Goal: Task Accomplishment & Management: Manage account settings

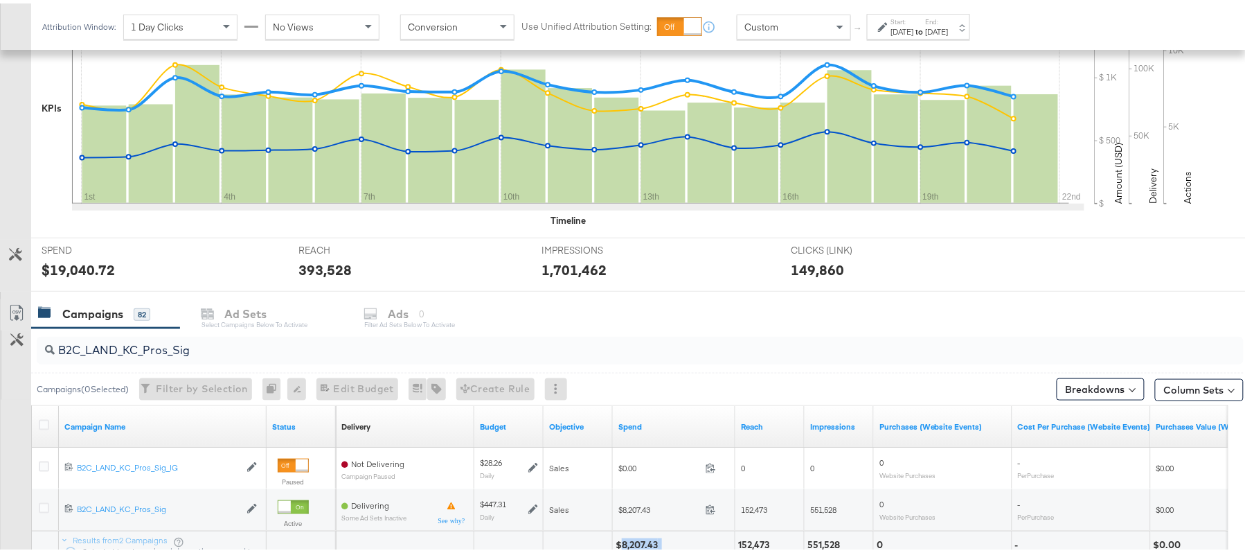
scroll to position [341, 0]
click at [152, 339] on input "B2C_LAND_KC_Pros_Sig" at bounding box center [594, 339] width 1079 height 27
paste input "RT_Sig_24"
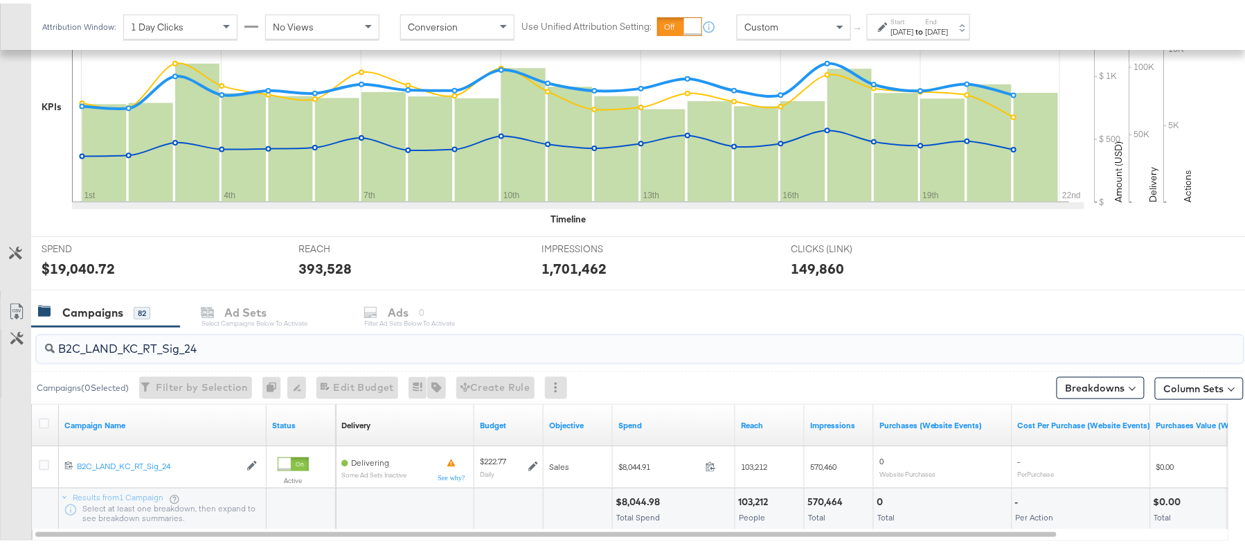
type input "B2C_LAND_KC_RT_Sig_24"
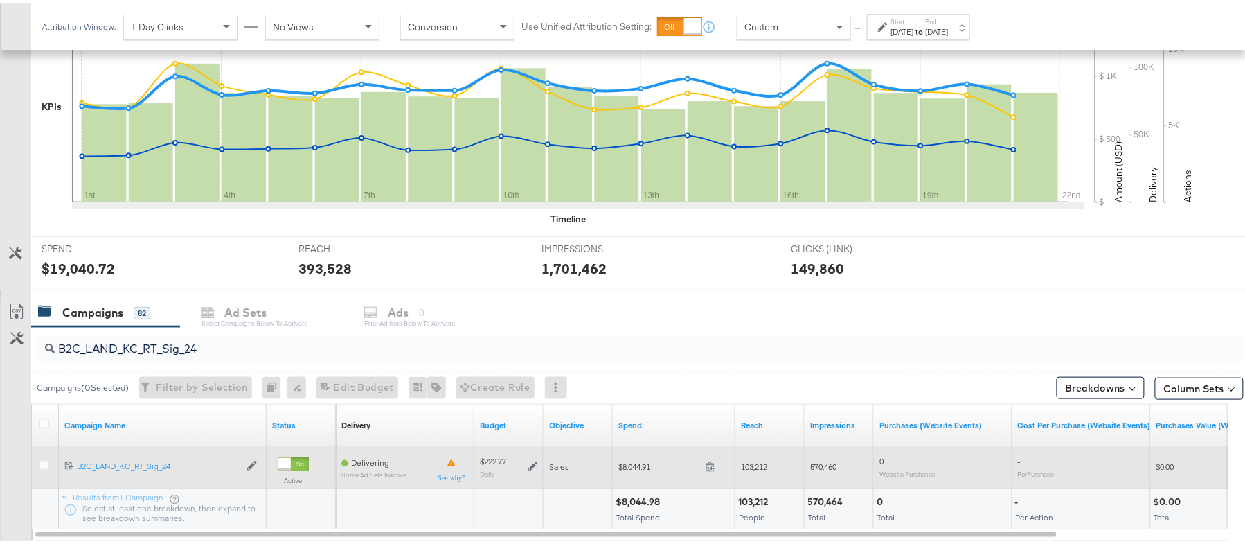
click at [530, 468] on icon at bounding box center [533, 463] width 10 height 10
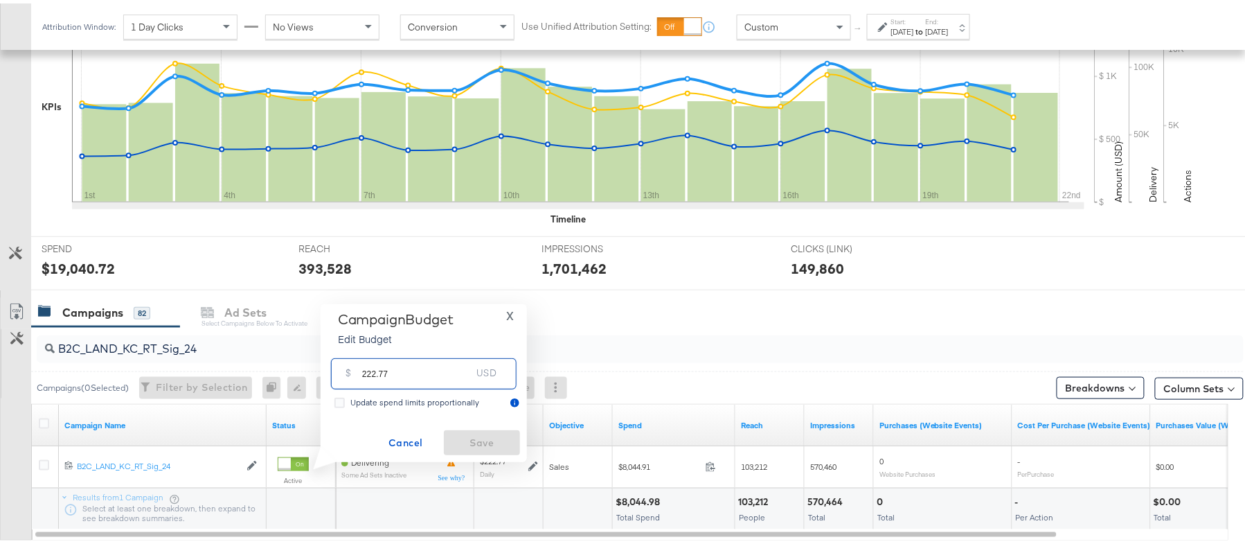
click at [411, 361] on input "222.77" at bounding box center [416, 365] width 109 height 30
paste input "$178.22"
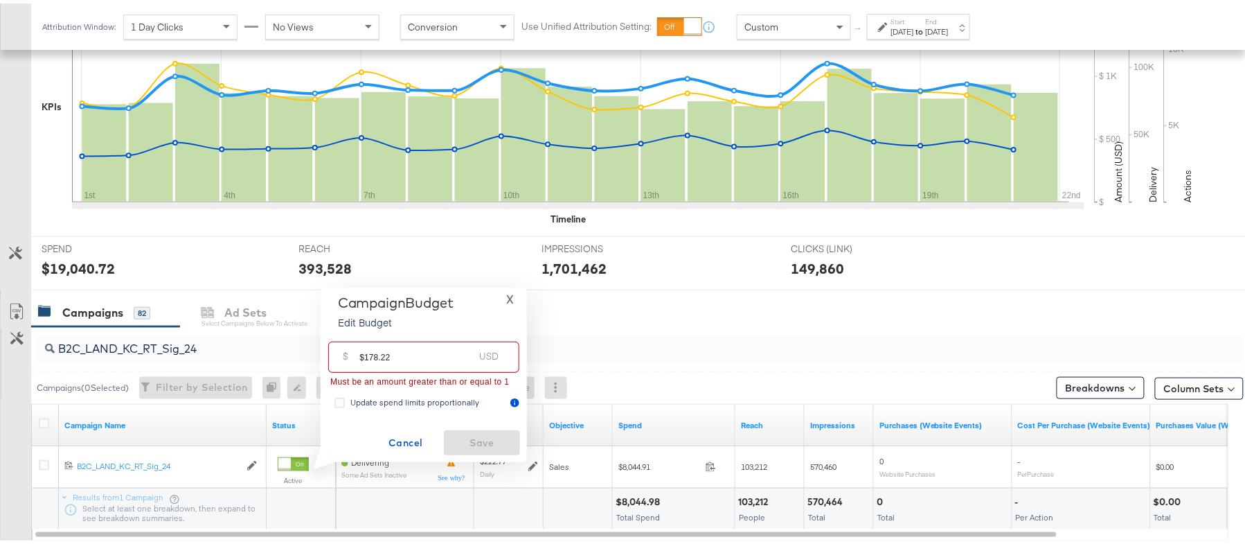
click at [361, 352] on input "$178.22" at bounding box center [416, 348] width 114 height 30
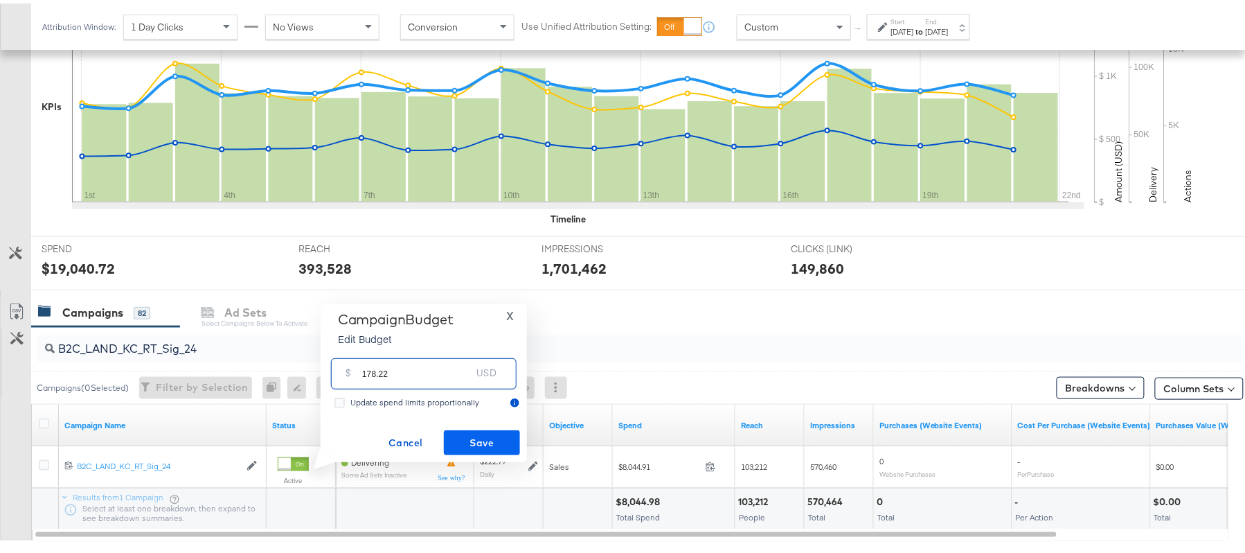
type input "178.22"
click at [496, 436] on span "Save" at bounding box center [481, 439] width 65 height 17
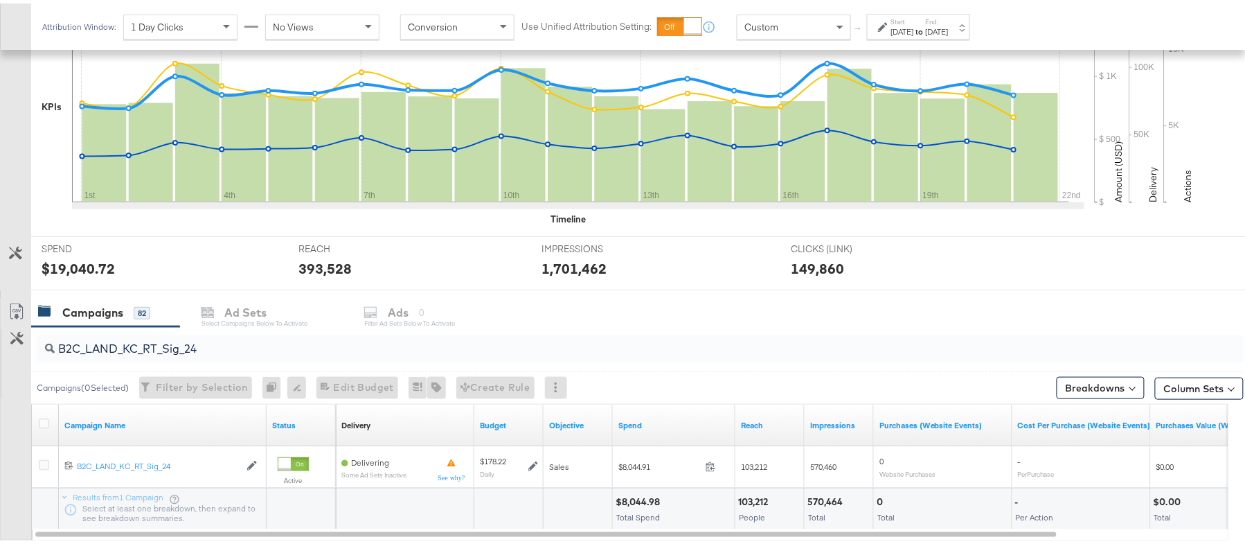
click at [172, 341] on input "B2C_LAND_KC_RT_Sig_24" at bounding box center [594, 339] width 1079 height 27
paste input "B_Ecommerce_KC_Retargeting_LW&LOA_Traffic"
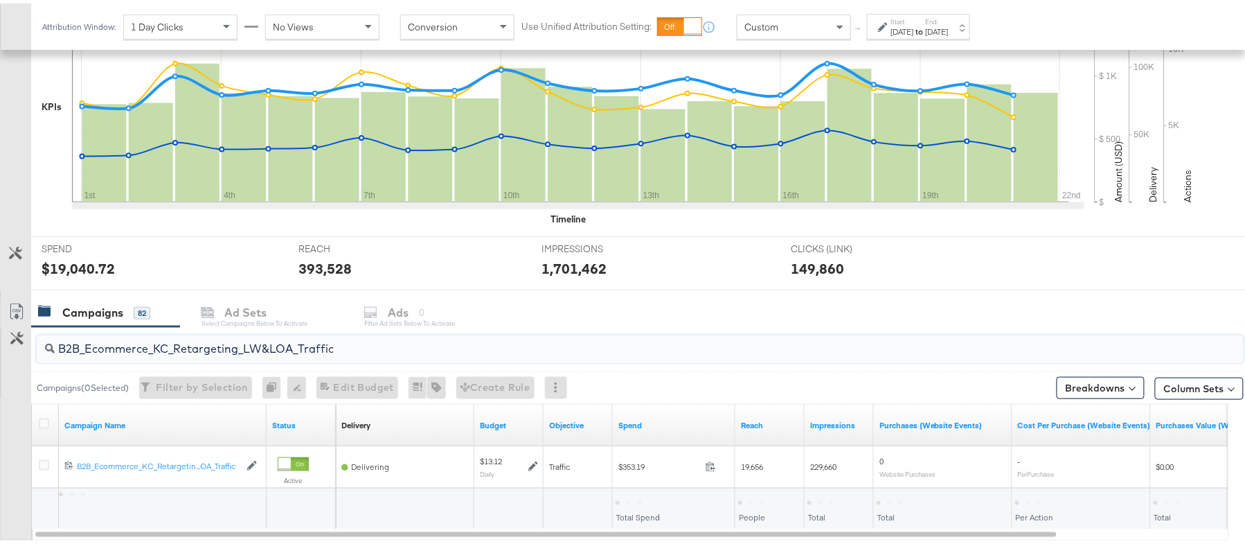
type input "B2B_Ecommerce_KC_Retargeting_LW&LOA_Traffic"
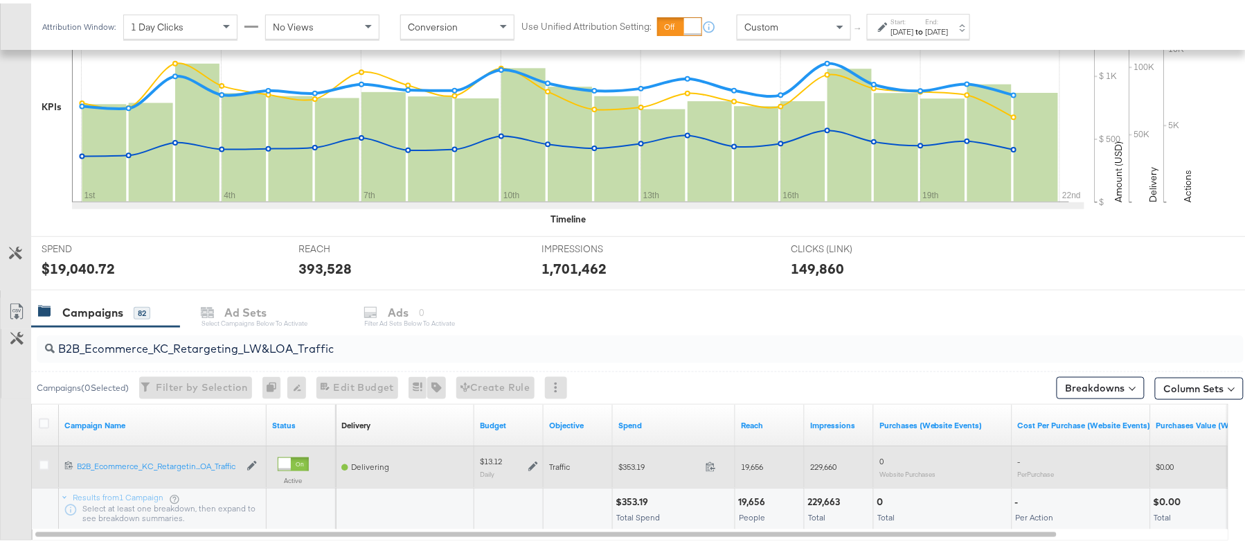
click at [532, 467] on icon at bounding box center [533, 463] width 10 height 10
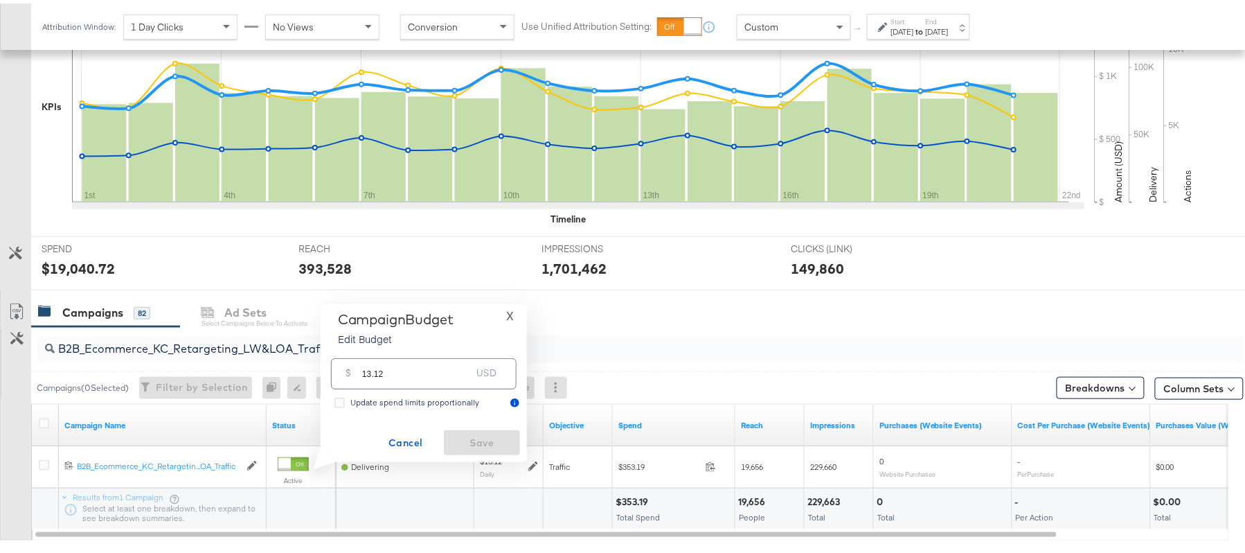
click at [465, 381] on div "$ 13.12 USD" at bounding box center [424, 370] width 186 height 31
paste input "$10.50"
click at [366, 355] on input "$10.50" at bounding box center [416, 348] width 114 height 30
type input "10.50"
click at [474, 438] on span "Save" at bounding box center [481, 439] width 65 height 17
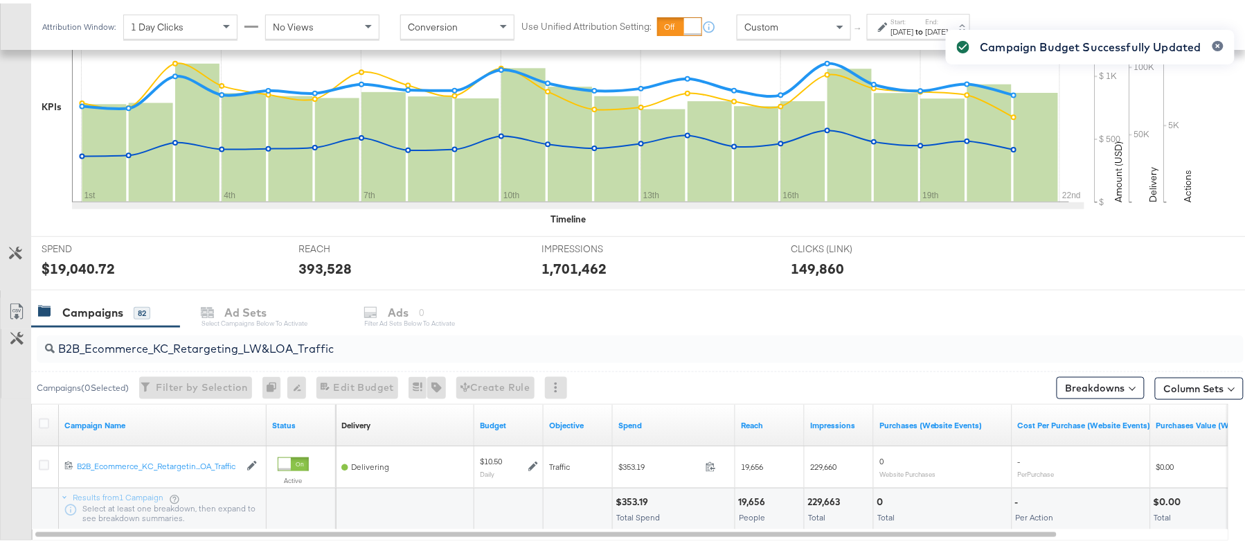
click at [209, 355] on div "B2B_Ecommerce_KC_Retargeting_LW&LOA_Traffic" at bounding box center [640, 346] width 1207 height 28
paste input "KC_Retargeting_Prospects & Clients_Conversions"
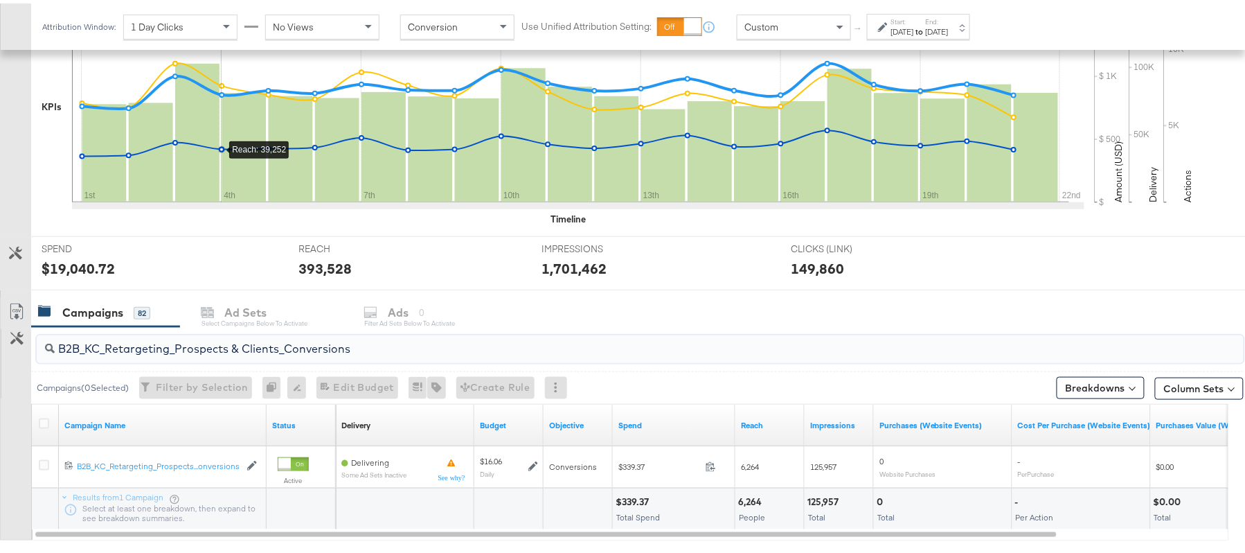
paste input "C_LAND_KC_Pros_Sig"
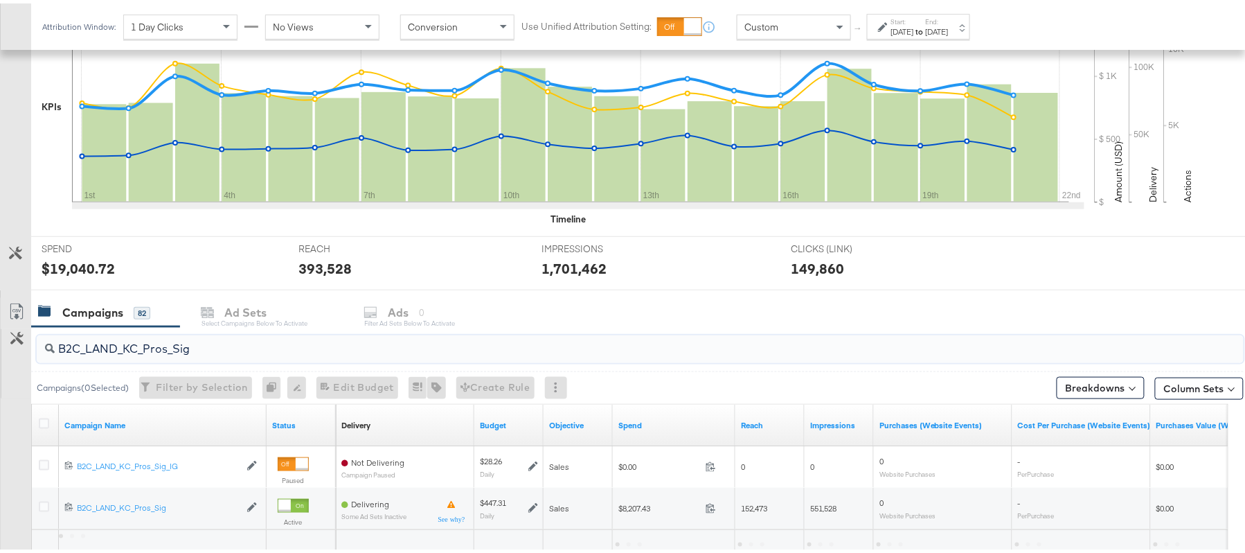
type input "B2C_LAND_KC_Pros_Sig"
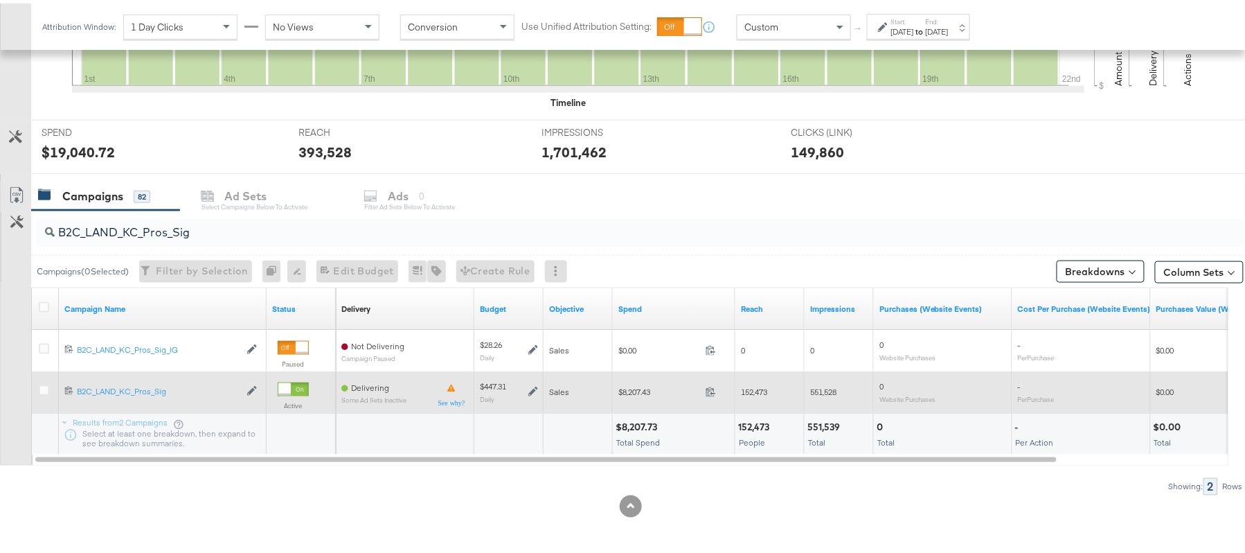
click at [535, 389] on icon at bounding box center [533, 388] width 10 height 10
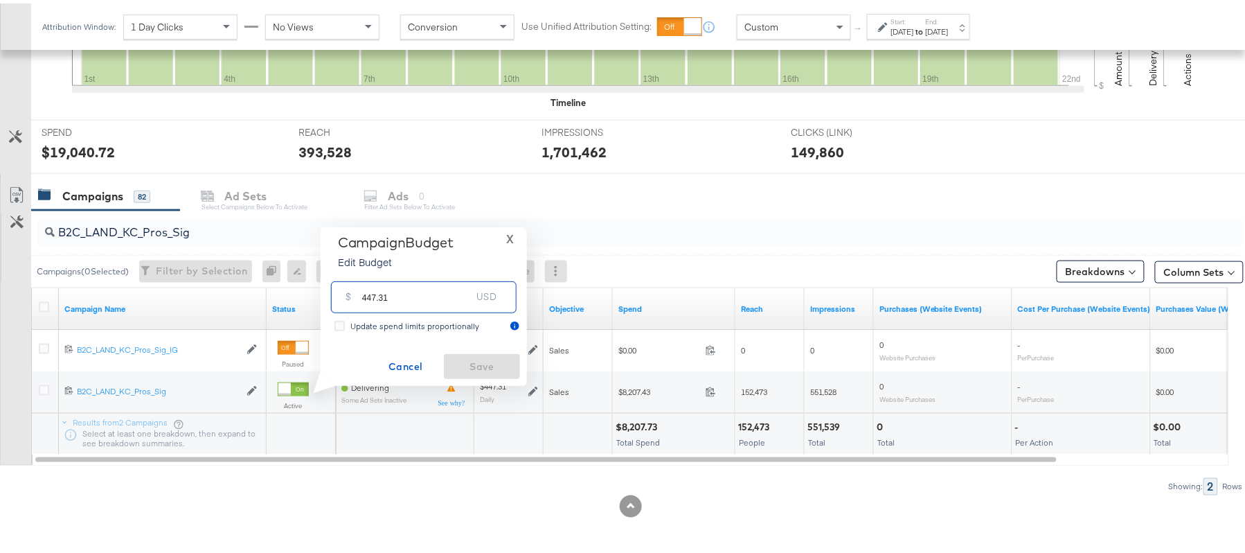
click at [449, 285] on input "447.31" at bounding box center [416, 288] width 109 height 30
paste input "$536.63"
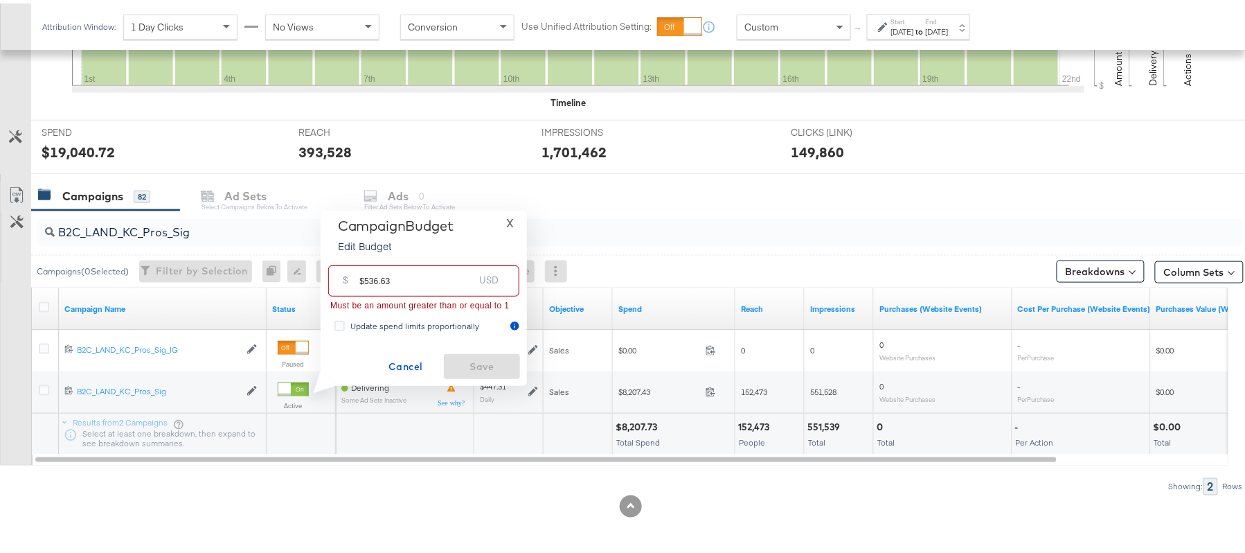
click at [367, 277] on input "$536.63" at bounding box center [416, 272] width 114 height 30
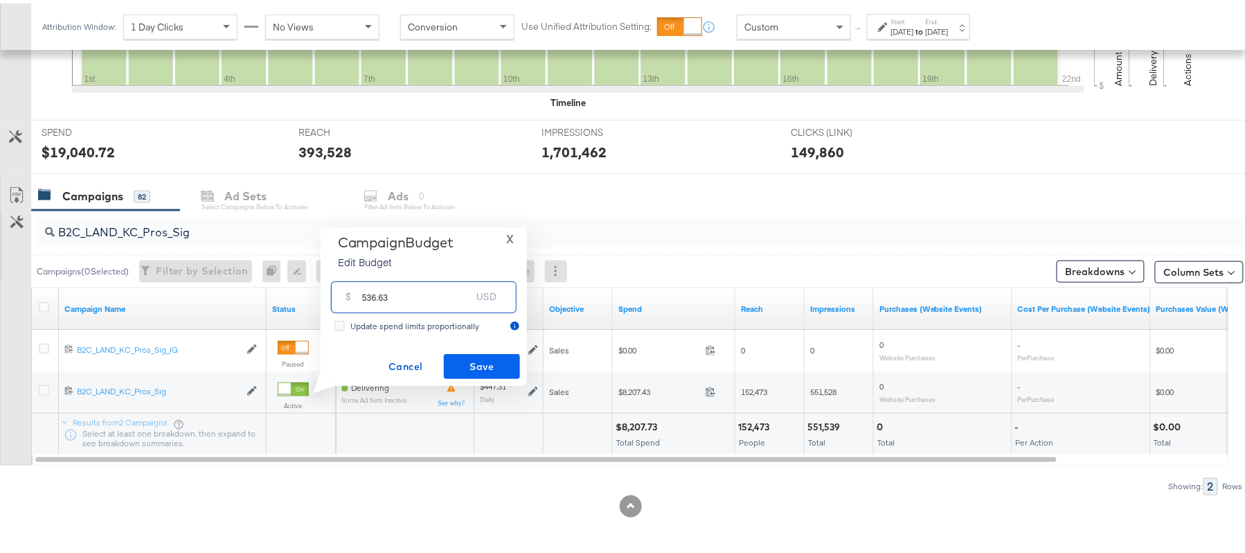
type input "536.63"
click at [482, 371] on span "Save" at bounding box center [481, 363] width 65 height 17
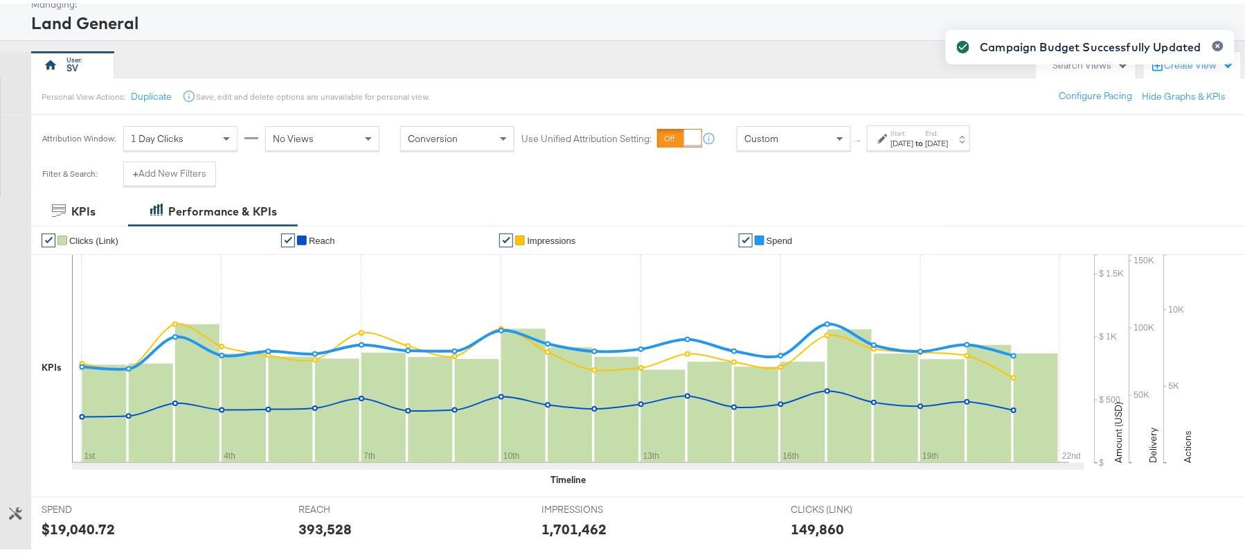
scroll to position [0, 0]
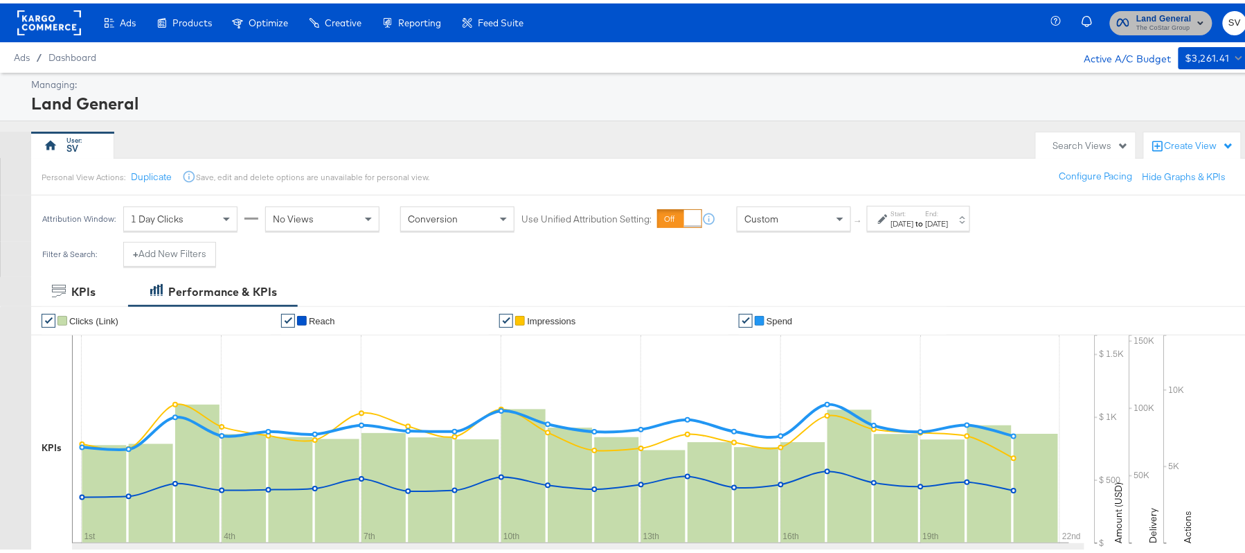
click at [1158, 15] on span "Land General" at bounding box center [1163, 15] width 55 height 15
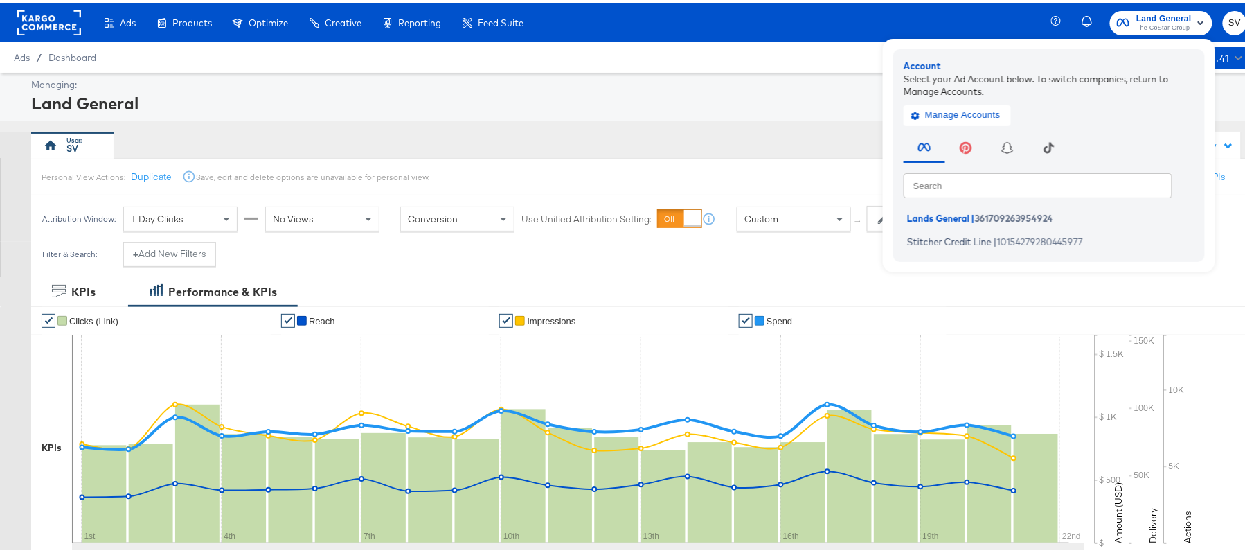
click at [945, 226] on ul "Lands General | 361709263954924 Stitcher Credit Line | 10154279280445977" at bounding box center [1053, 226] width 298 height 43
click at [936, 240] on span "Stitcher Credit Line" at bounding box center [949, 237] width 84 height 11
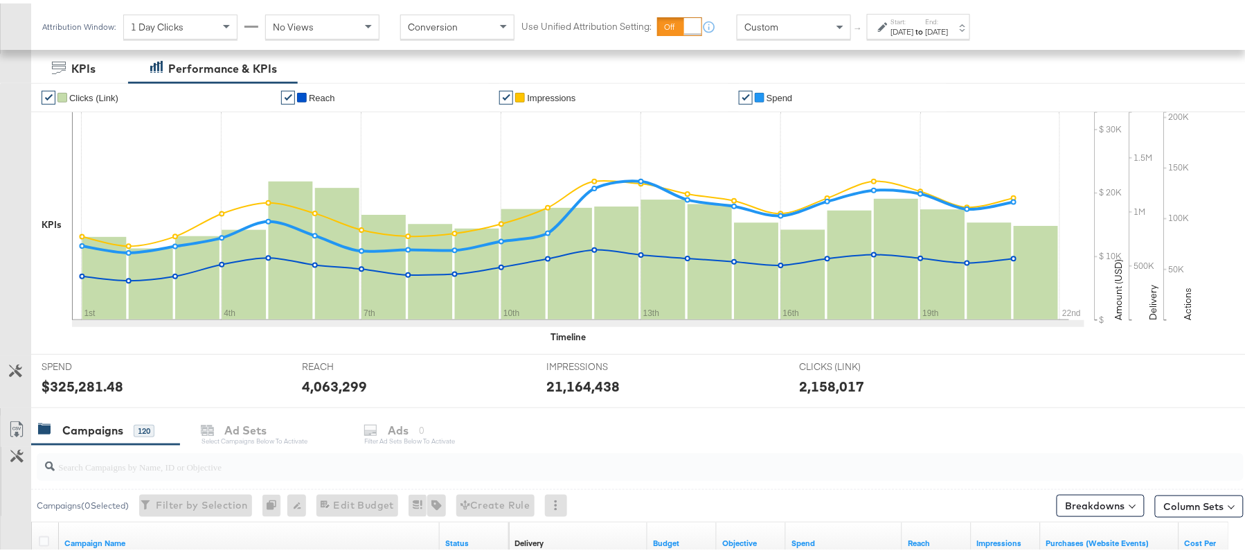
scroll to position [224, 0]
click at [183, 472] on div at bounding box center [640, 462] width 1207 height 28
paste input "APTS_B2C_Display_National_Facebook_RTG_Leads_SocialDisplay_Retargeting_Diamond_…"
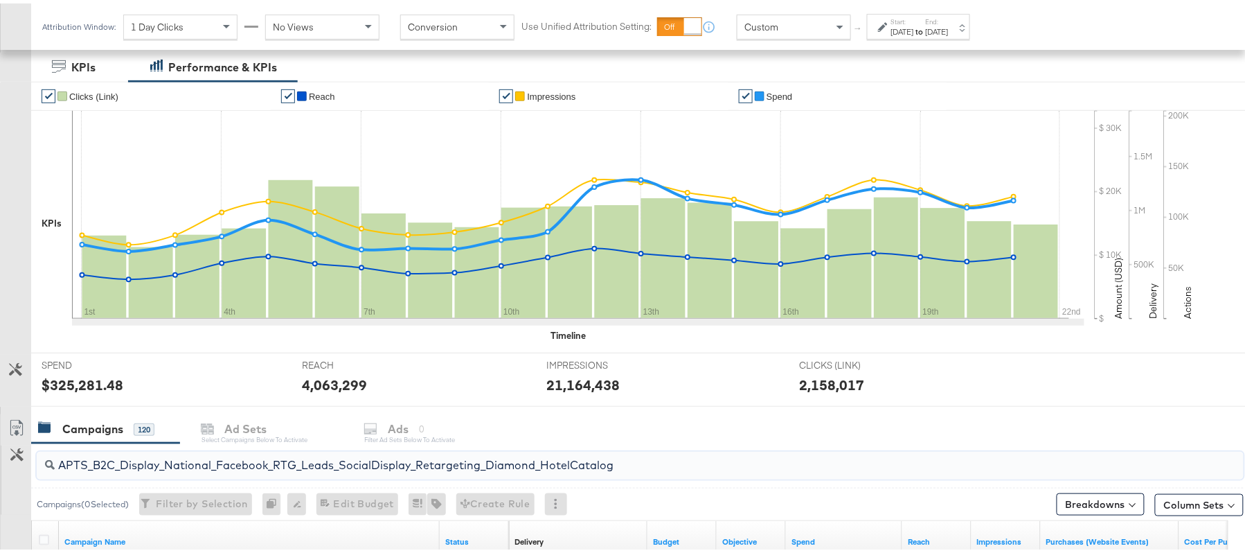
scroll to position [417, 0]
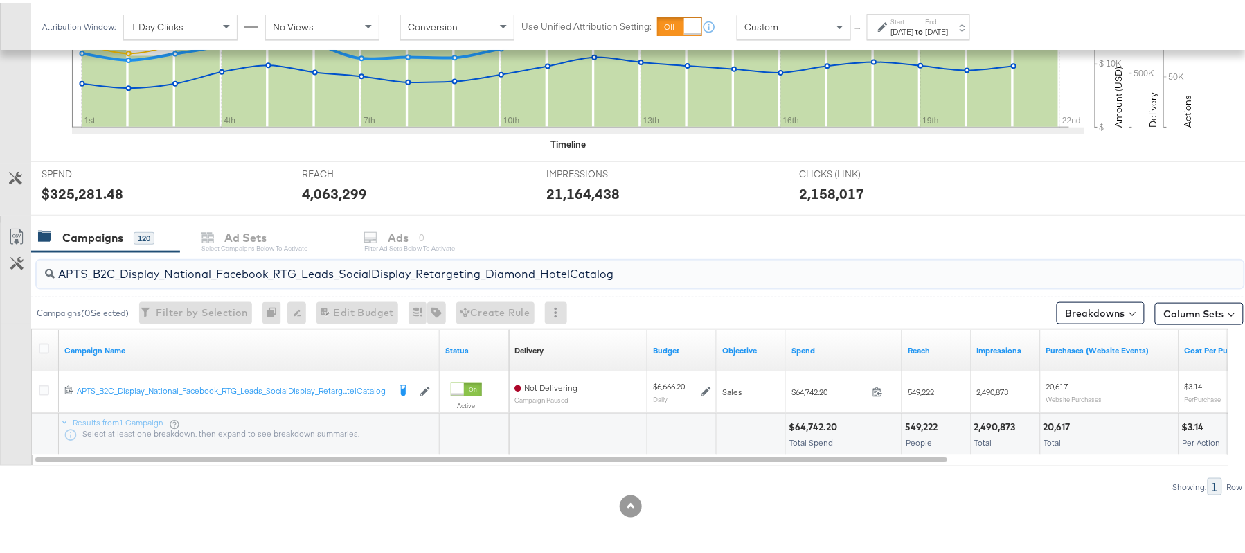
type input "APTS_B2C_Display_National_Facebook_RTG_Leads_SocialDisplay_Retargeting_Diamond_…"
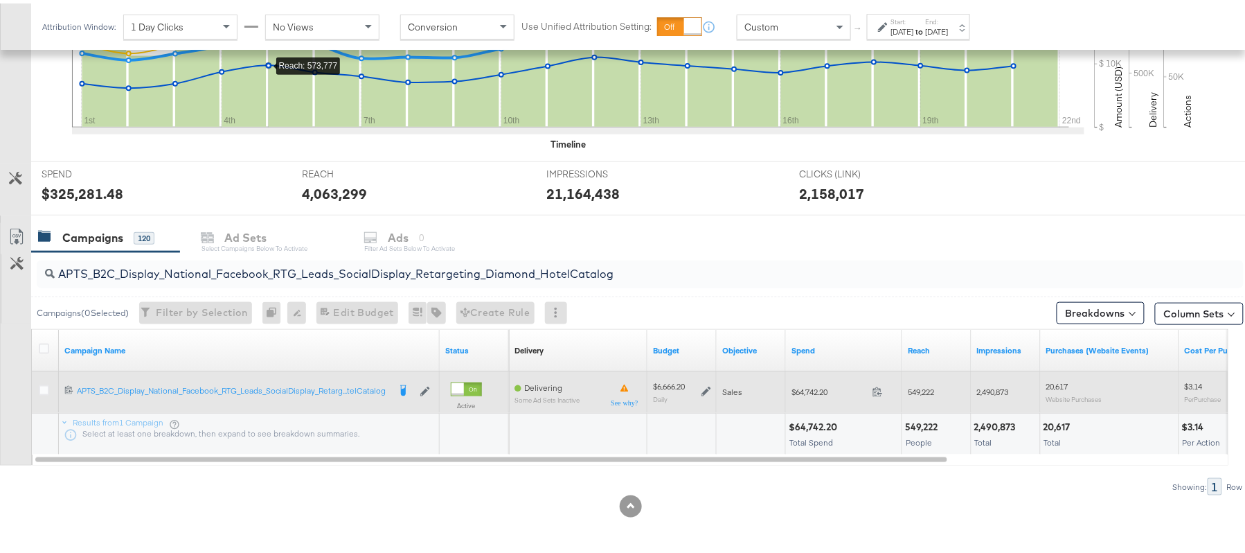
click at [706, 386] on icon at bounding box center [706, 389] width 10 height 10
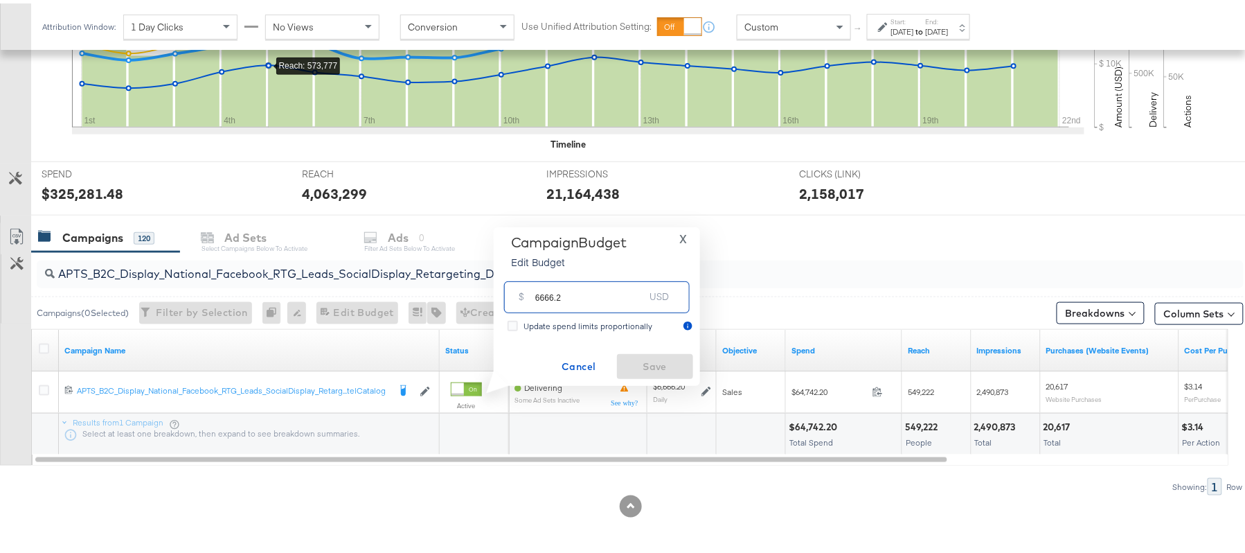
click at [605, 285] on input "6666.2" at bounding box center [589, 288] width 109 height 30
paste input "$7,666.13"
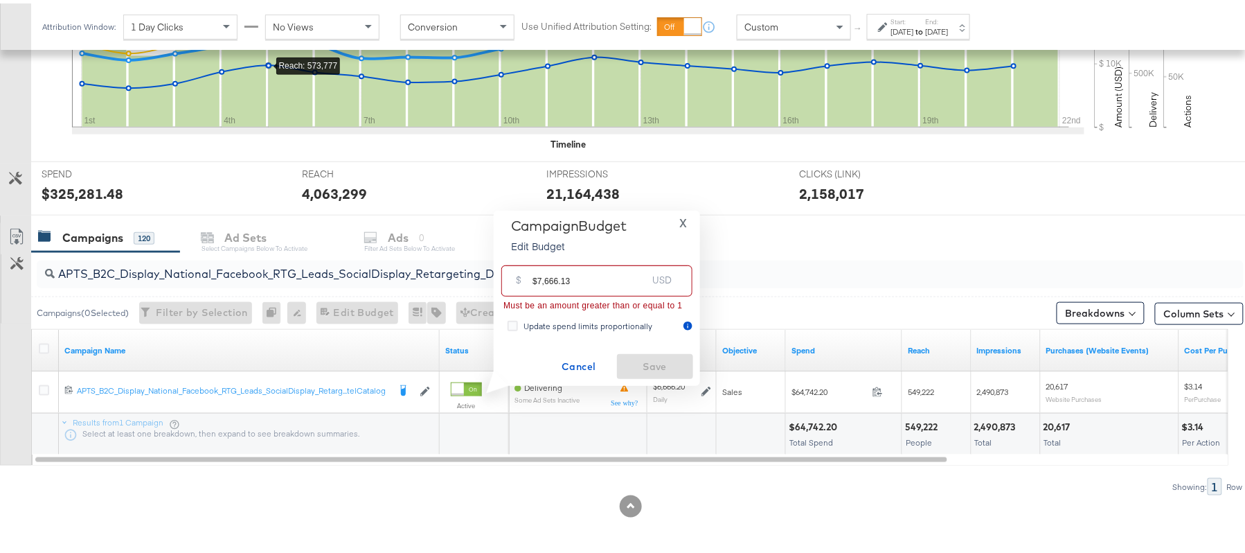
click at [546, 278] on input "$7,666.13" at bounding box center [590, 272] width 114 height 30
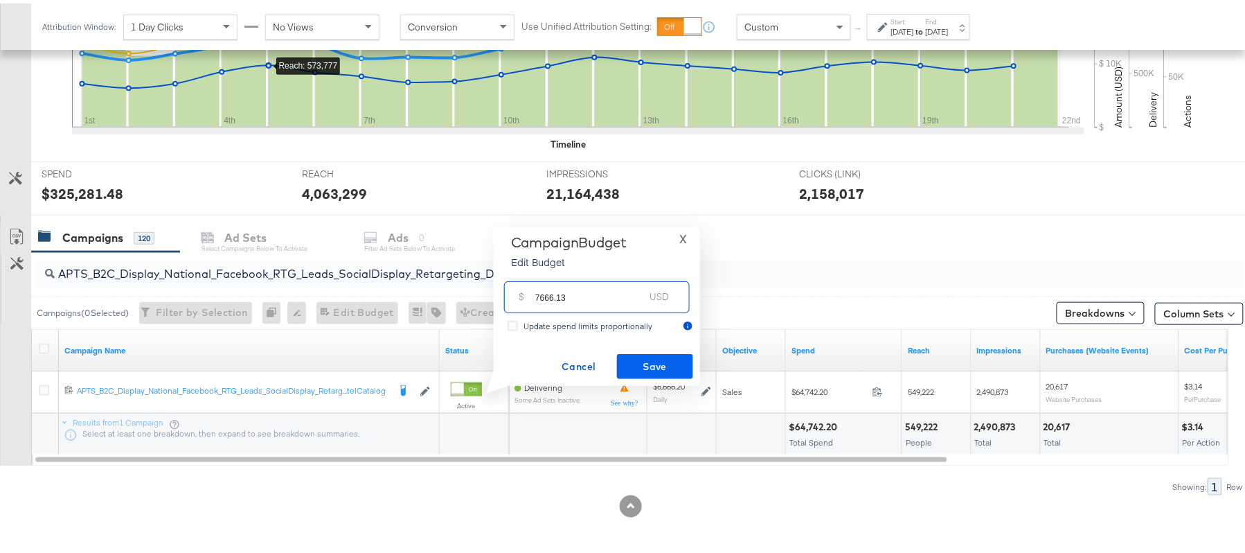
type input "7666.13"
click at [655, 367] on span "Save" at bounding box center [655, 363] width 65 height 17
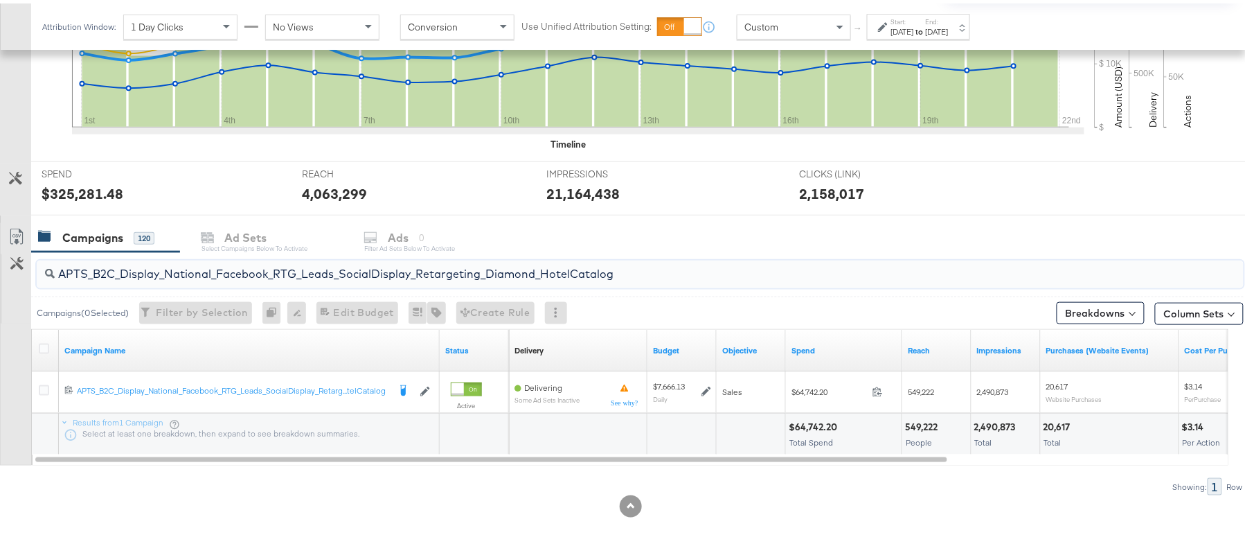
click at [305, 261] on input "APTS_B2C_Display_National_Facebook_RTG_Leads_SocialDisplay_Retargeting_Diamond_…" at bounding box center [594, 264] width 1079 height 27
paste input "alwayson_Retargeting_DARE24_DiamondPlatinum"
type input "APTS_B2C_Display_National_Facebook_RTG_Leads_SocialDisplay_alwayson_Retargeting…"
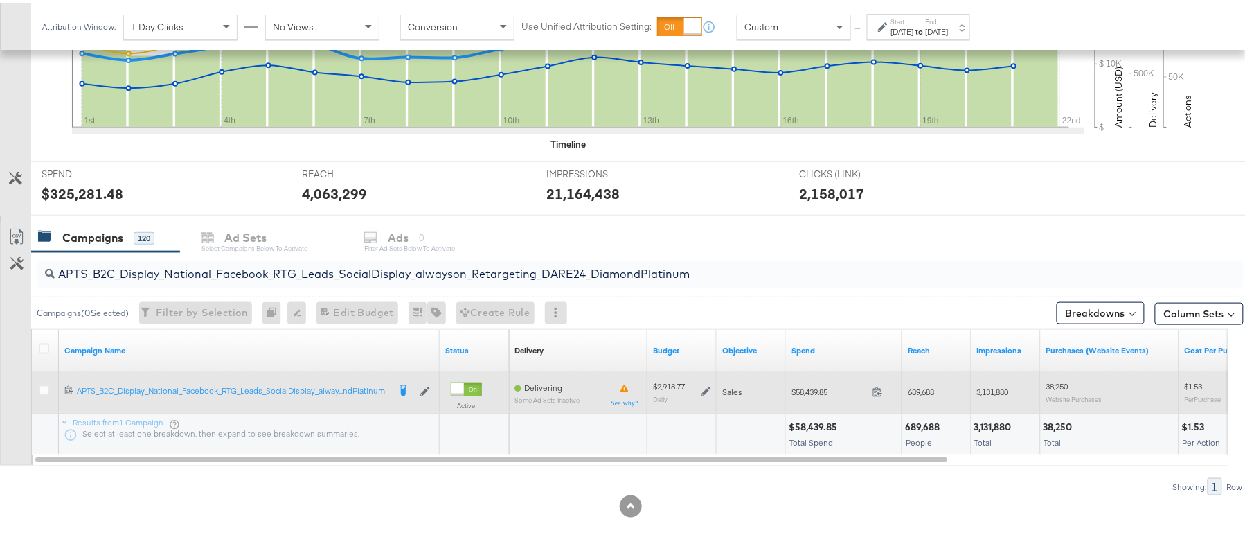
click at [702, 386] on icon at bounding box center [706, 388] width 10 height 10
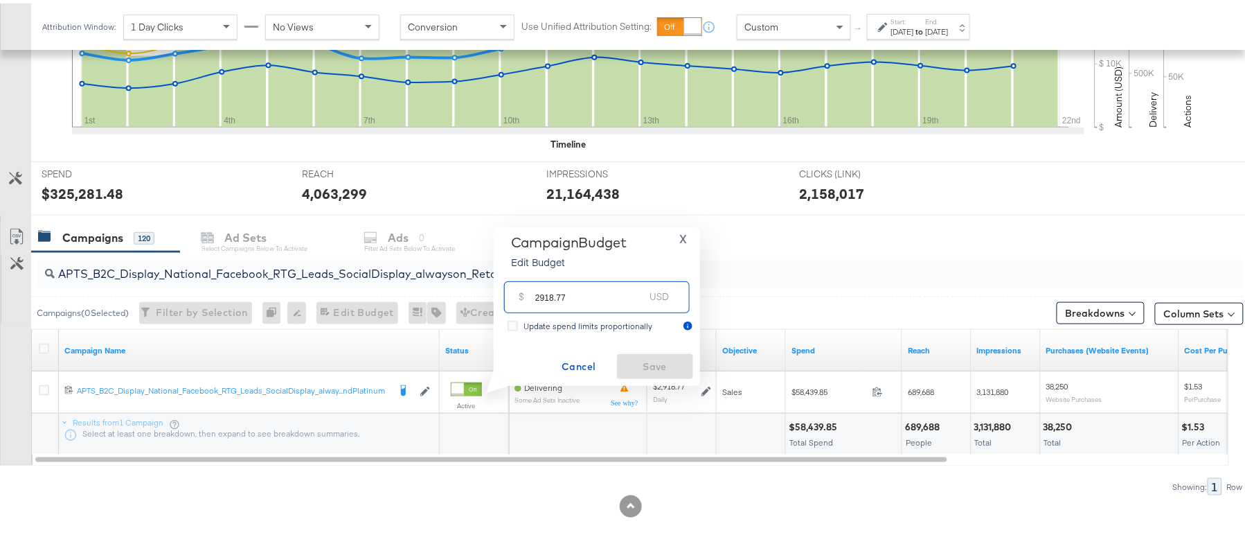
click at [577, 289] on input "2918.77" at bounding box center [589, 288] width 109 height 30
paste input "$3,170.85"
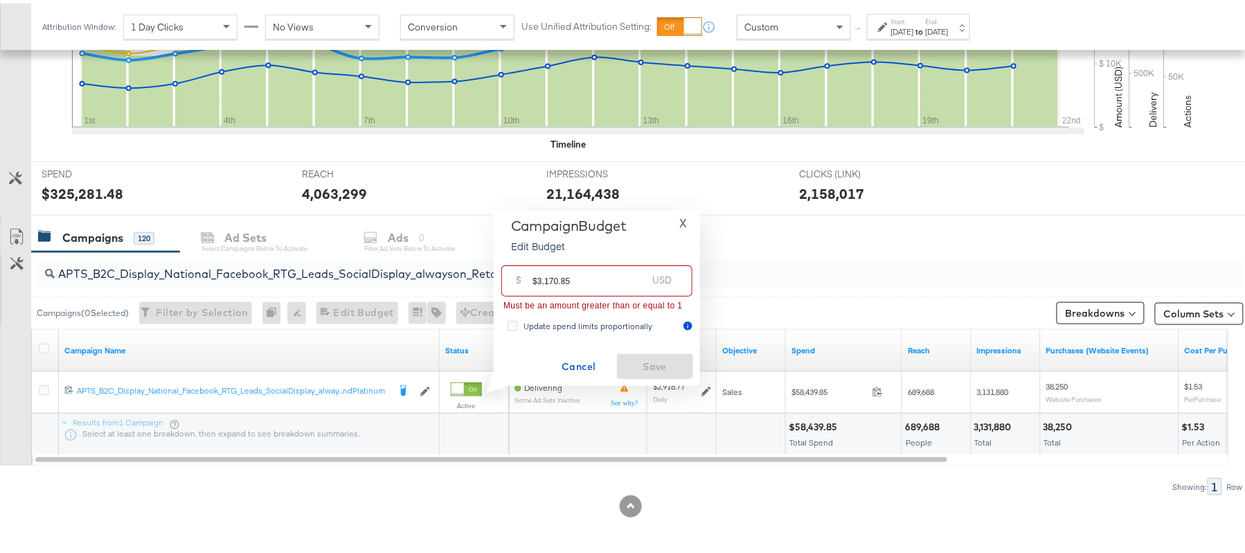
click at [543, 274] on input "$3,170.85" at bounding box center [590, 272] width 114 height 30
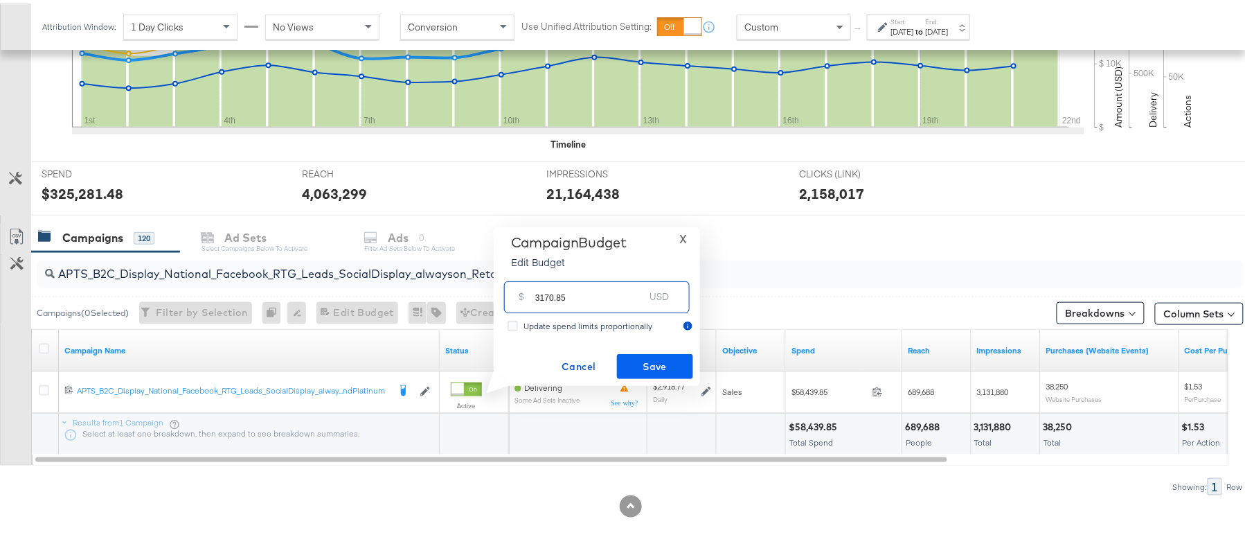
type input "3170.85"
click at [643, 356] on span "Save" at bounding box center [655, 363] width 65 height 17
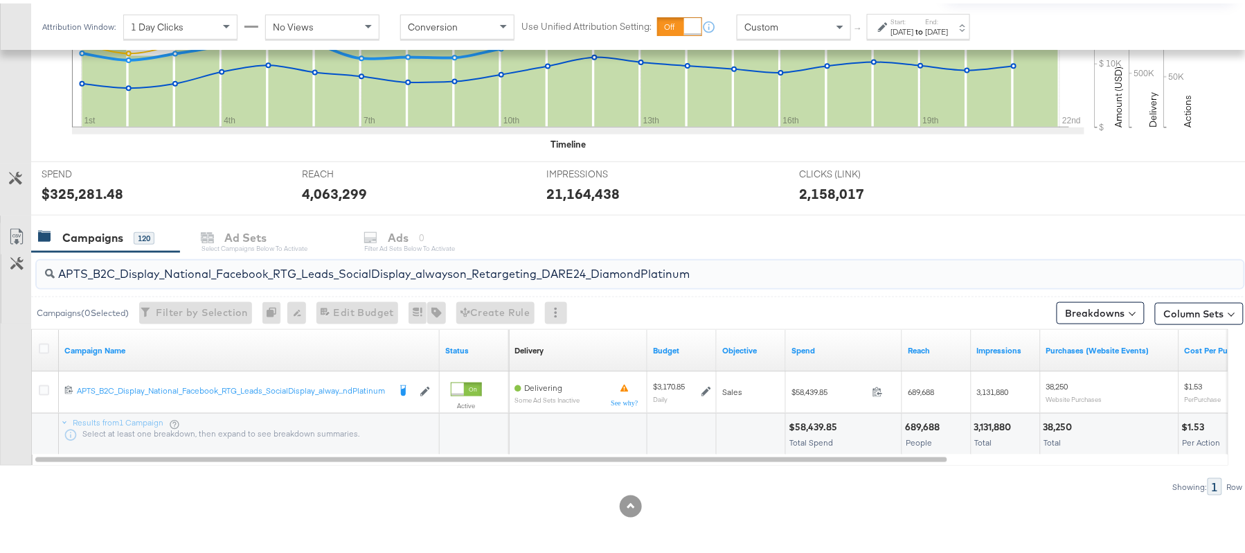
click at [366, 262] on input "APTS_B2C_Display_National_Facebook_RTG_Leads_SocialDisplay_alwayson_Retargeting…" at bounding box center [594, 264] width 1079 height 27
paste input "FR_B2C_Display_National_Facebook_RTG_Leads_SocialDisplay_alwayson_Retargeting_FR"
type input "FR_B2C_Display_National_Facebook_RTG_Leads_SocialDisplay_alwayson_Retargeting_F…"
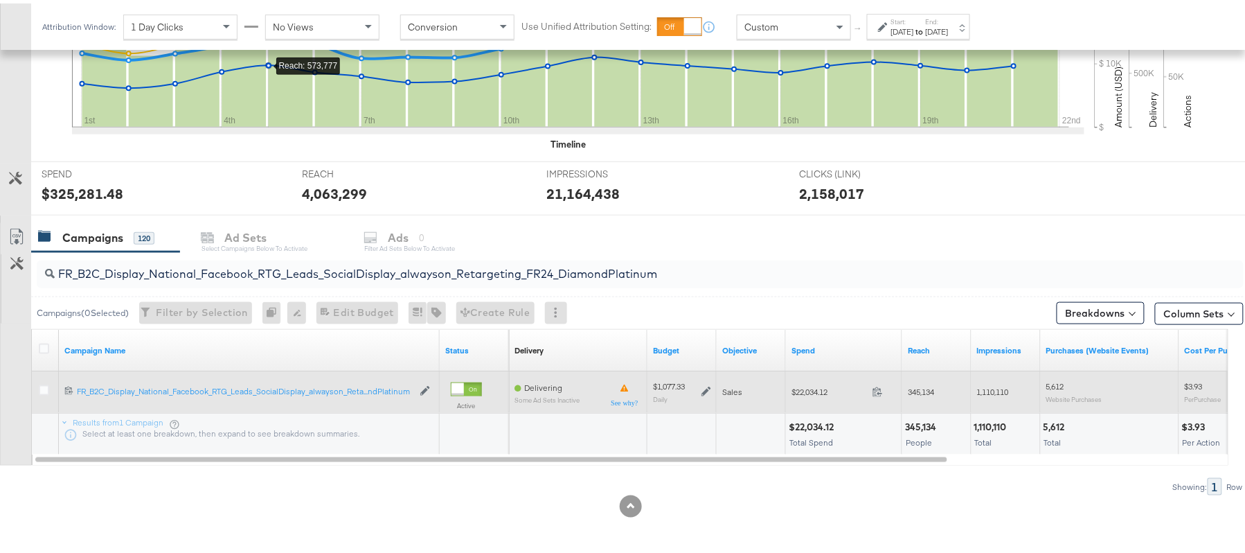
click at [708, 391] on icon at bounding box center [706, 388] width 10 height 10
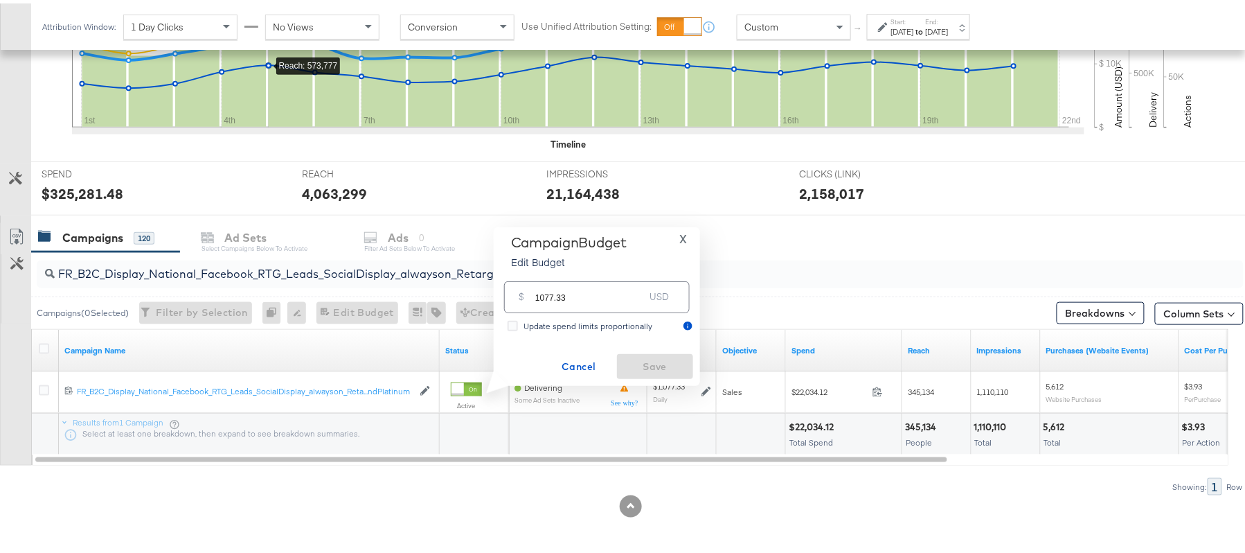
click at [580, 288] on input "1077.33" at bounding box center [589, 288] width 109 height 30
paste input "$1,261.58"
click at [546, 278] on input "$1,261.58" at bounding box center [590, 272] width 114 height 30
type input "1261.58"
click at [647, 355] on span "Save" at bounding box center [655, 363] width 65 height 17
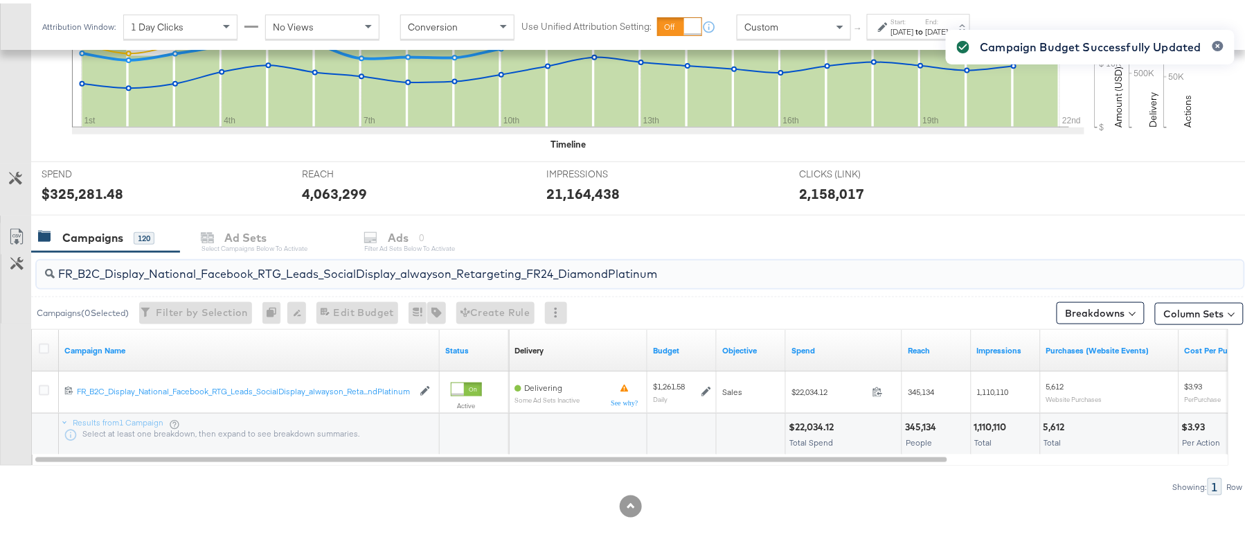
click at [233, 264] on input "FR_B2C_Display_National_Facebook_RTG_Leads_SocialDisplay_alwayson_Retargeting_F…" at bounding box center [594, 264] width 1079 height 27
paste input "AF_B2C_Display_National_Facebook_RTG_Leads_SocialDisplay_alwayson_Retargeting_AF"
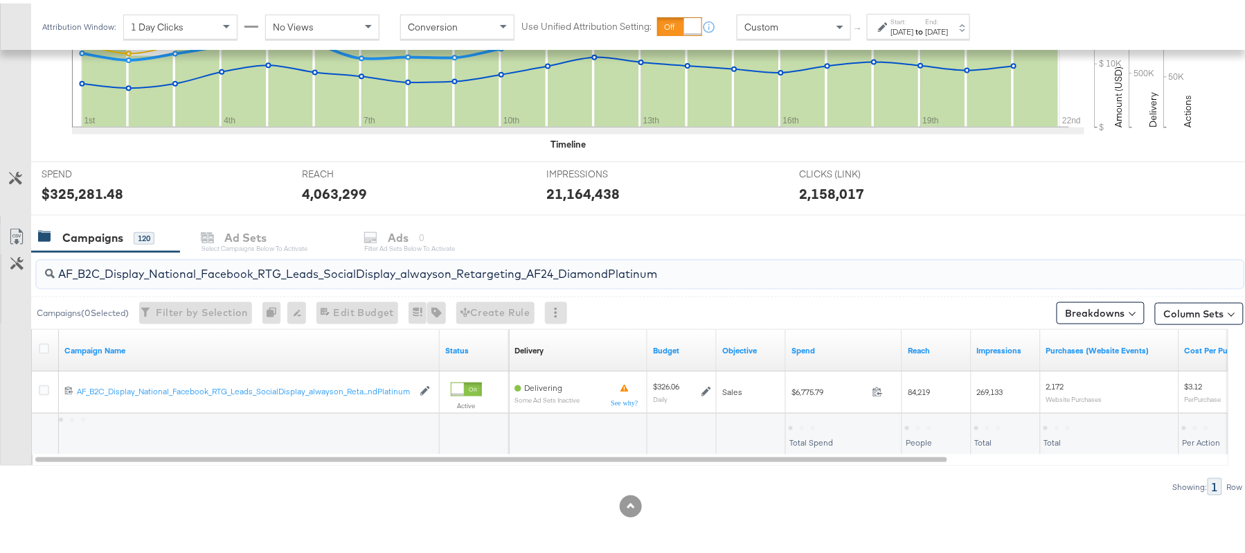
type input "AF_B2C_Display_National_Facebook_RTG_Leads_SocialDisplay_alwayson_Retargeting_A…"
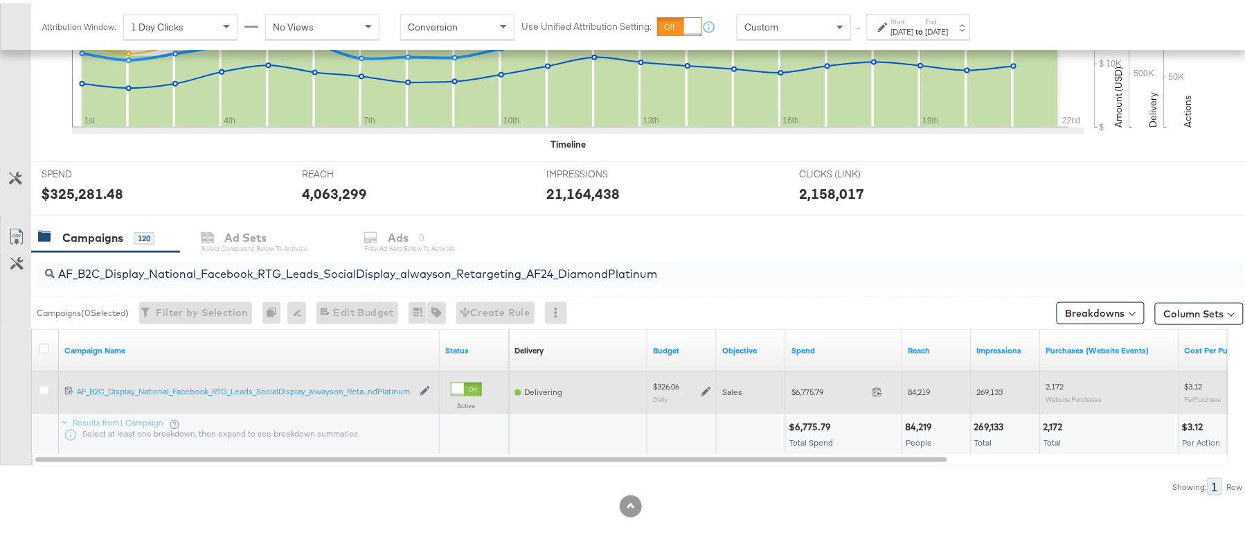
click at [707, 386] on icon at bounding box center [706, 389] width 10 height 10
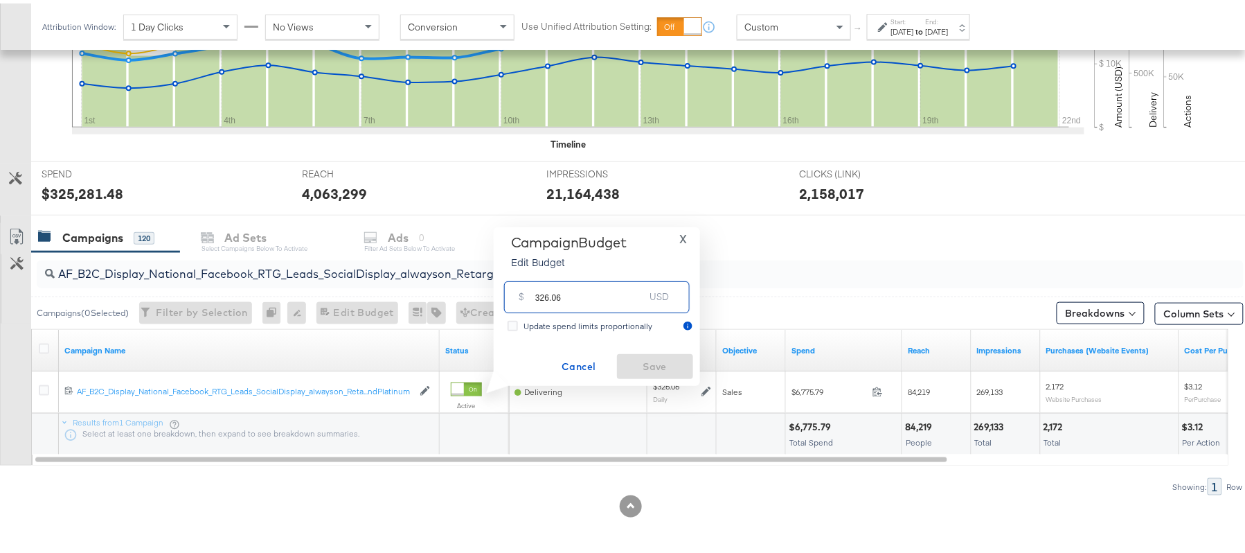
click at [590, 296] on input "326.06" at bounding box center [589, 288] width 109 height 30
paste input "$370.94"
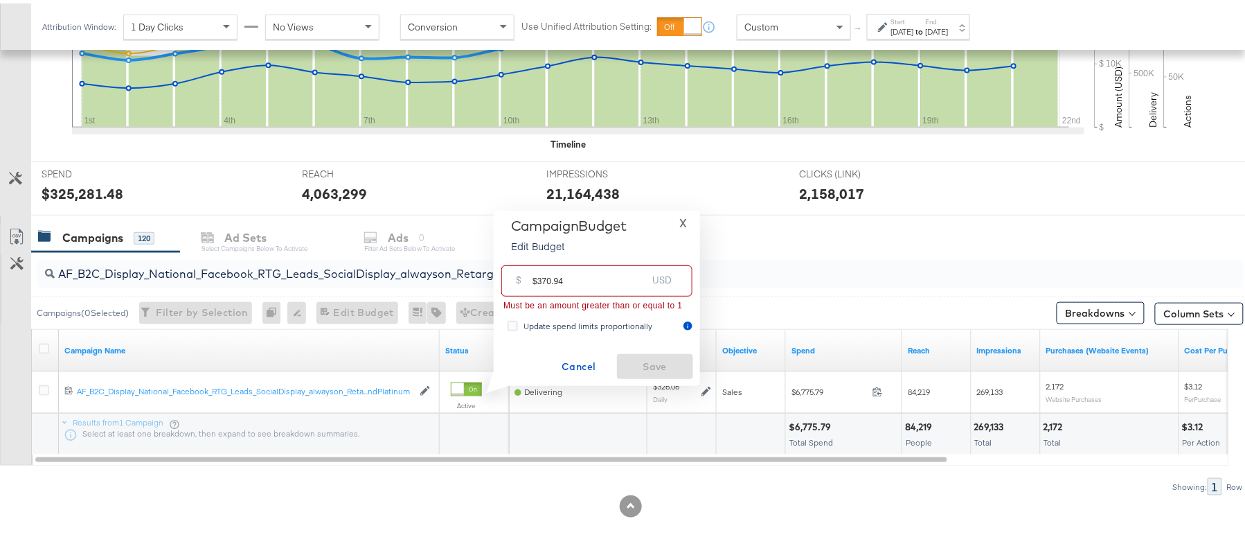
click at [540, 276] on input "$370.94" at bounding box center [590, 272] width 114 height 30
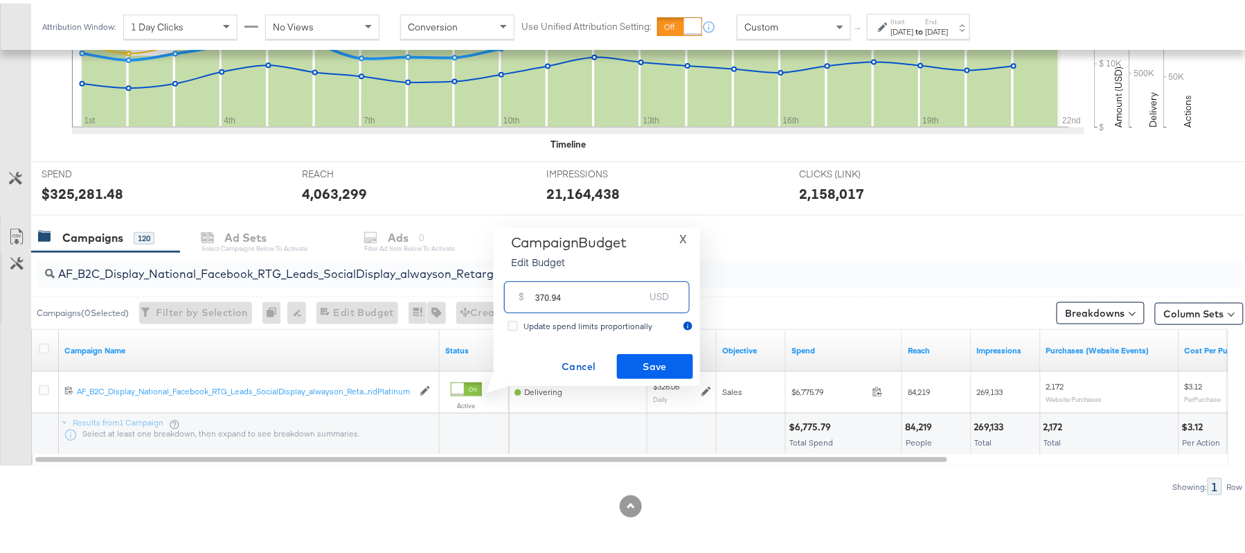
type input "370.94"
click at [645, 352] on button "Save" at bounding box center [655, 362] width 76 height 25
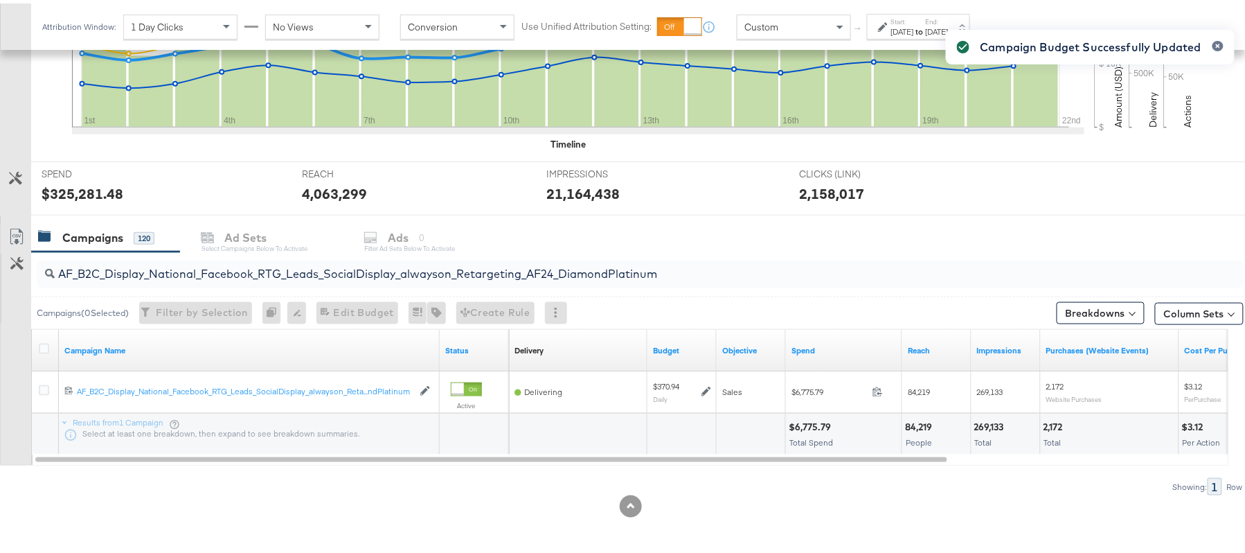
click at [238, 280] on div "AF_B2C_Display_National_Facebook_RTG_Leads_SocialDisplay_alwayson_Retargeting_A…" at bounding box center [640, 271] width 1207 height 28
paste input "HL_B2C_Display_National_Facebook_RTG_Leads_SocialDisplay_alwayson_Retargeting_A…"
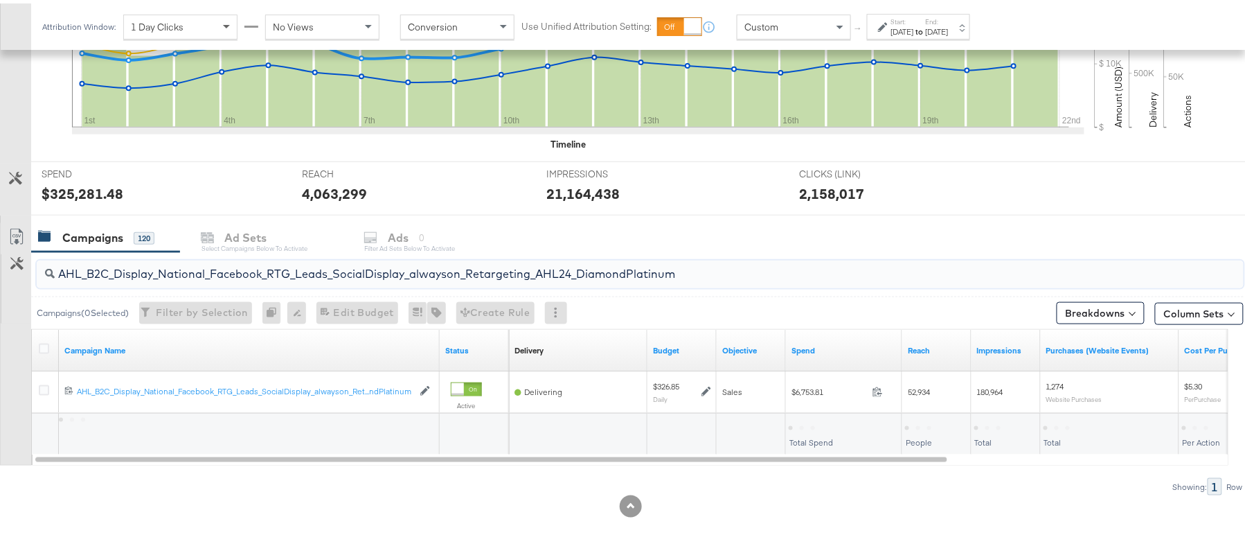
type input "AHL_B2C_Display_National_Facebook_RTG_Leads_SocialDisplay_alwayson_Retargeting_…"
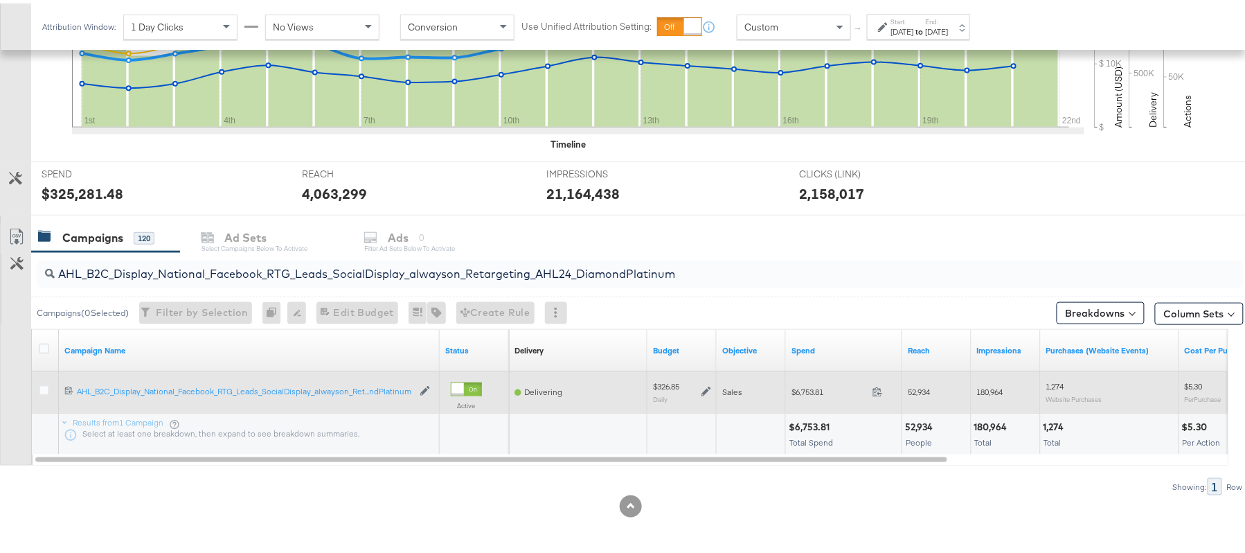
click at [705, 392] on icon at bounding box center [706, 388] width 10 height 10
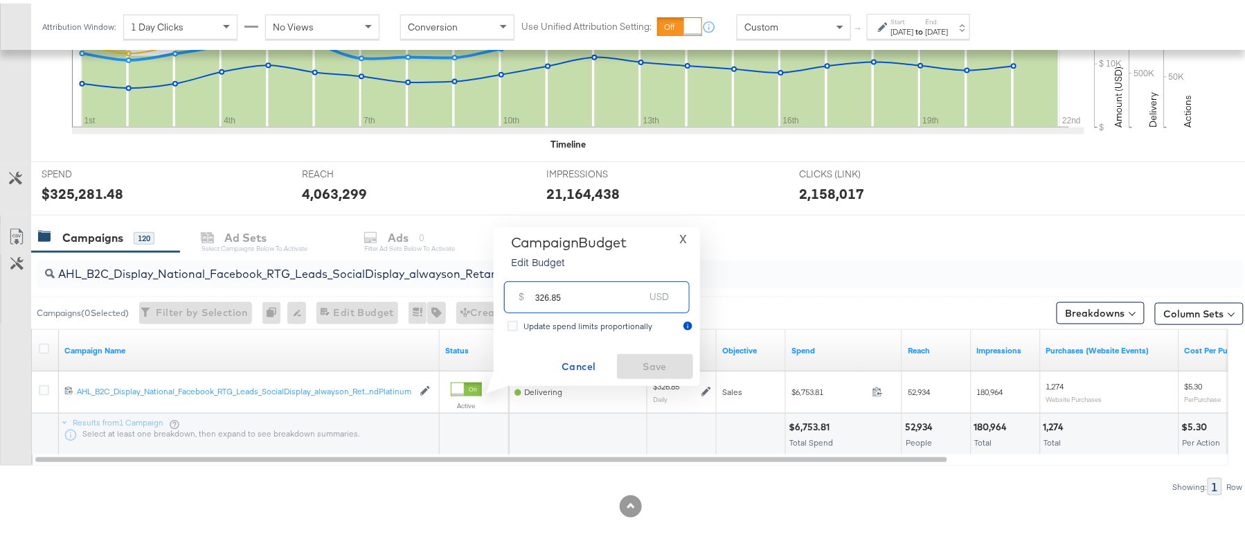
click at [622, 294] on input "326.85" at bounding box center [589, 288] width 109 height 30
paste input "$373.47"
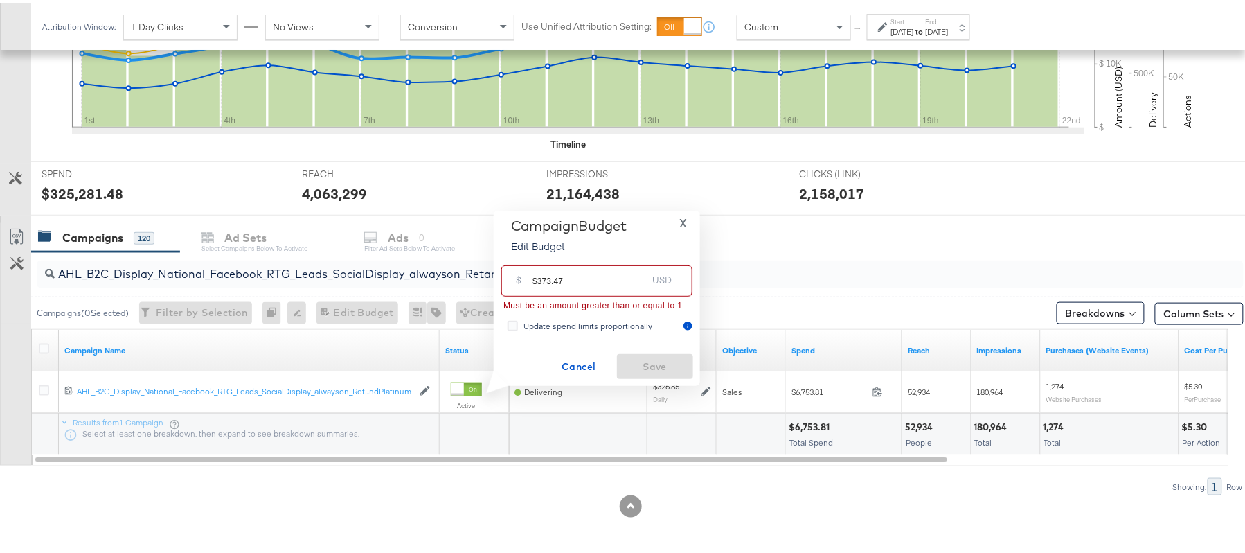
click at [537, 272] on input "$373.47" at bounding box center [590, 272] width 114 height 30
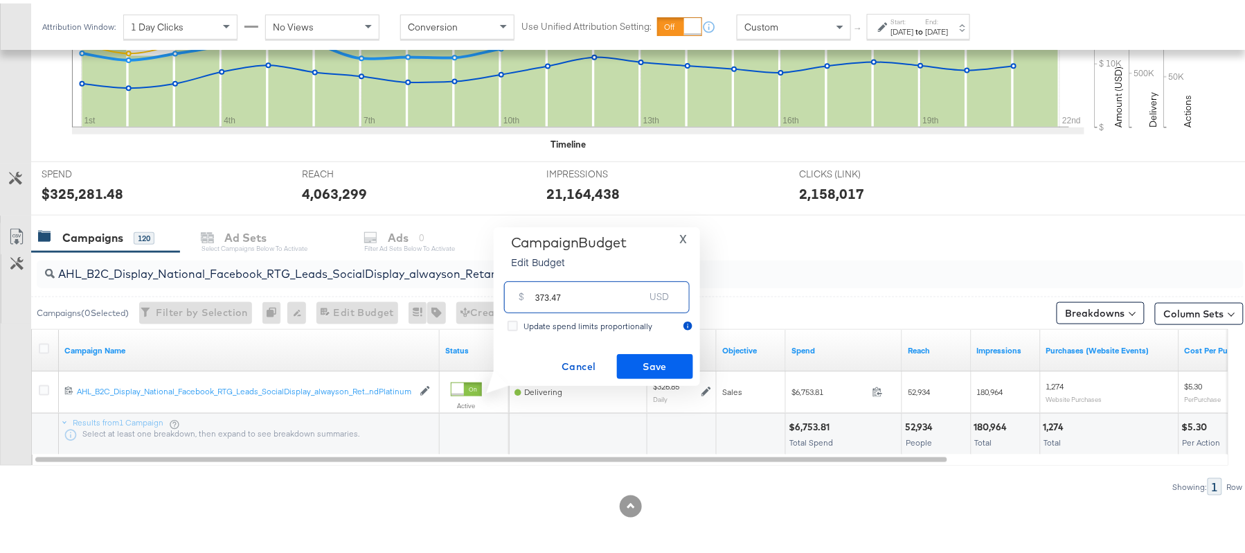
type input "373.47"
click at [638, 355] on span "Save" at bounding box center [655, 363] width 65 height 17
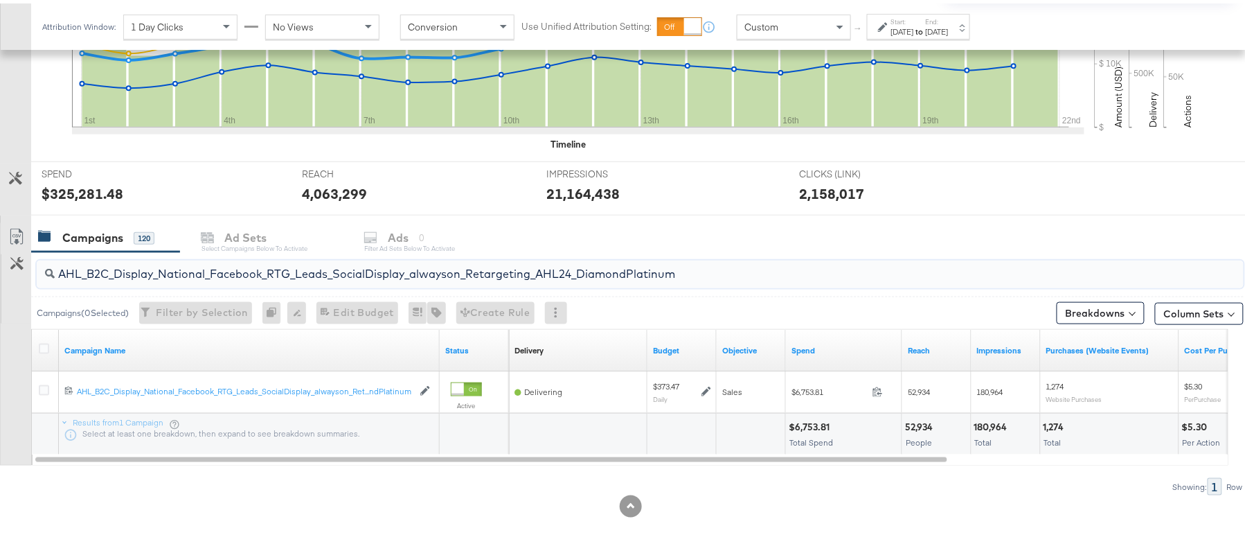
click at [319, 271] on input "AHL_B2C_Display_National_Facebook_RTG_Leads_SocialDisplay_alwayson_Retargeting_…" at bounding box center [594, 264] width 1079 height 27
paste input "PTS_B2C_Display_National_Facebook_PRO_Traffic_SocialDisplay_alwayson_ASC_DARE24…"
type input "APTS_B2C_Display_National_Facebook_PRO_Traffic_SocialDisplay_alwayson_ASC_DARE2…"
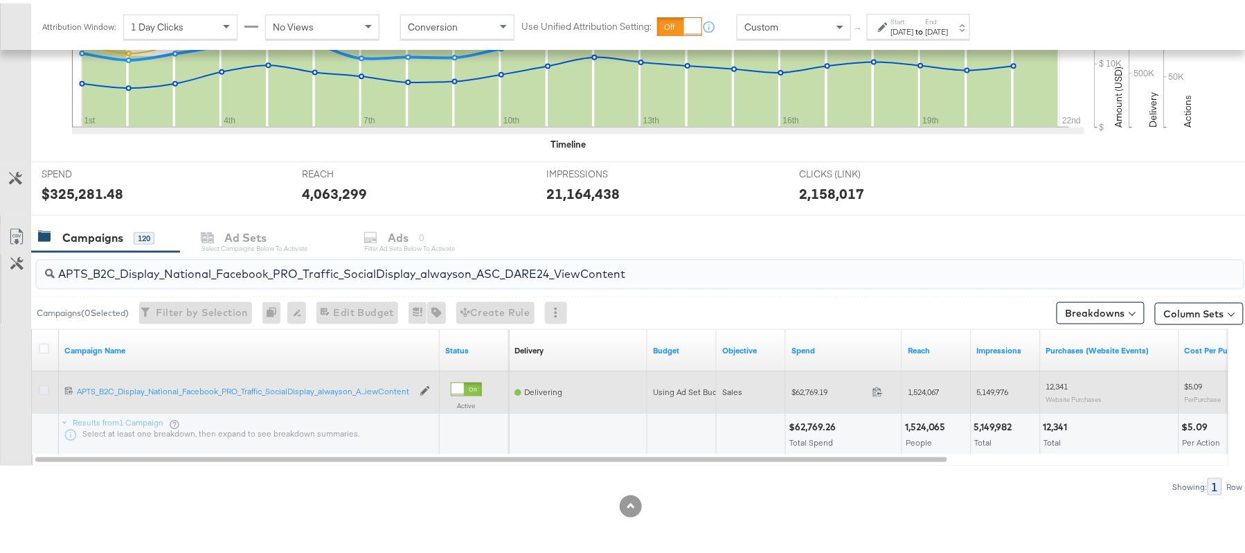
click at [42, 385] on icon at bounding box center [44, 387] width 10 height 10
click at [0, 0] on input "checkbox" at bounding box center [0, 0] width 0 height 0
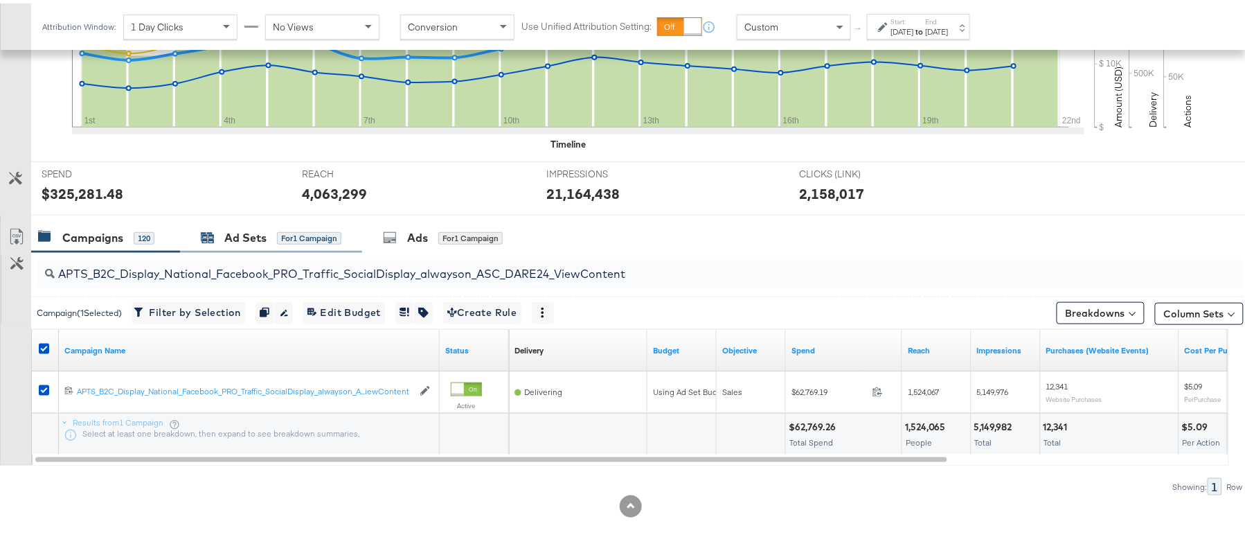
click at [261, 234] on div "Ad Sets" at bounding box center [245, 234] width 42 height 16
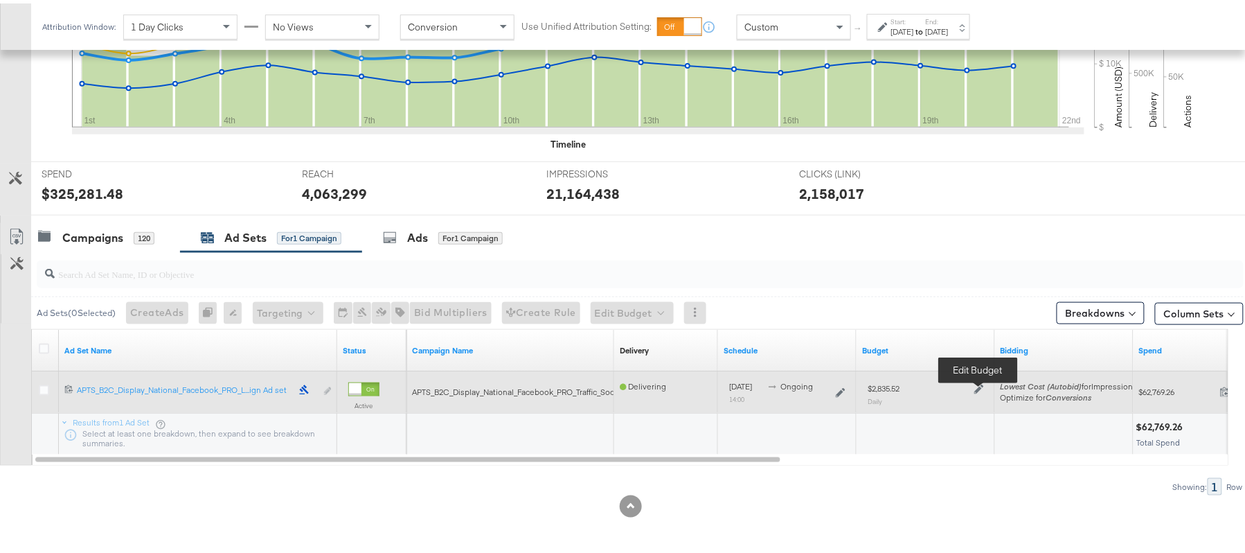
click at [978, 388] on icon at bounding box center [979, 386] width 10 height 10
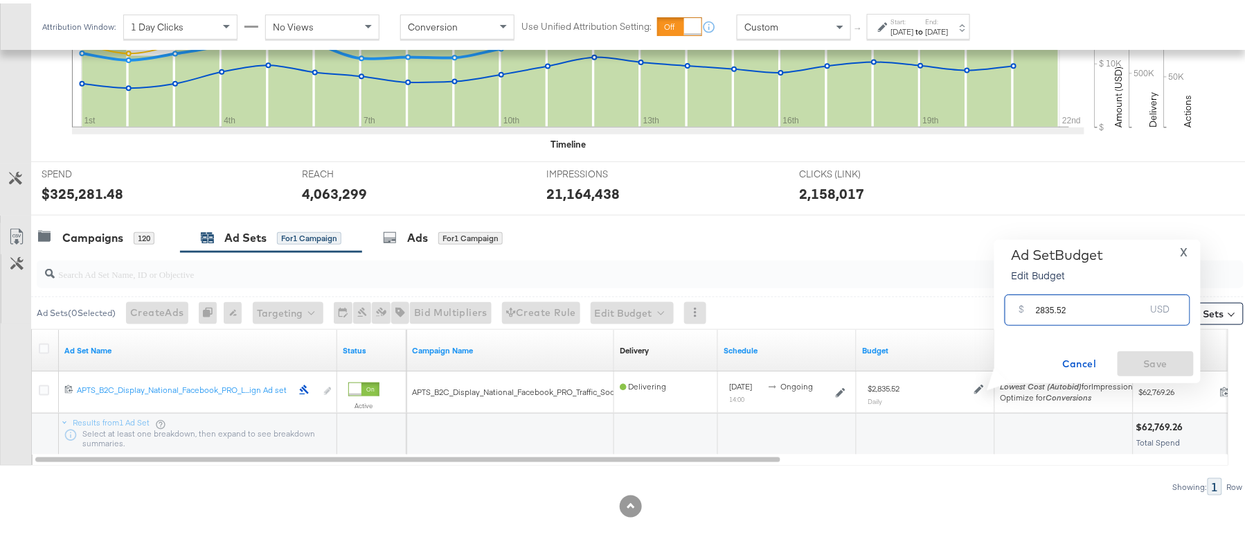
click at [1086, 306] on input "2835.52" at bounding box center [1090, 301] width 109 height 30
paste input "$2,693.65"
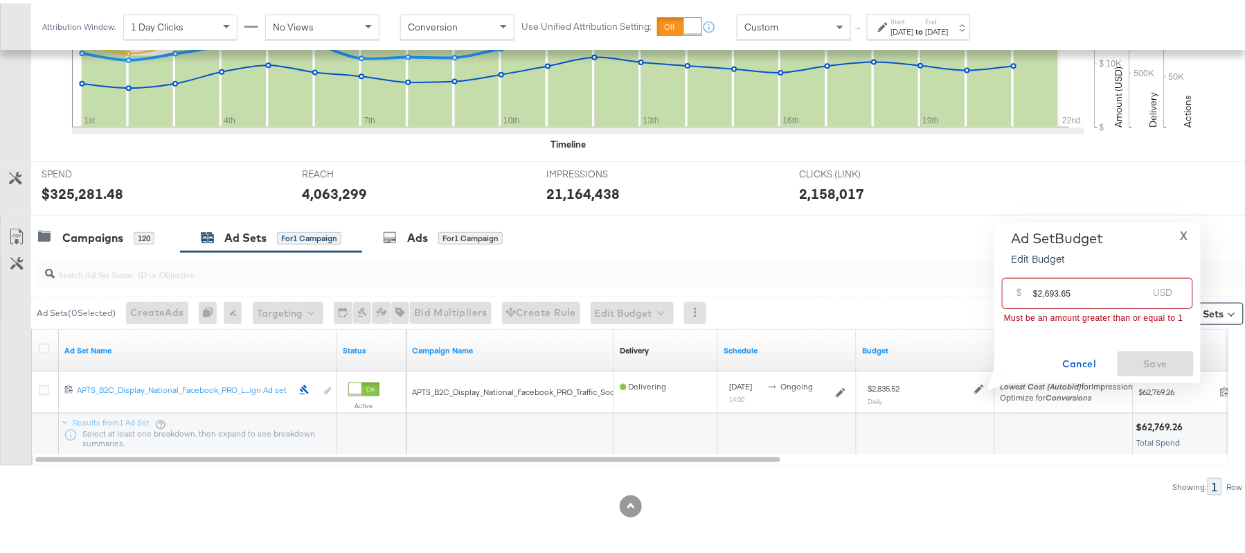
click at [1046, 286] on input "$2,693.65" at bounding box center [1090, 284] width 114 height 30
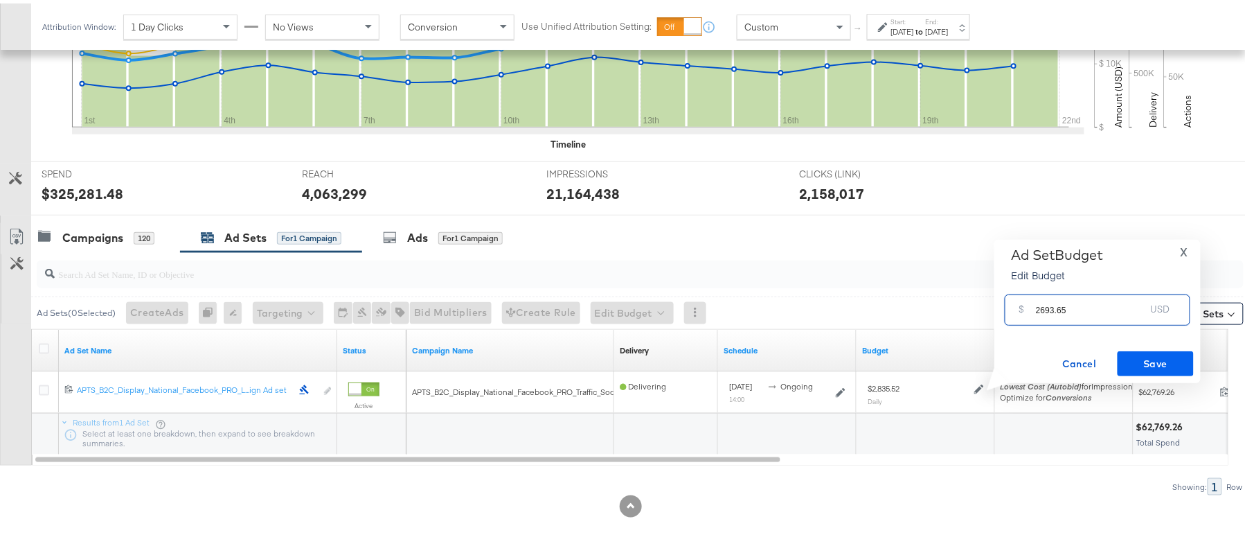
type input "2693.65"
click at [1156, 363] on span "Save" at bounding box center [1155, 360] width 65 height 17
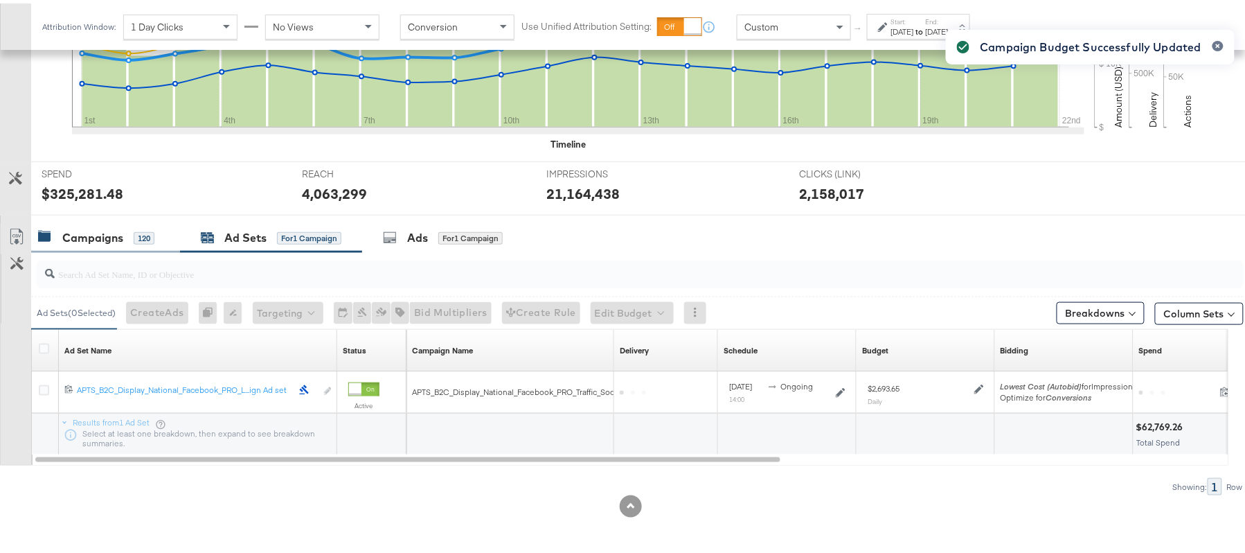
click at [114, 233] on div "Campaigns" at bounding box center [92, 234] width 61 height 16
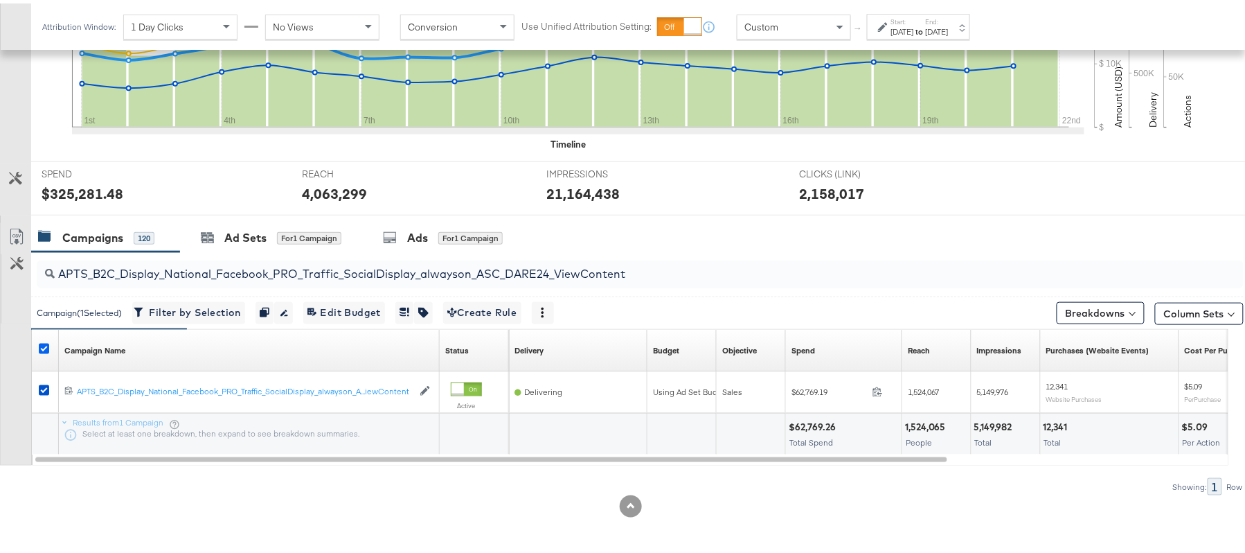
click at [42, 345] on icon at bounding box center [44, 345] width 10 height 10
click at [0, 0] on input "checkbox" at bounding box center [0, 0] width 0 height 0
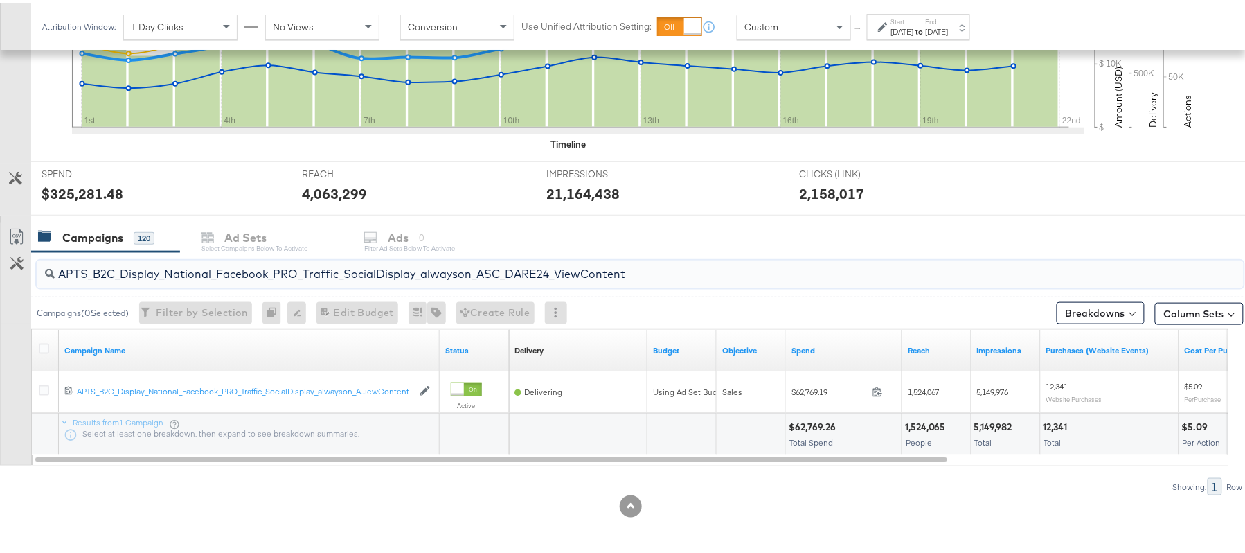
click at [195, 267] on input "APTS_B2C_Display_National_Facebook_PRO_Traffic_SocialDisplay_alwayson_ASC_DARE2…" at bounding box center [594, 264] width 1079 height 27
paste input "Leads_SocialDisplay_alwayson_ASC_DARE24_Purchase"
type input "APTS_B2C_Display_National_Facebook_PRO_Leads_SocialDisplay_alwayson_ASC_DARE24_…"
click at [43, 349] on icon at bounding box center [44, 345] width 10 height 10
click at [0, 0] on input "checkbox" at bounding box center [0, 0] width 0 height 0
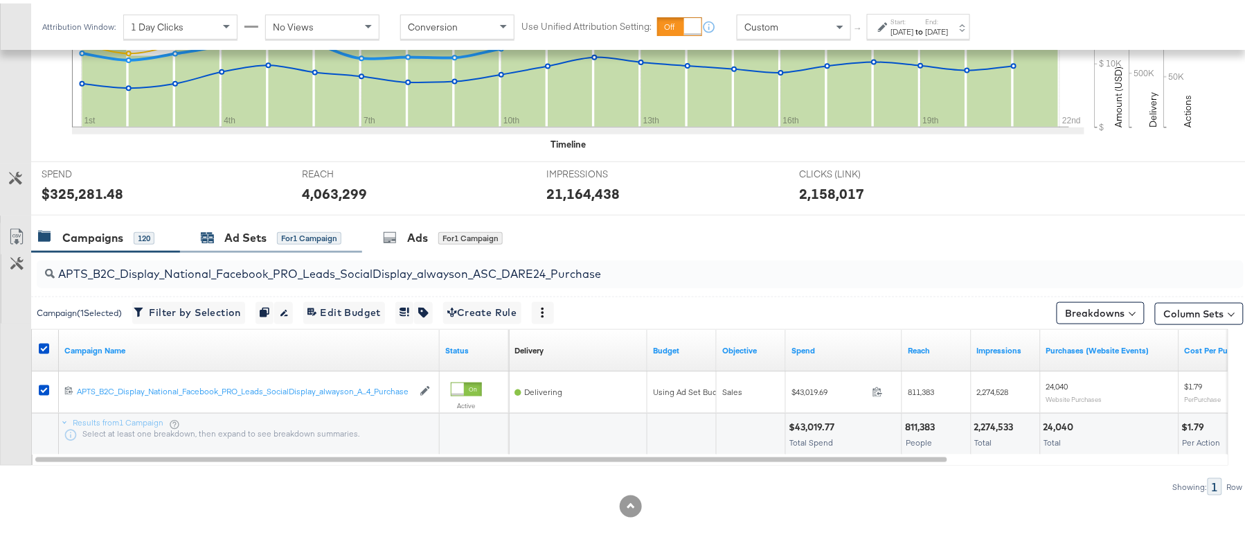
click at [228, 229] on div "Ad Sets" at bounding box center [245, 234] width 42 height 16
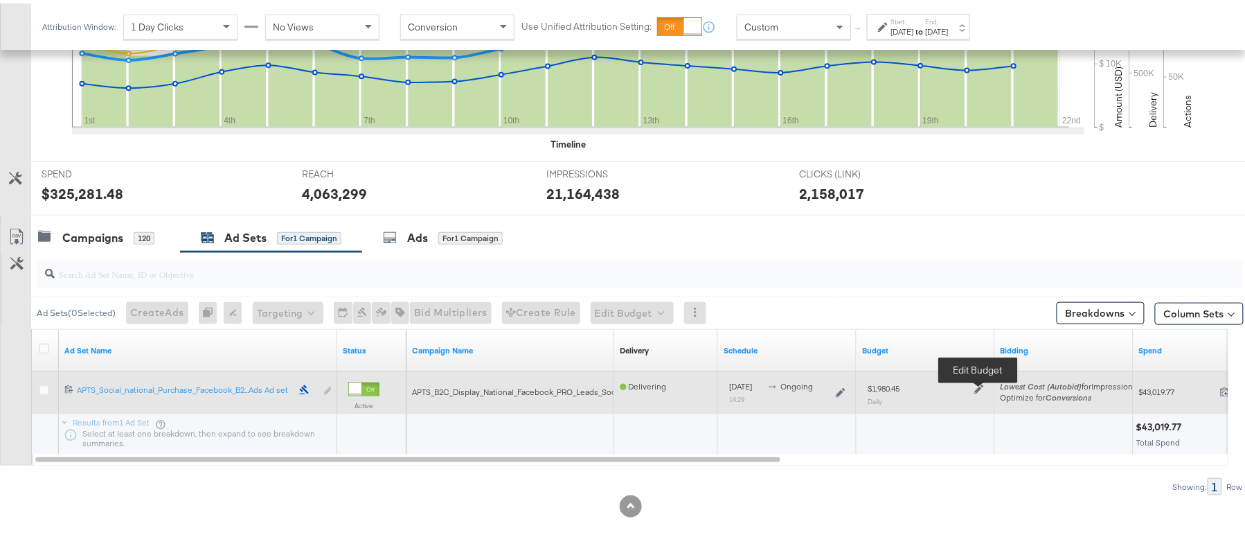
click at [975, 382] on icon at bounding box center [979, 386] width 10 height 10
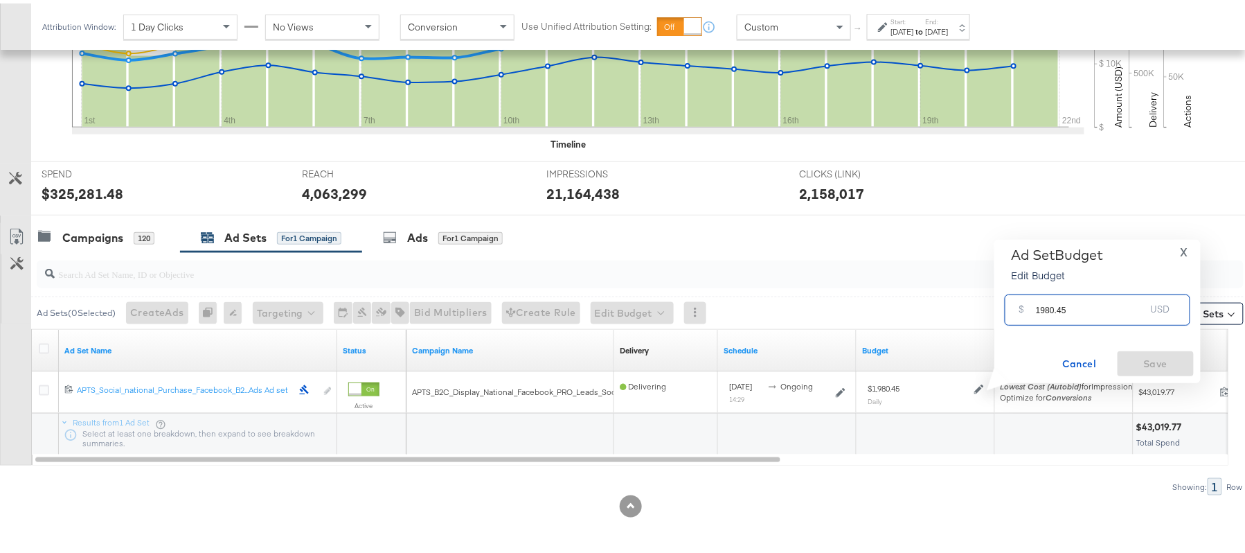
click at [1095, 309] on input "1980.45" at bounding box center [1090, 301] width 109 height 30
paste input "$1,853.88"
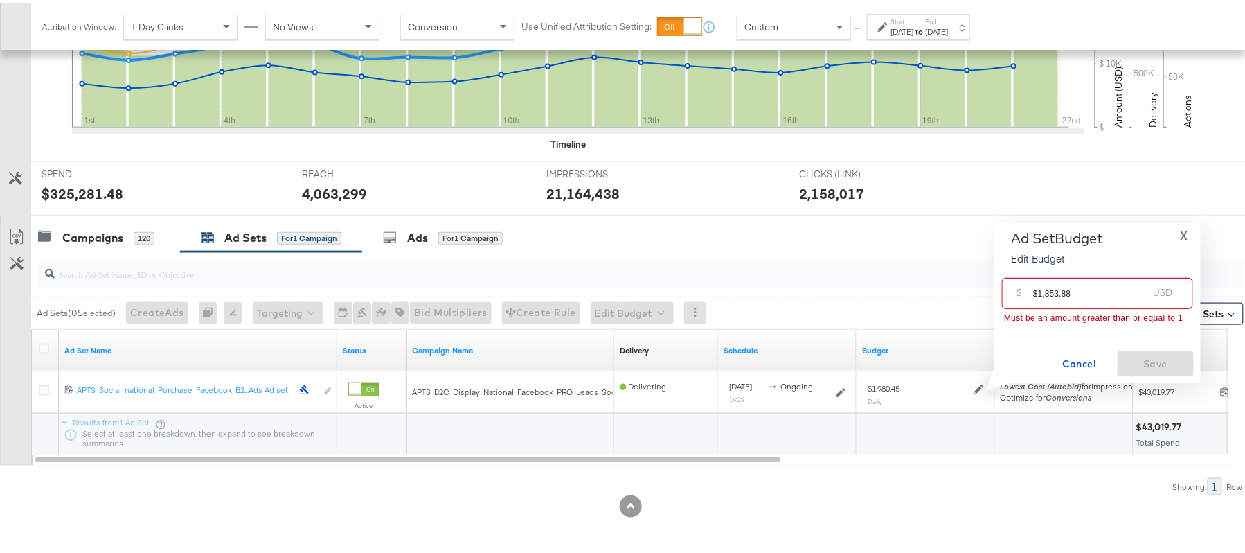
click at [1048, 288] on input "$1,853.88" at bounding box center [1090, 284] width 114 height 30
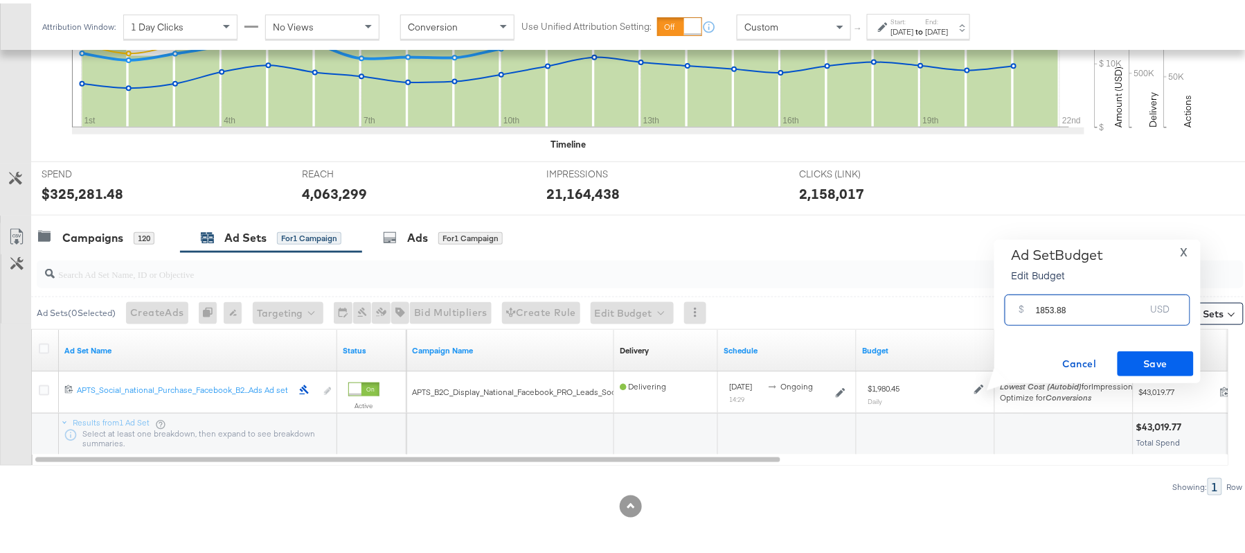
type input "1853.88"
click at [1156, 370] on button "Save" at bounding box center [1156, 360] width 76 height 25
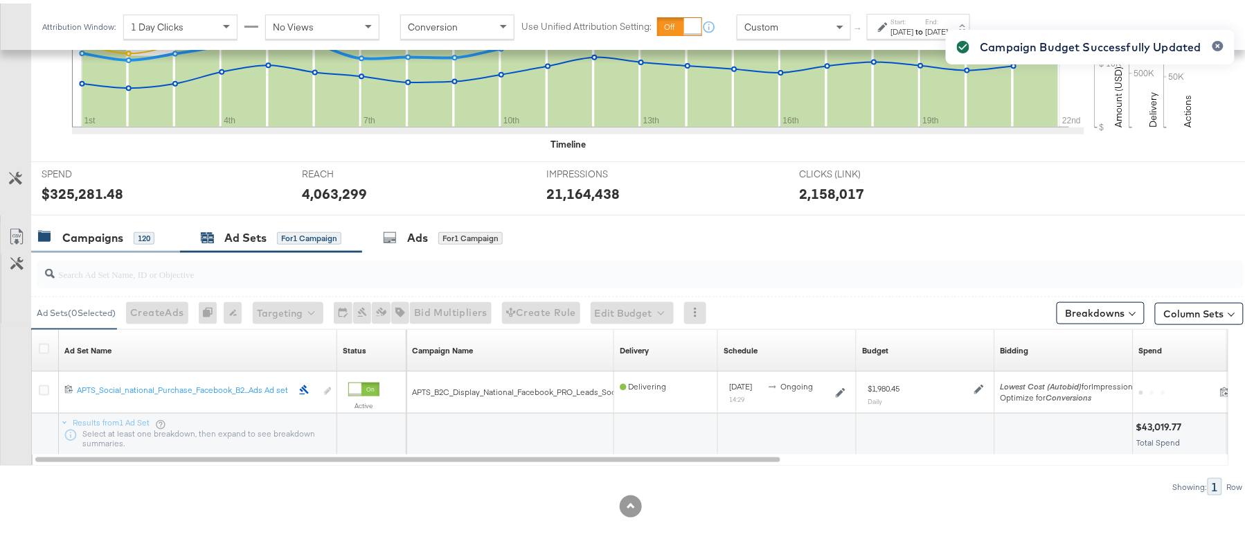
click at [100, 233] on div "Campaigns" at bounding box center [92, 234] width 61 height 16
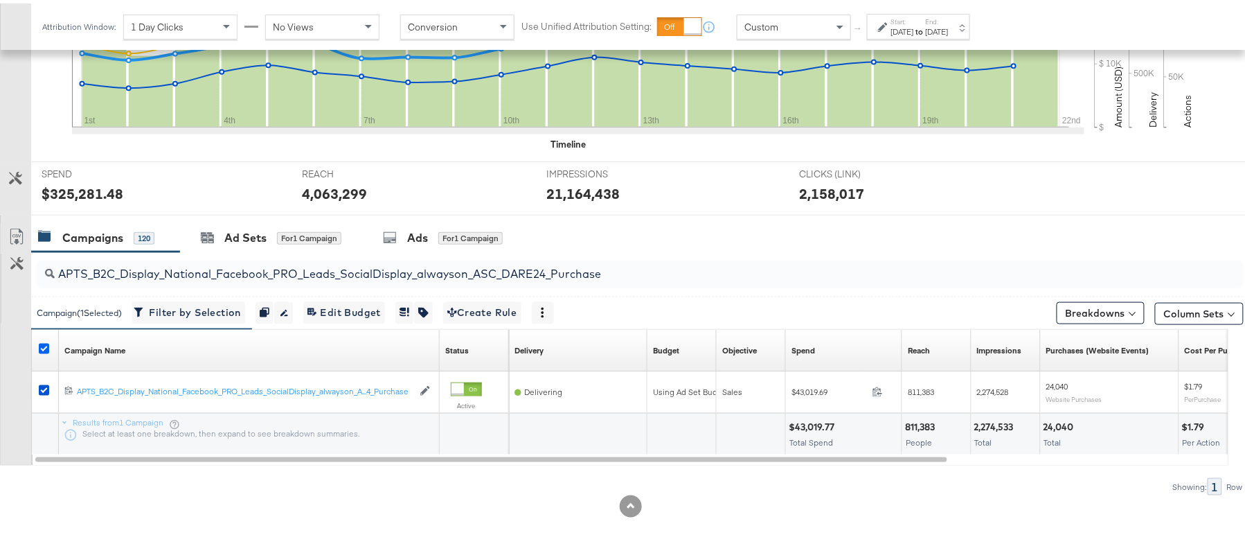
click at [44, 342] on icon at bounding box center [44, 345] width 10 height 10
click at [0, 0] on input "checkbox" at bounding box center [0, 0] width 0 height 0
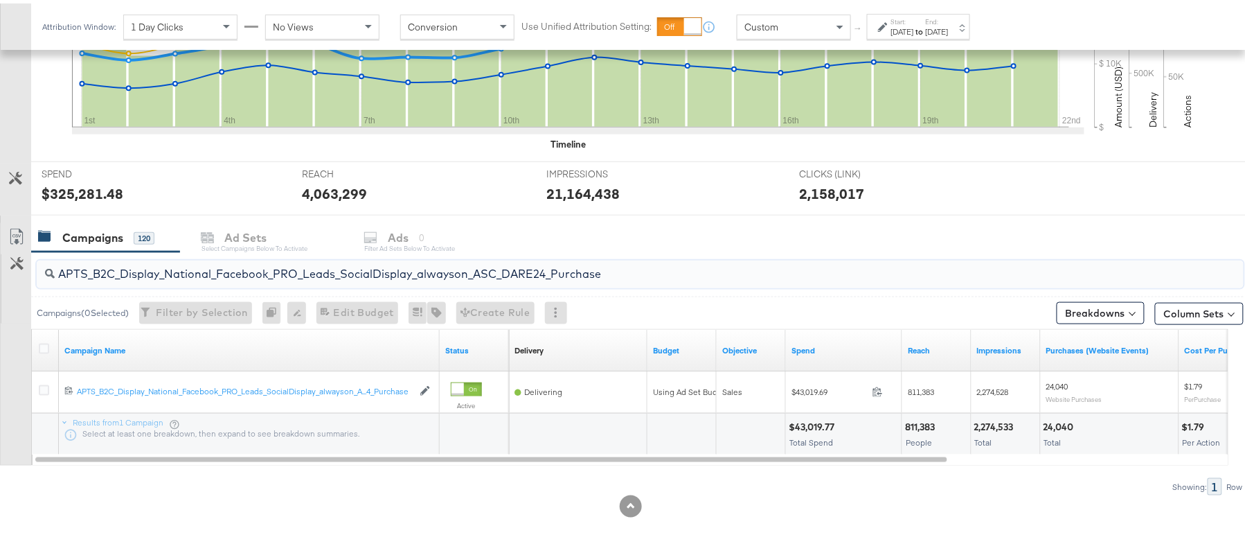
click at [170, 266] on input "APTS_B2C_Display_National_Facebook_PRO_Leads_SocialDisplay_alwayson_ASC_DARE24_…" at bounding box center [594, 264] width 1079 height 27
paste input "F_B2C_Display_National_Facebook_PRO_Traffic_SocialDisplay_alwayson_ASC_AF24_Vie…"
type input "AF_B2C_Display_National_Facebook_PRO_Traffic_SocialDisplay_alwayson_ASC_AF24_Vi…"
click at [45, 346] on icon at bounding box center [44, 345] width 10 height 10
click at [0, 0] on input "checkbox" at bounding box center [0, 0] width 0 height 0
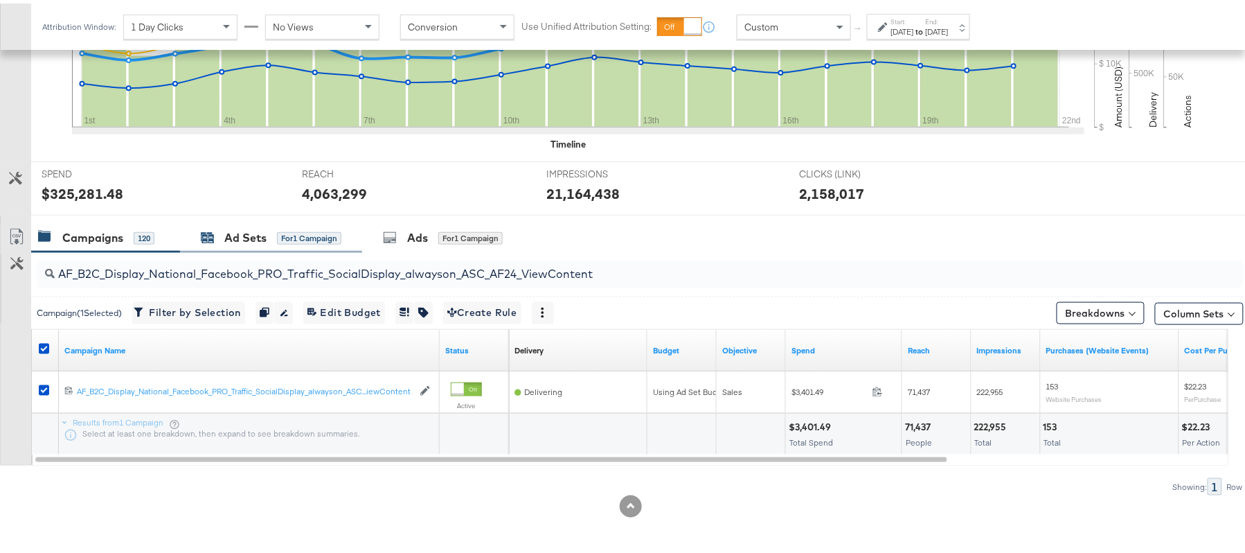
click at [251, 237] on div "Ad Sets" at bounding box center [245, 234] width 42 height 16
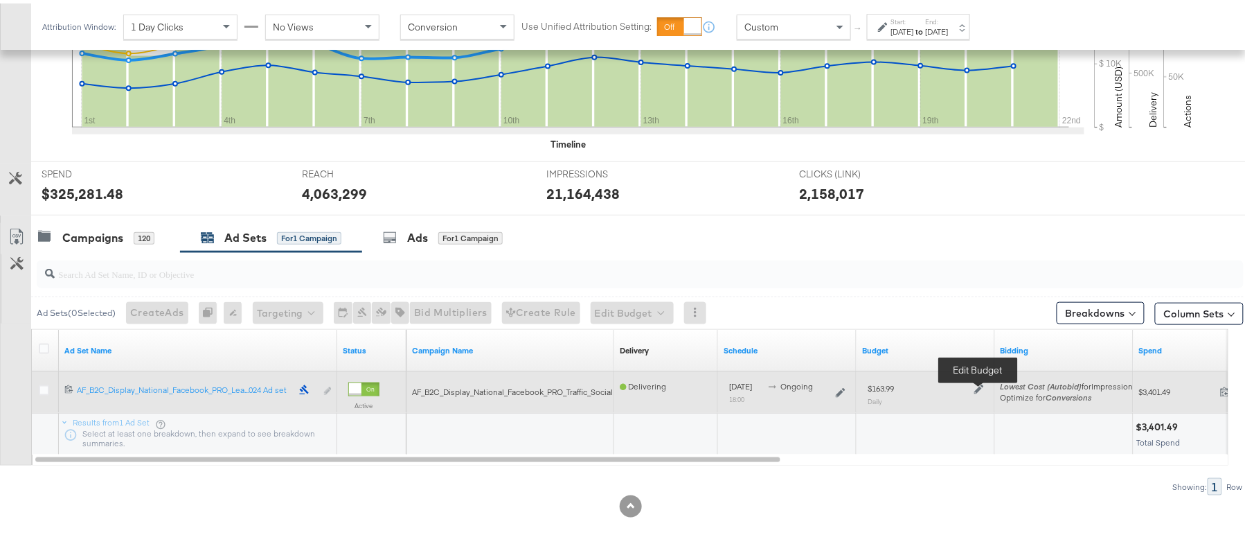
click at [978, 388] on icon at bounding box center [979, 386] width 10 height 10
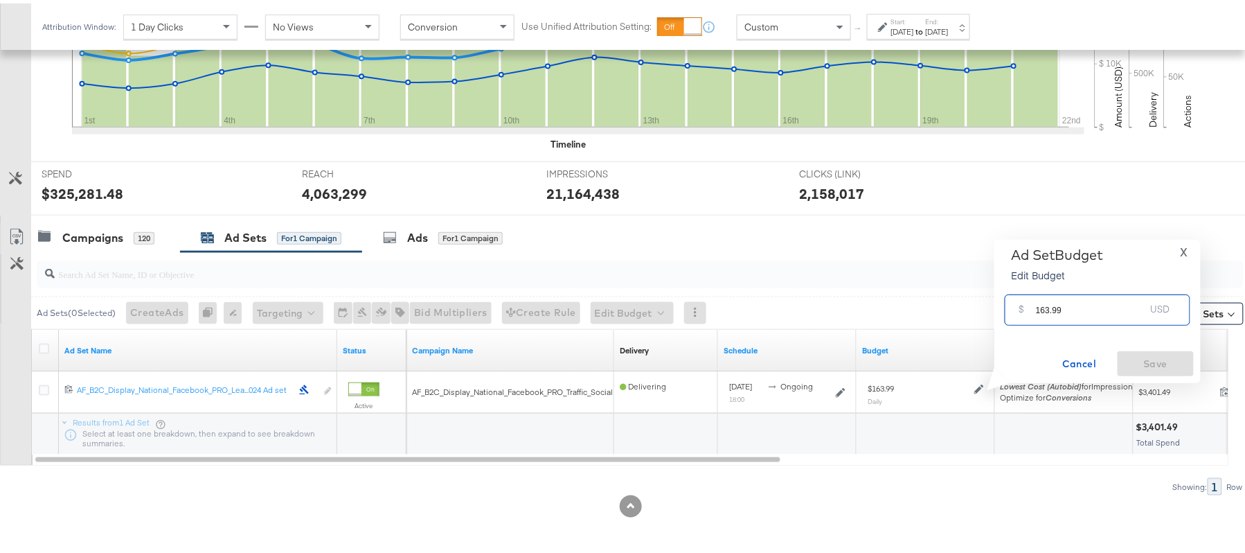
click at [1102, 303] on input "163.99" at bounding box center [1090, 301] width 109 height 30
paste input "$148.32"
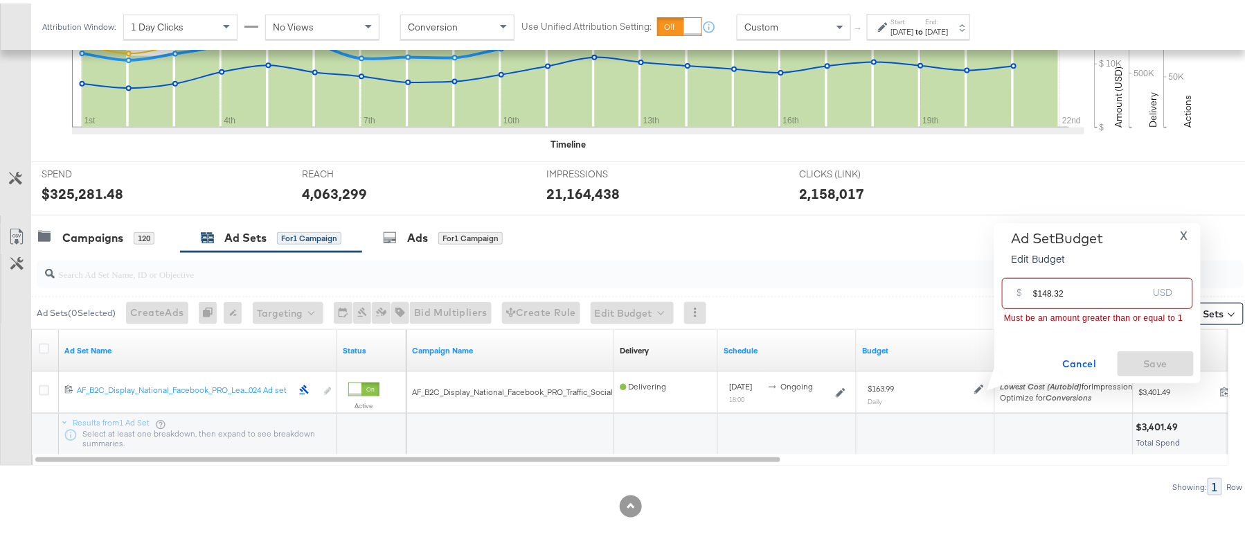
click at [1039, 291] on input "$148.32" at bounding box center [1090, 284] width 114 height 30
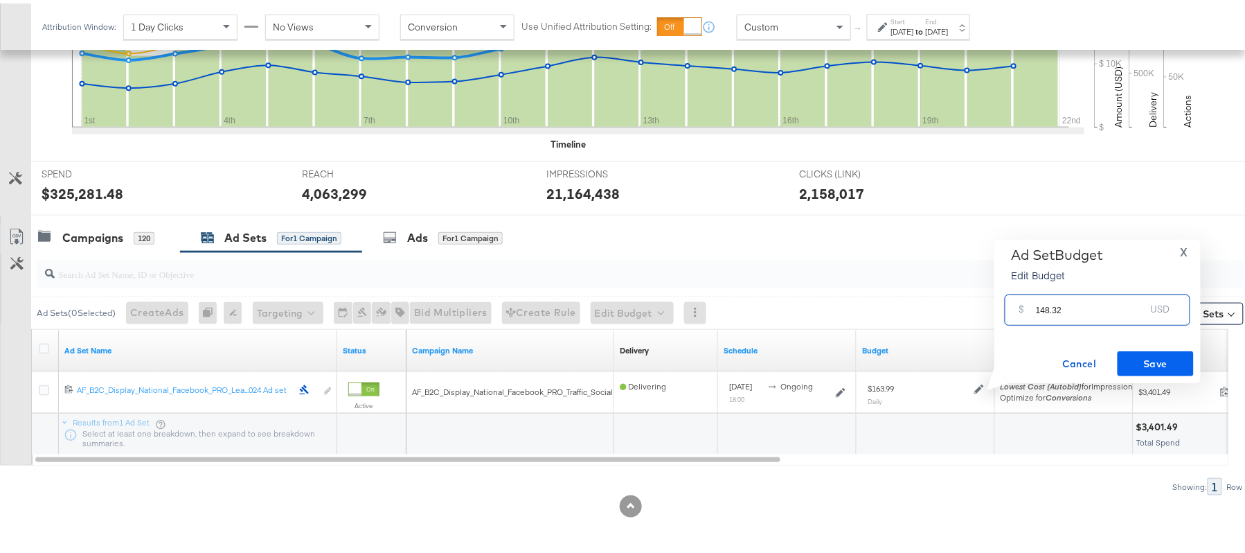
type input "148.32"
click at [1158, 353] on span "Save" at bounding box center [1155, 360] width 65 height 17
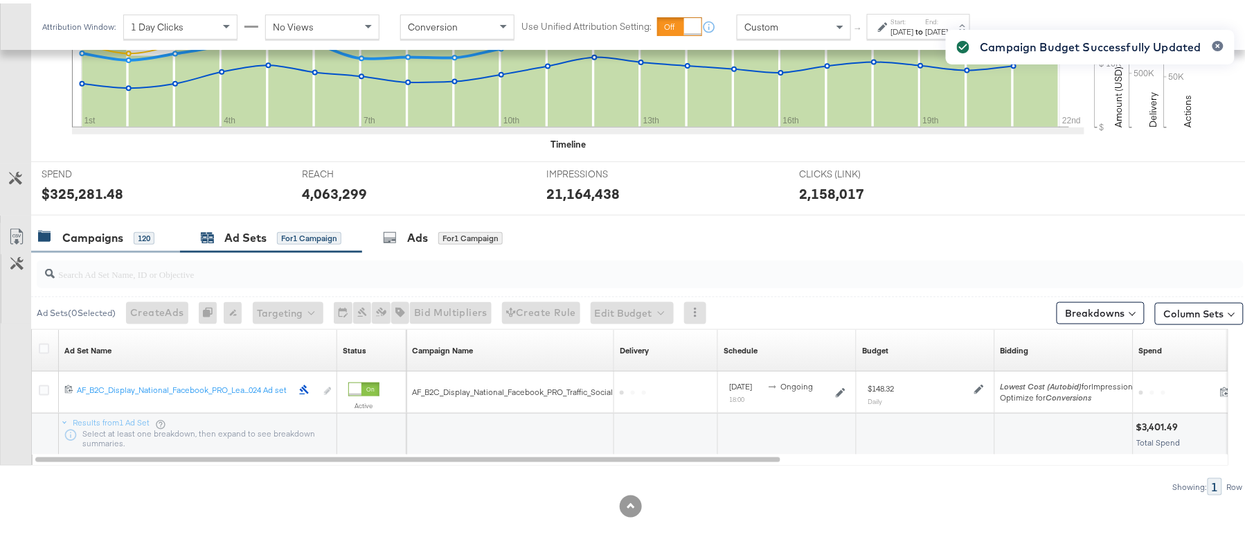
click at [117, 235] on div "Campaigns" at bounding box center [92, 234] width 61 height 16
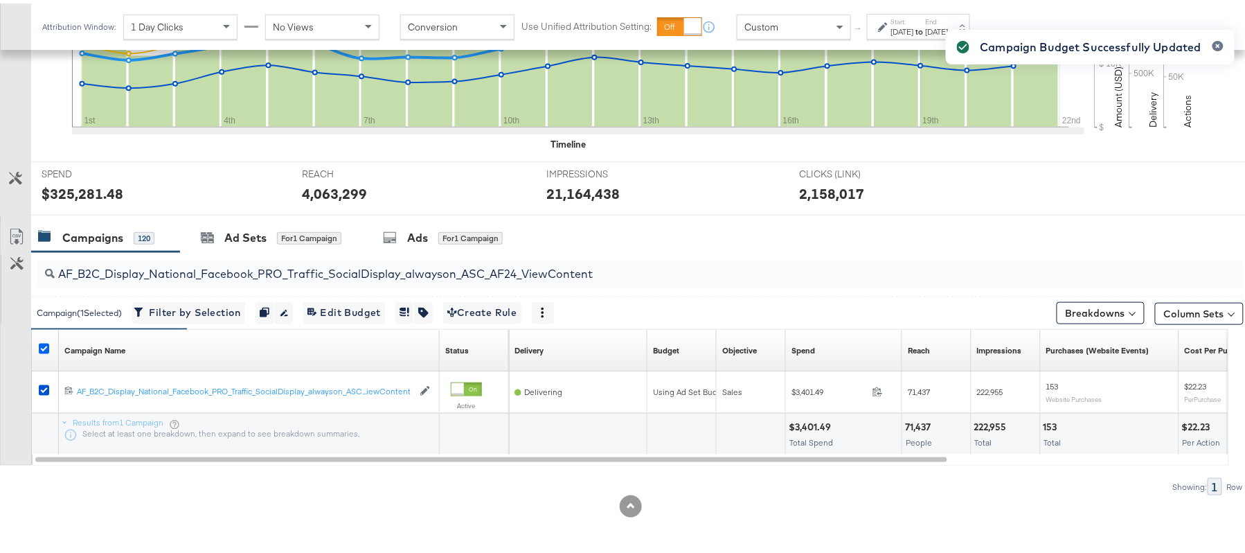
click at [45, 341] on icon at bounding box center [44, 345] width 10 height 10
click at [0, 0] on input "checkbox" at bounding box center [0, 0] width 0 height 0
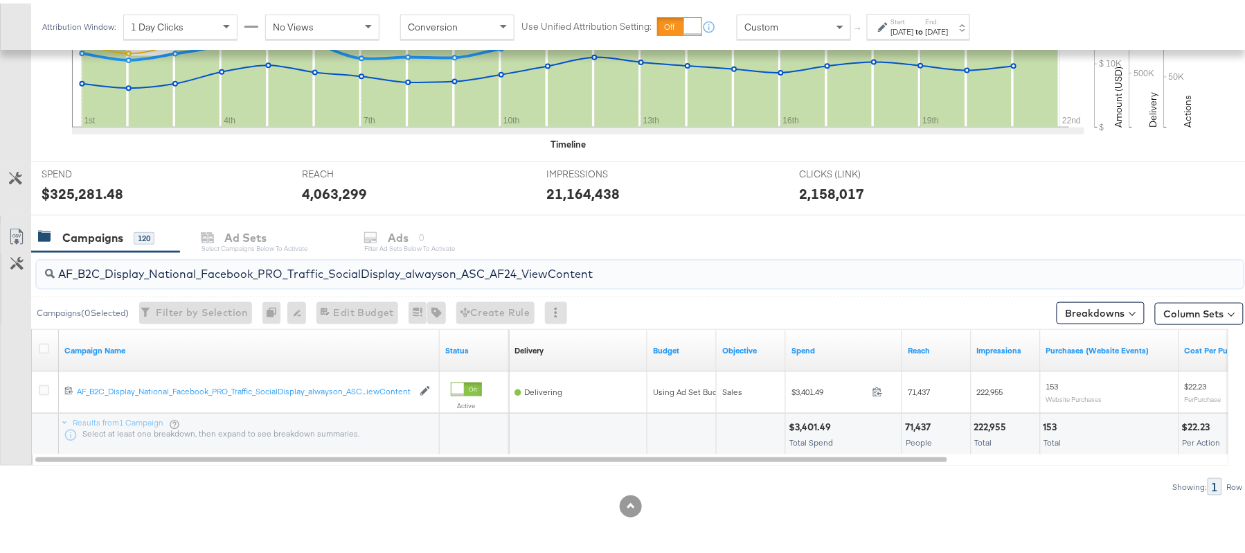
click at [220, 267] on input "AF_B2C_Display_National_Facebook_PRO_Traffic_SocialDisplay_alwayson_ASC_AF24_Vi…" at bounding box center [594, 264] width 1079 height 27
paste input "FR_B2C_Display_National_Facebook_PRO_Traffic_SocialDisplay_alwayson_ASC_FR"
type input "FR_B2C_Display_National_Facebook_PRO_Traffic_SocialDisplay_alwayson_ASC_FR24_Vi…"
click at [48, 347] on icon at bounding box center [44, 345] width 10 height 10
click at [0, 0] on input "checkbox" at bounding box center [0, 0] width 0 height 0
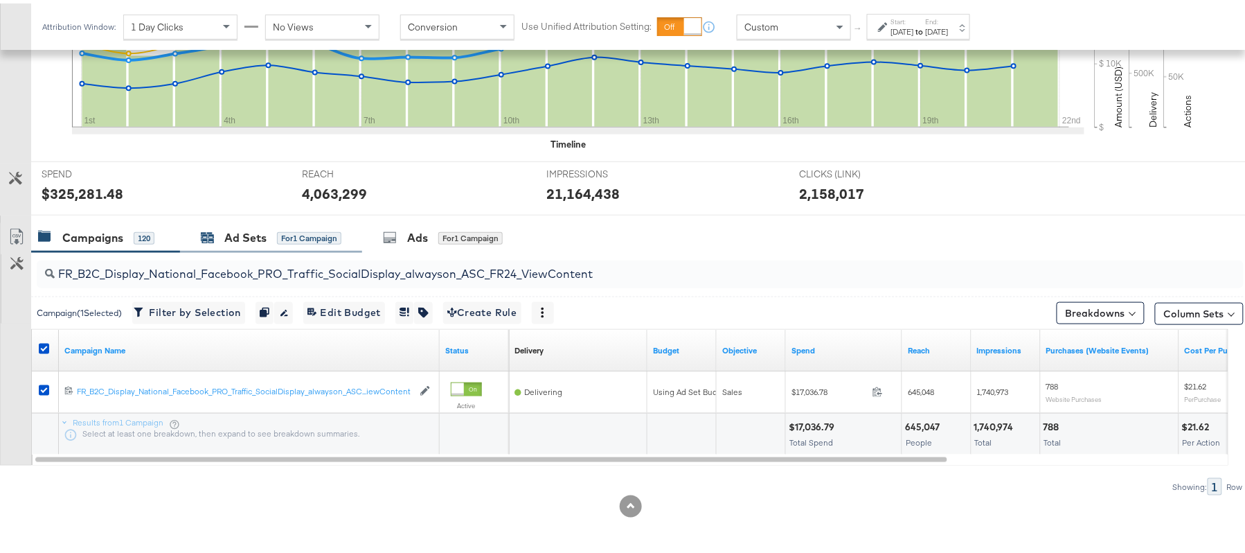
click at [242, 234] on div "Ad Sets" at bounding box center [245, 234] width 42 height 16
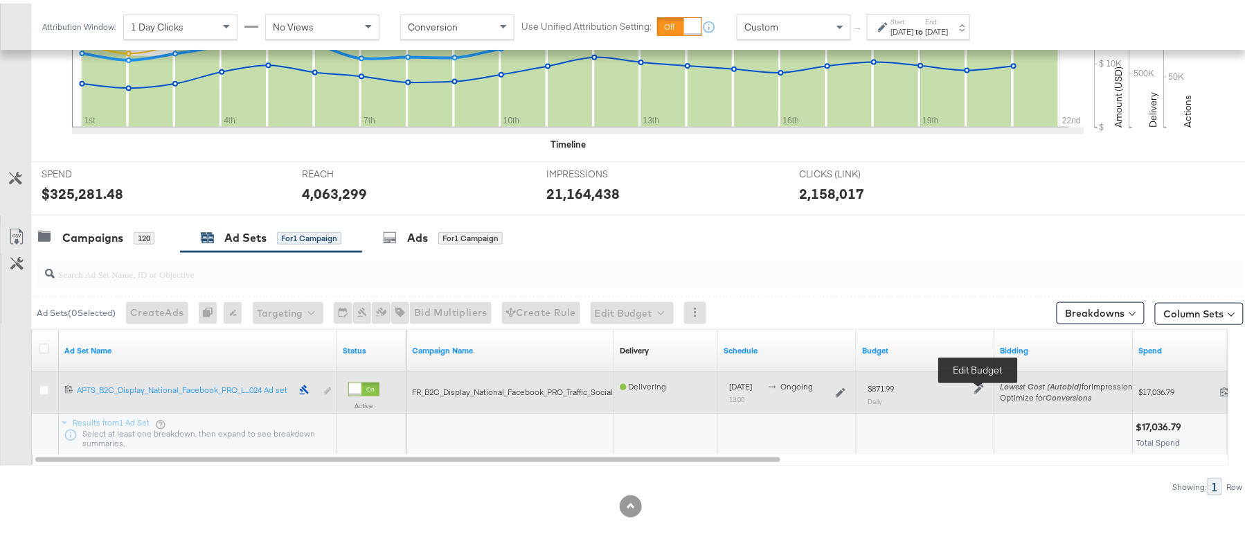
click at [976, 383] on icon at bounding box center [979, 386] width 10 height 10
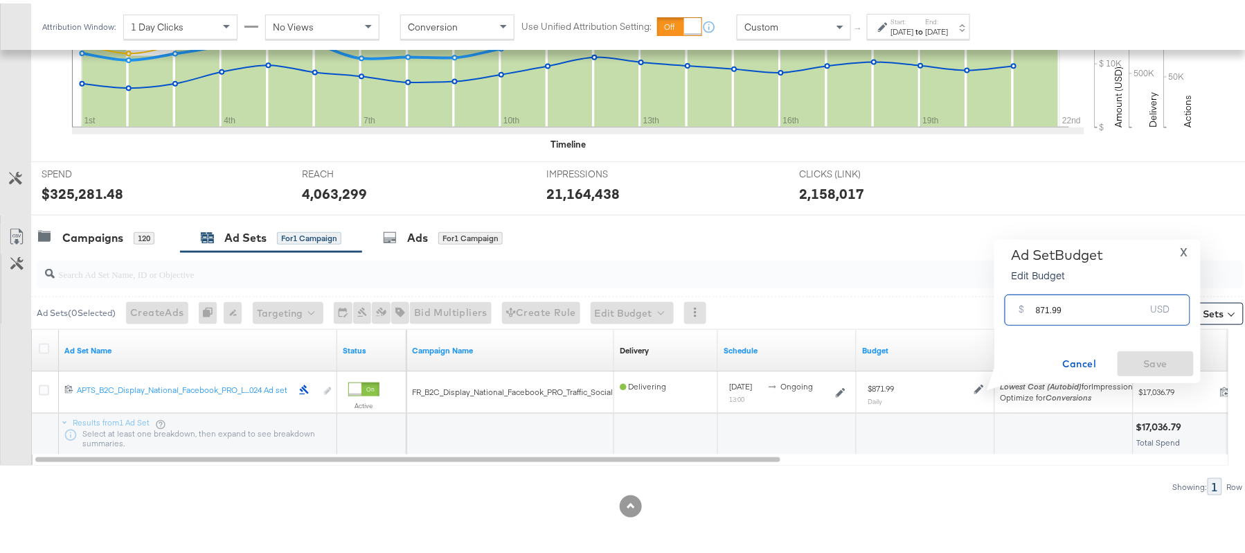
click at [1062, 299] on input "871.99" at bounding box center [1090, 301] width 109 height 30
paste input "$784.7"
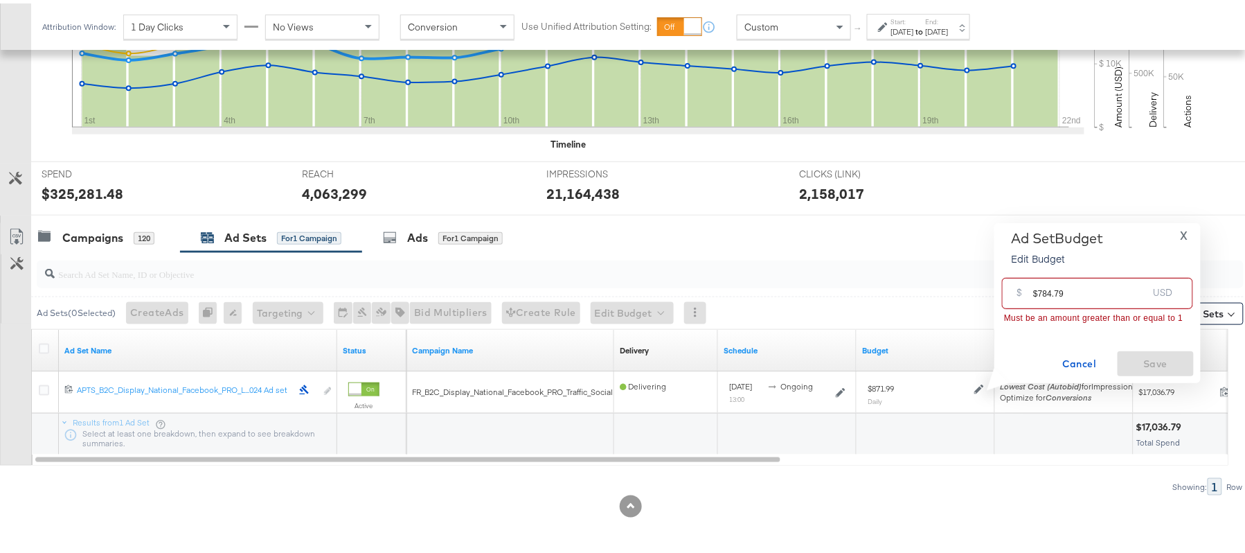
click at [1037, 289] on input "$784.79" at bounding box center [1090, 284] width 114 height 30
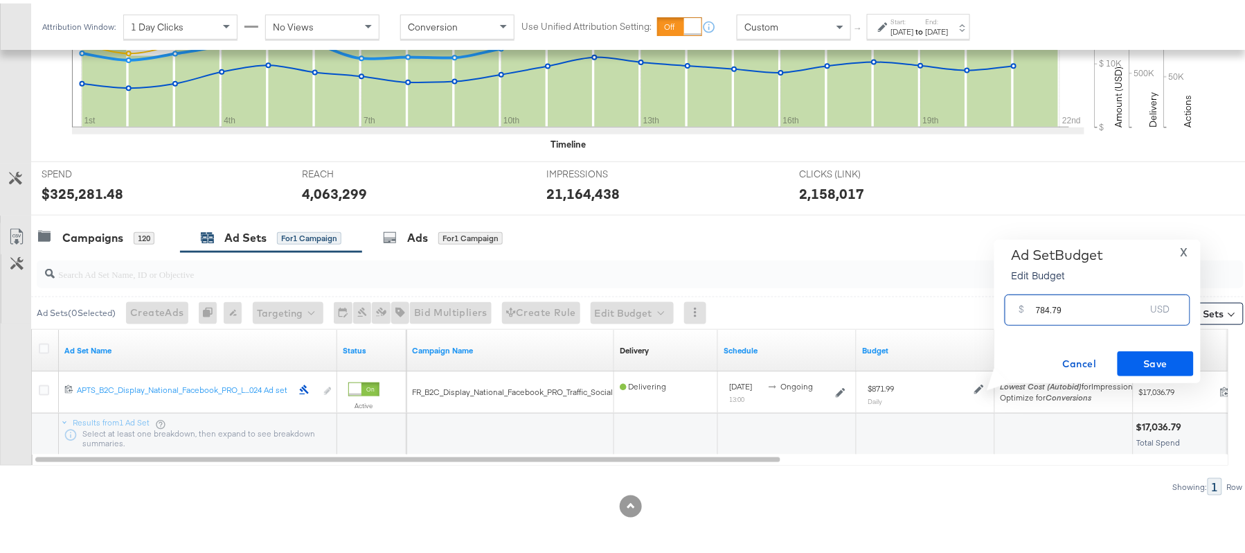
type input "784.79"
click at [1173, 369] on button "Save" at bounding box center [1156, 360] width 76 height 25
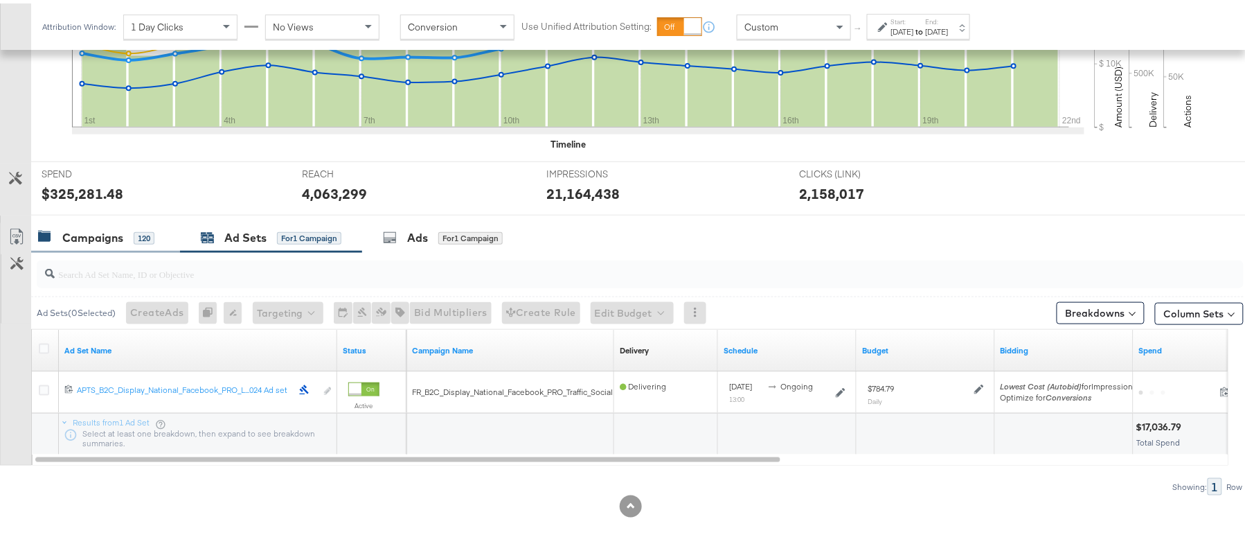
click at [98, 236] on div "Campaigns" at bounding box center [92, 234] width 61 height 16
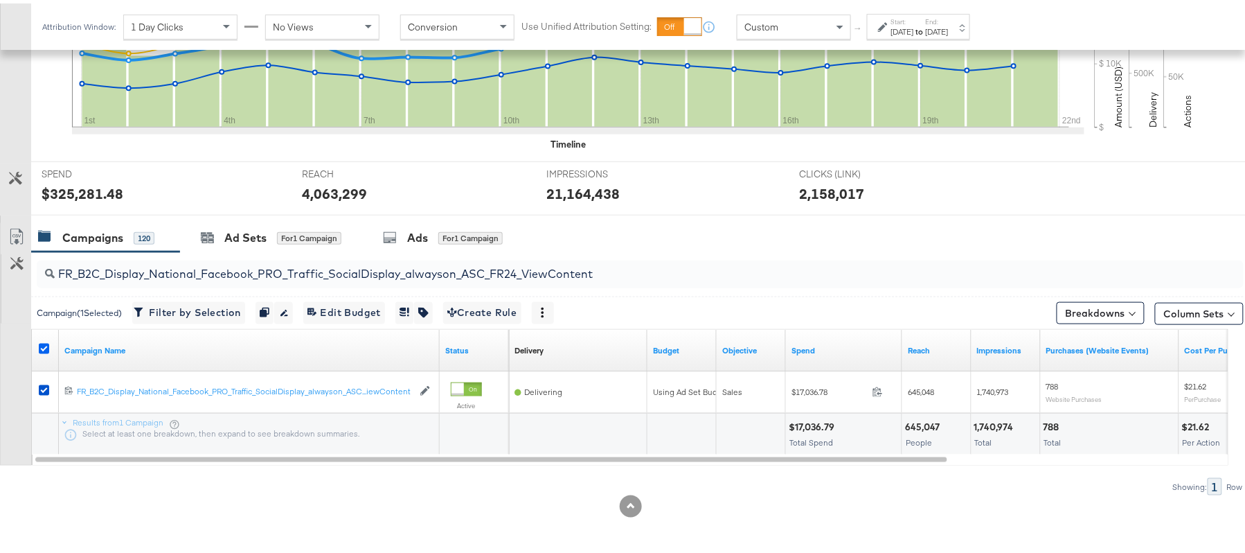
click at [45, 342] on icon at bounding box center [44, 345] width 10 height 10
click at [0, 0] on input "checkbox" at bounding box center [0, 0] width 0 height 0
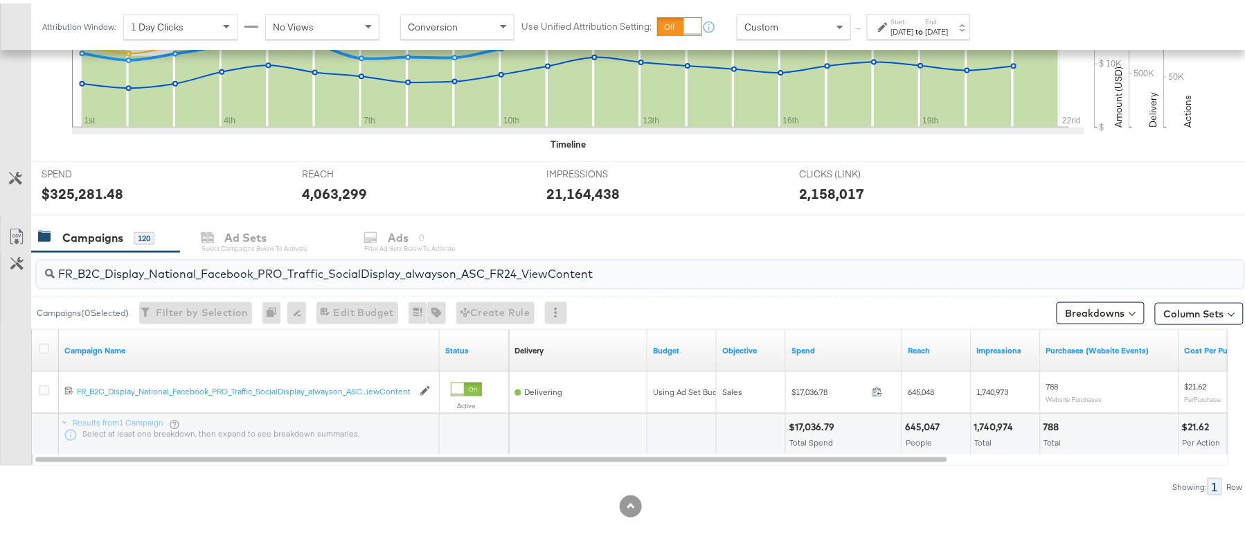
click at [276, 265] on input "FR_B2C_Display_National_Facebook_PRO_Traffic_SocialDisplay_alwayson_ASC_FR24_Vi…" at bounding box center [594, 264] width 1079 height 27
paste input "AHL_B2C_Display_National_Facebook_PRO_Traffic_SocialDisplay_alwayson_ASC_AHL"
type input "AHL_B2C_Display_National_Facebook_PRO_Traffic_SocialDisplay_alwayson_ASC_AHL24_…"
click at [44, 346] on icon at bounding box center [44, 345] width 10 height 10
click at [0, 0] on input "checkbox" at bounding box center [0, 0] width 0 height 0
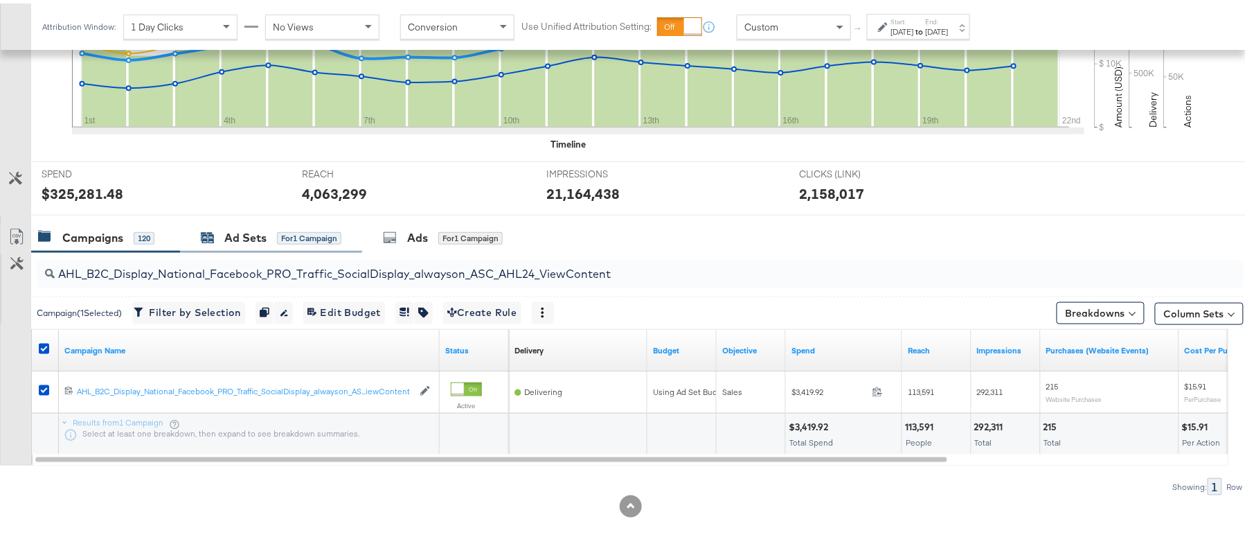
click at [267, 233] on div "Ad Sets for 1 Campaign" at bounding box center [271, 234] width 141 height 16
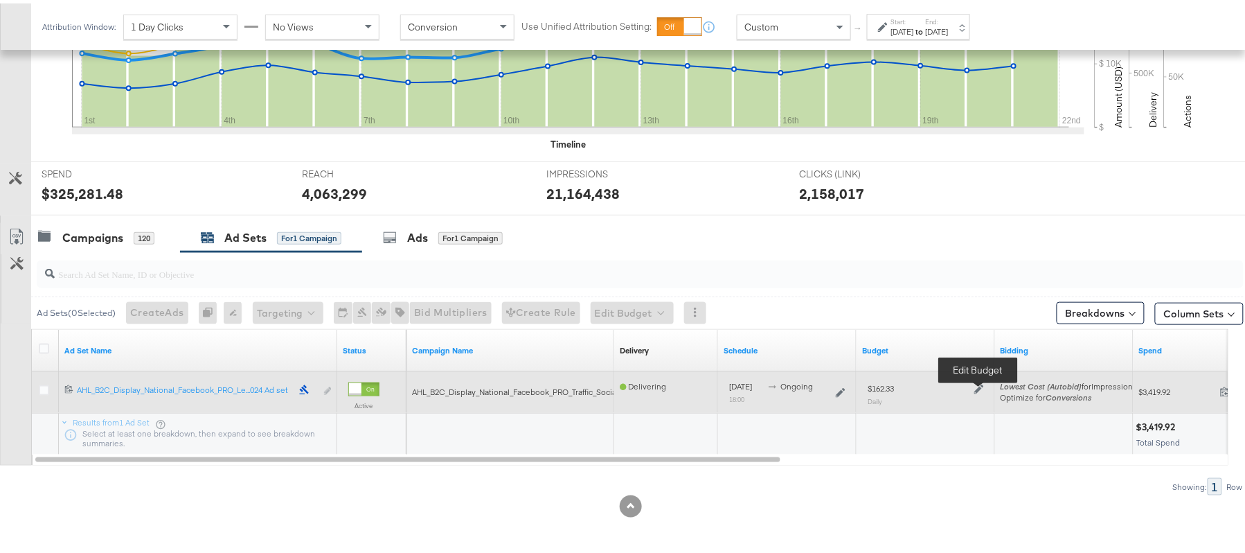
click at [981, 386] on icon at bounding box center [979, 386] width 10 height 10
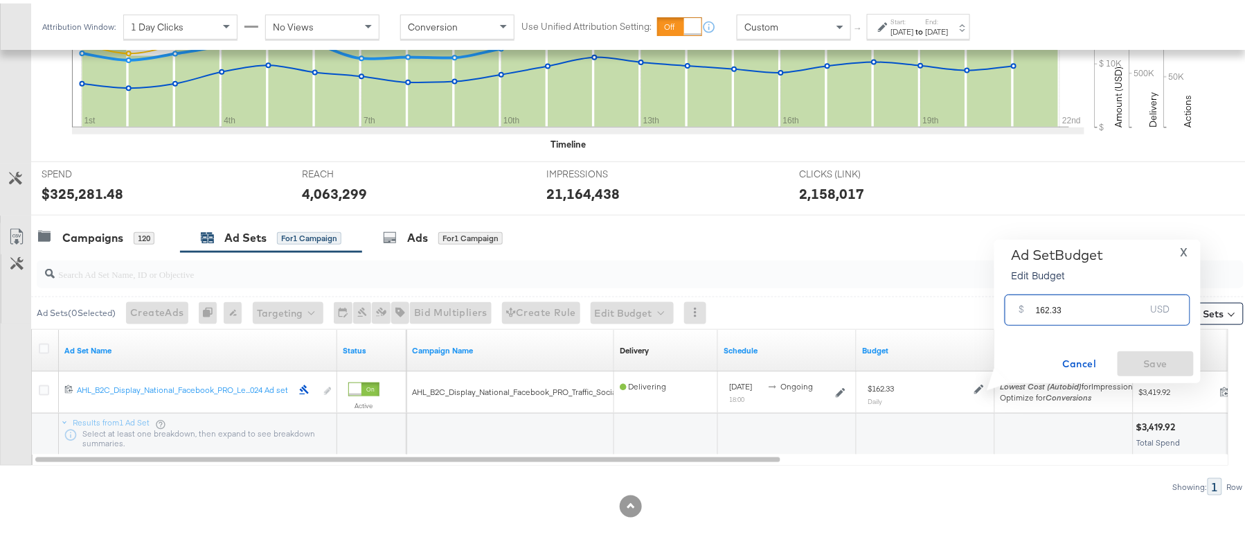
click at [1071, 300] on input "162.33" at bounding box center [1090, 301] width 109 height 30
paste input "$146.61"
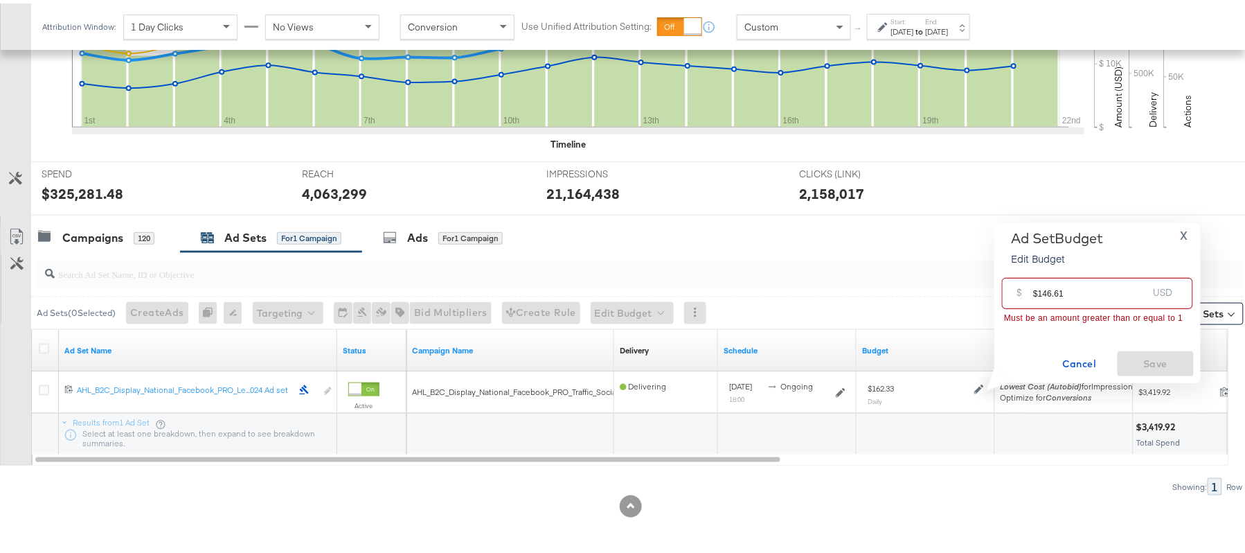
click at [1039, 287] on input "$146.61" at bounding box center [1090, 284] width 114 height 30
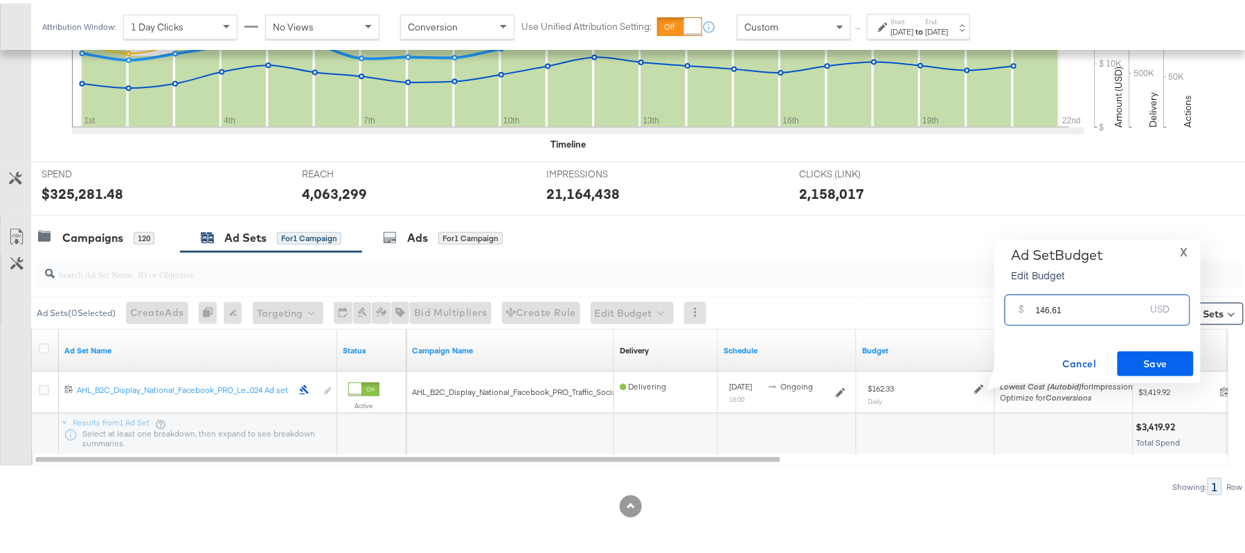
type input "146.61"
click at [1140, 353] on span "Save" at bounding box center [1155, 360] width 65 height 17
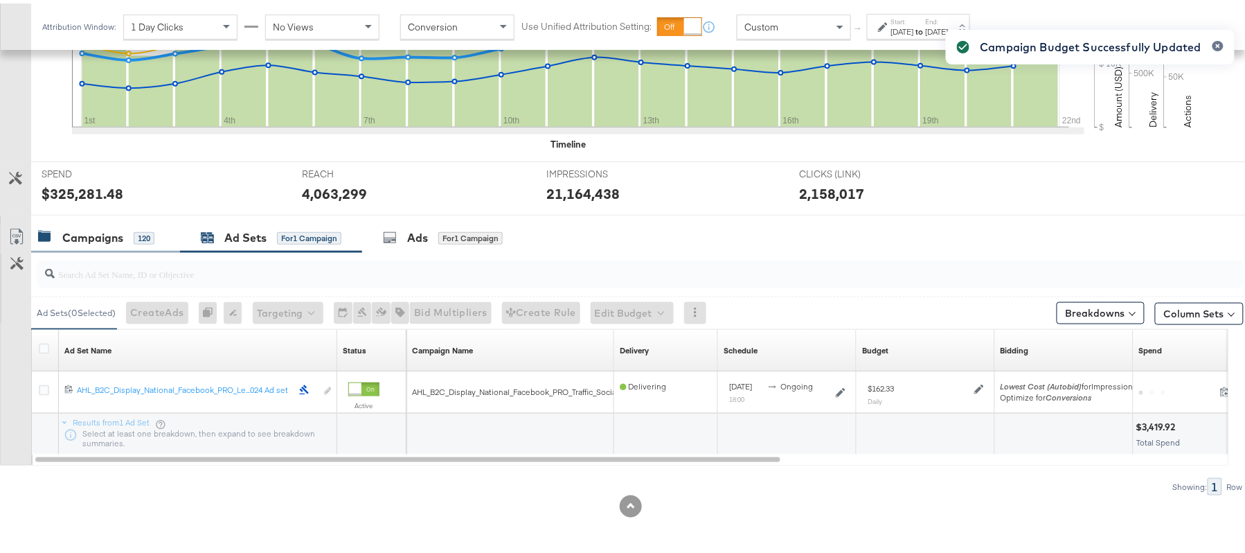
click at [87, 231] on div "Campaigns" at bounding box center [92, 234] width 61 height 16
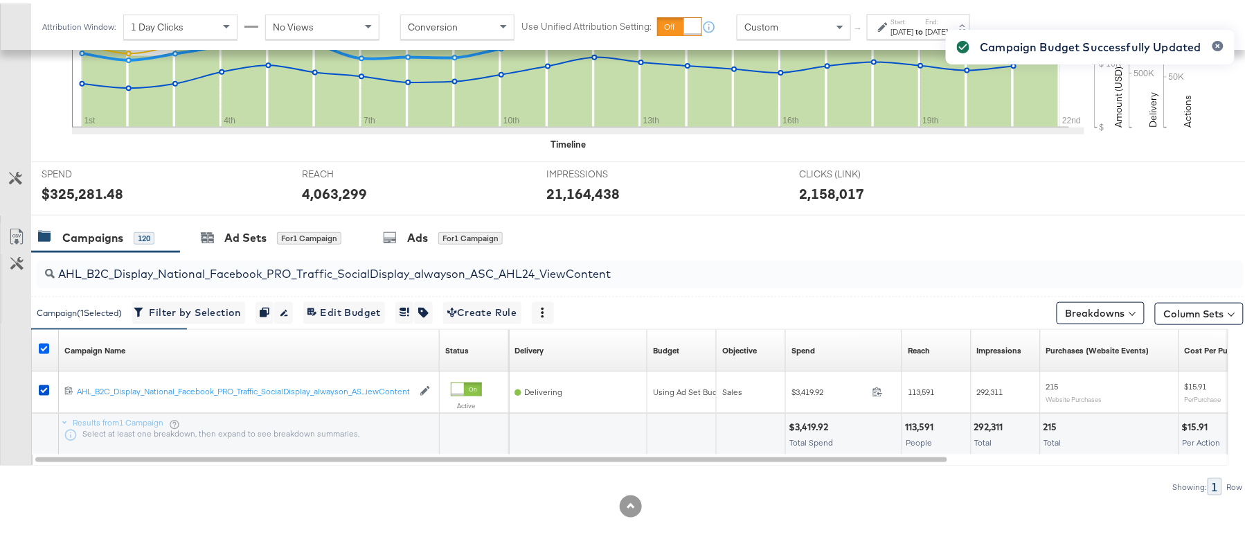
click at [44, 348] on icon at bounding box center [44, 345] width 10 height 10
click at [0, 0] on input "checkbox" at bounding box center [0, 0] width 0 height 0
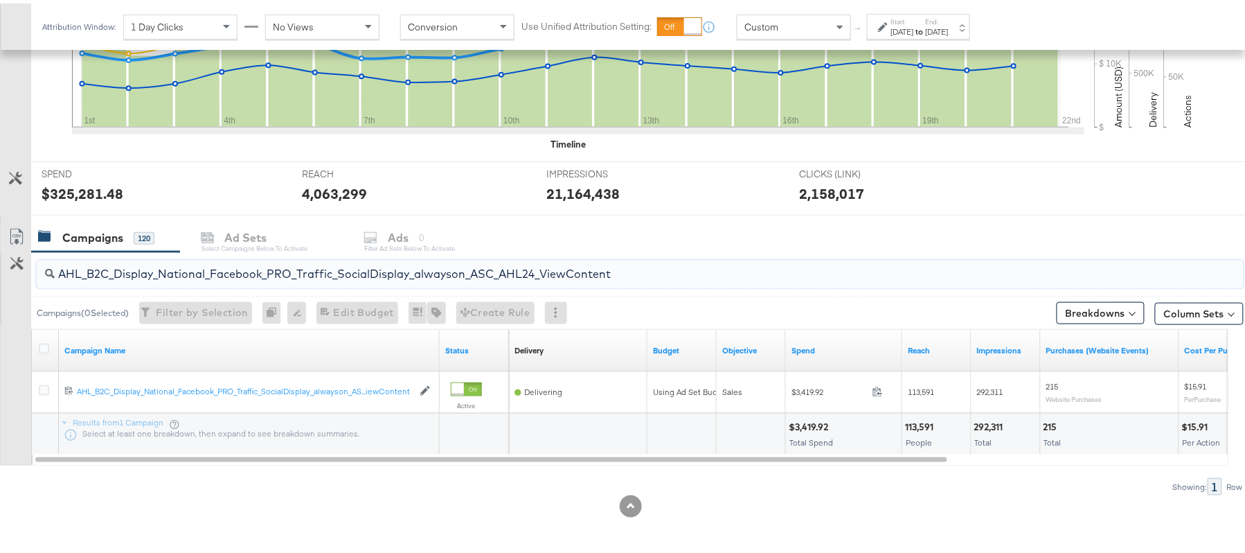
click at [249, 267] on input "AHL_B2C_Display_National_Facebook_PRO_Traffic_SocialDisplay_alwayson_ASC_AHL24_…" at bounding box center [594, 264] width 1079 height 27
paste input "PTS_B2C_Display_National_Facebook_RTG_Leads_SocialDisplay_Retargeting_Diamond_H…"
paste input "alwayson_Retargeting_DARE24_DiamondPlatinum"
paste input "FR_B2C_Display_National_Facebook_RTG_Leads_SocialDisplay_alwayson_Retargeting_FR"
paste input "AF_B2C_Display_National_Facebook_RTG_Leads_SocialDisplay_alwayson_Retargeting_AF"
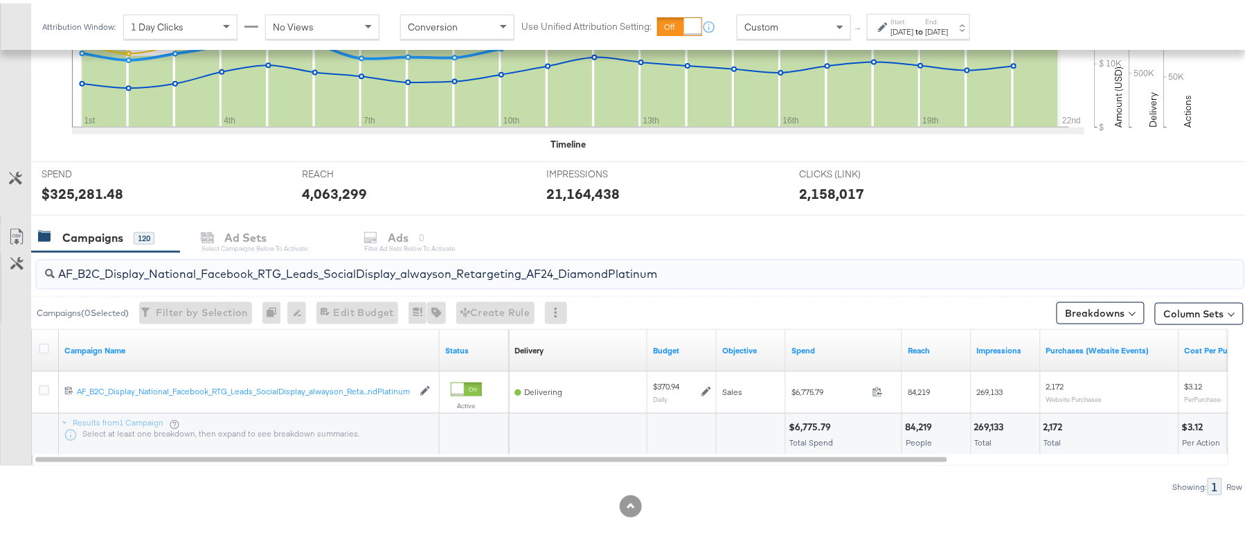
paste input "HL_B2C_Display_National_Facebook_RTG_Leads_SocialDisplay_alwayson_Retargeting_A…"
paste input "PTS_B2C_Display_National_Facebook_PRO_Traffic_SocialDisplay_alwayson_ASC_DARE24…"
type input "APTS_B2C_Display_National_Facebook_PRO_Traffic_SocialDisplay_alwayson_ASC_DARE2…"
click at [42, 344] on icon at bounding box center [44, 345] width 10 height 10
click at [0, 0] on input "checkbox" at bounding box center [0, 0] width 0 height 0
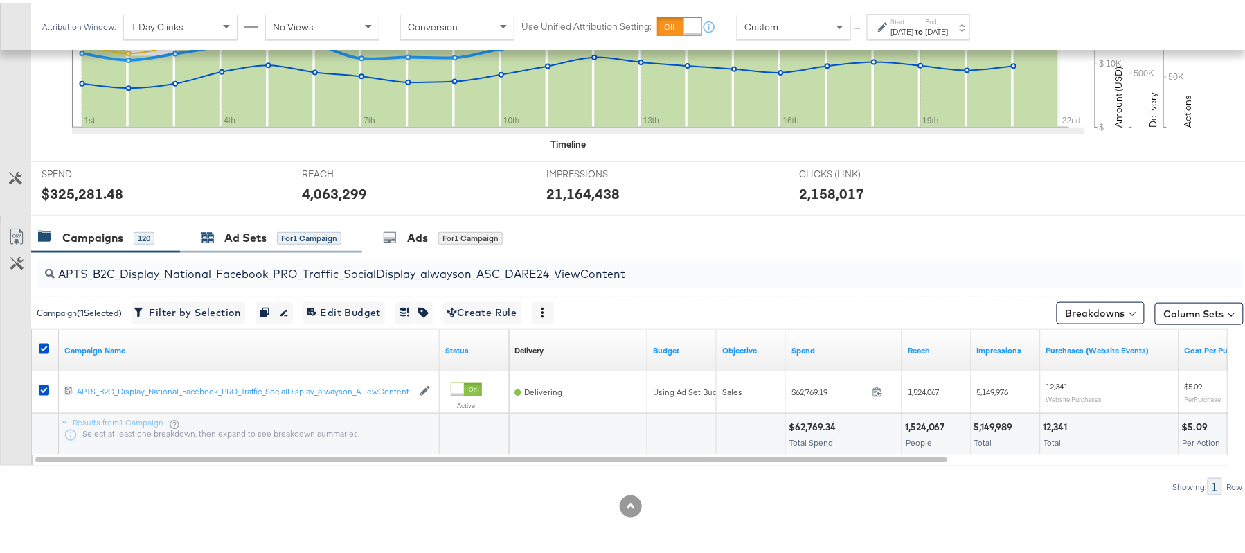
click at [222, 242] on div "Ad Sets for 1 Campaign" at bounding box center [271, 234] width 141 height 16
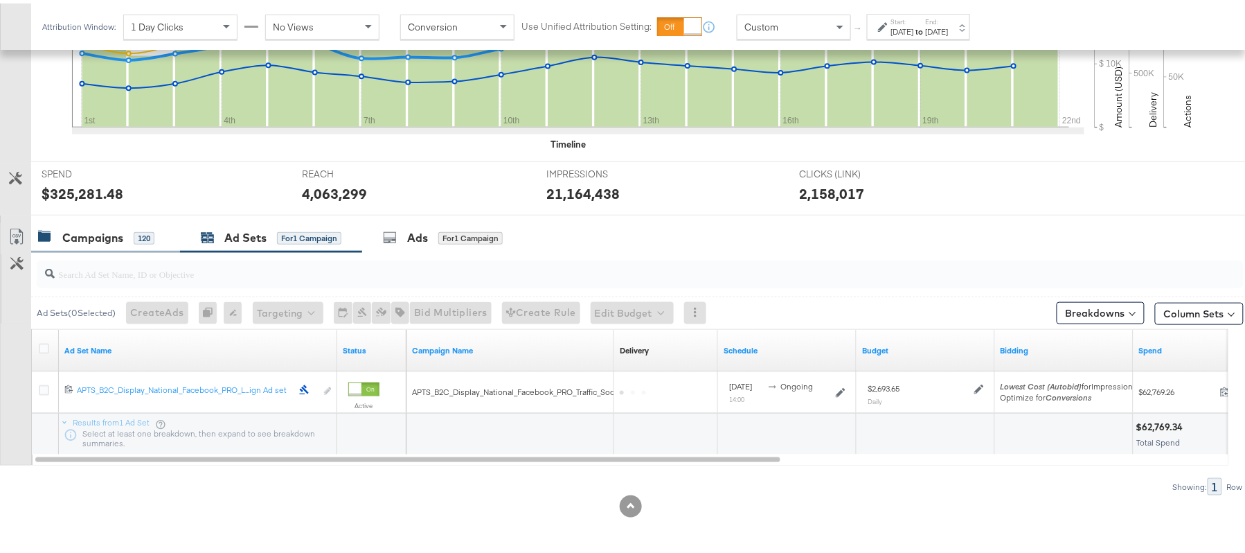
click at [95, 228] on div "Campaigns" at bounding box center [92, 234] width 61 height 16
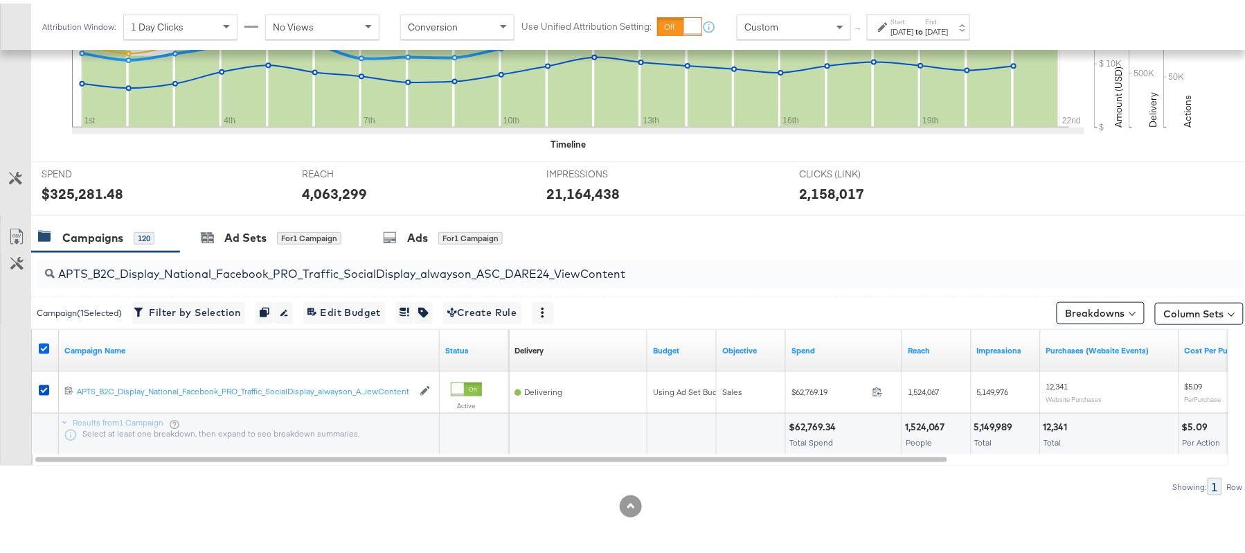
click at [42, 341] on icon at bounding box center [44, 345] width 10 height 10
click at [0, 0] on input "checkbox" at bounding box center [0, 0] width 0 height 0
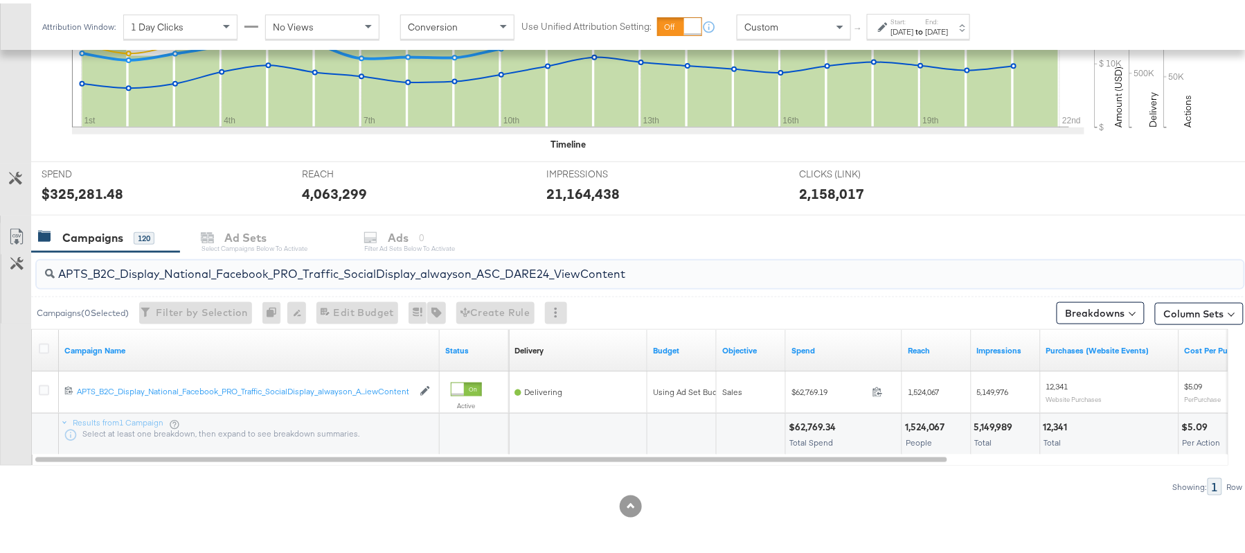
click at [222, 276] on input "APTS_B2C_Display_National_Facebook_PRO_Traffic_SocialDisplay_alwayson_ASC_DARE2…" at bounding box center [594, 264] width 1079 height 27
paste input "Leads_SocialDisplay_alwayson_ASC_DARE24_Purchase"
type input "APTS_B2C_Display_National_Facebook_PRO_Leads_SocialDisplay_alwayson_ASC_DARE24_…"
click at [47, 348] on icon at bounding box center [44, 345] width 10 height 10
click at [0, 0] on input "checkbox" at bounding box center [0, 0] width 0 height 0
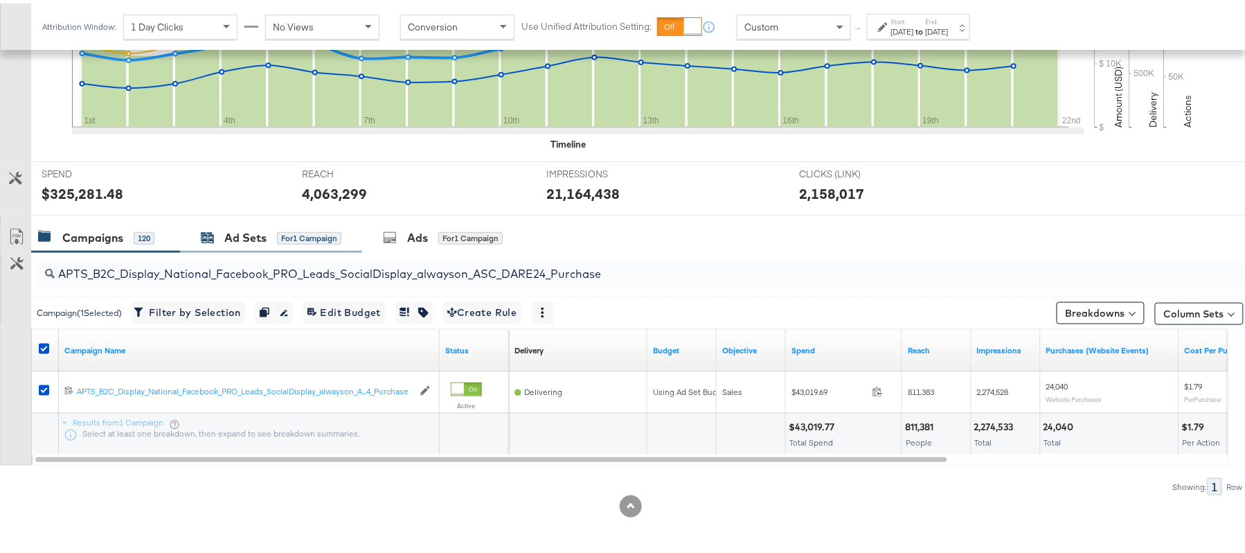
click at [237, 238] on div "Ad Sets" at bounding box center [245, 234] width 42 height 16
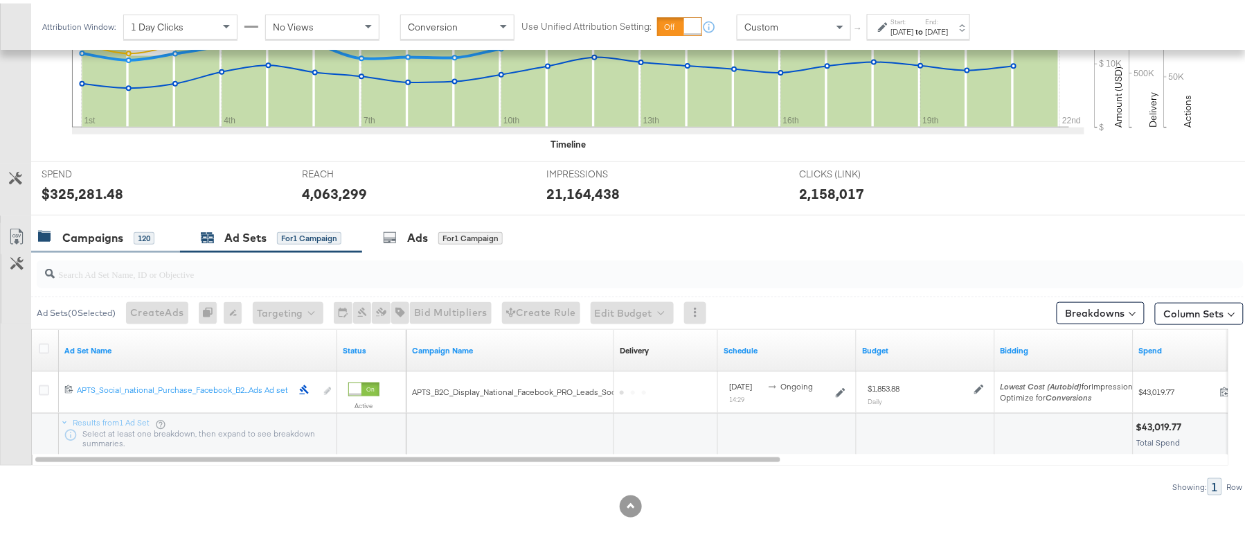
click at [93, 234] on div "Campaigns" at bounding box center [92, 234] width 61 height 16
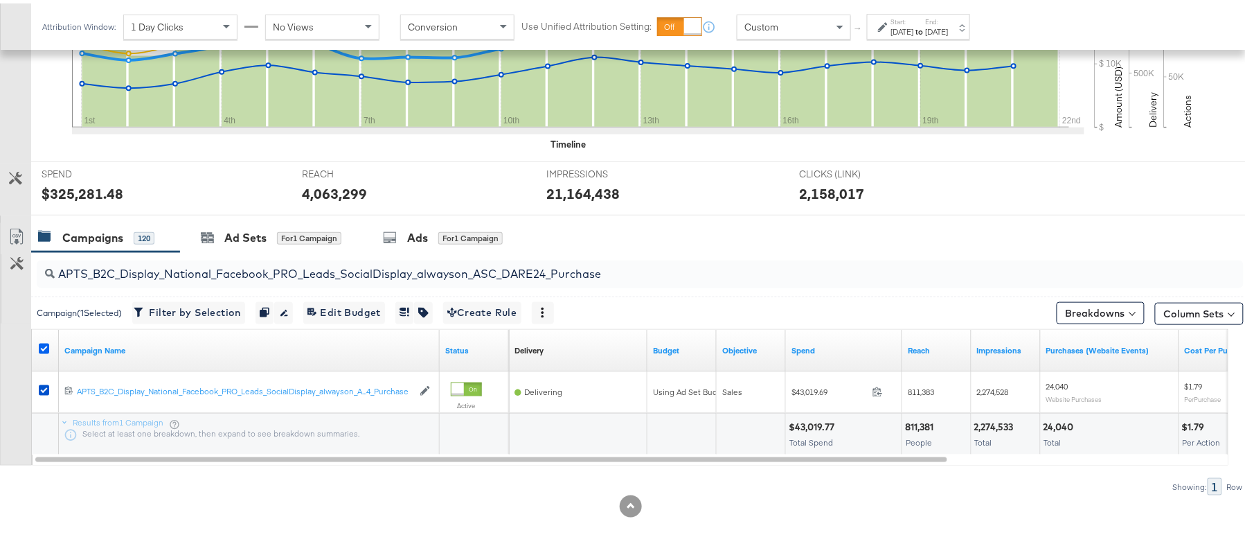
click at [42, 344] on icon at bounding box center [44, 345] width 10 height 10
click at [0, 0] on input "checkbox" at bounding box center [0, 0] width 0 height 0
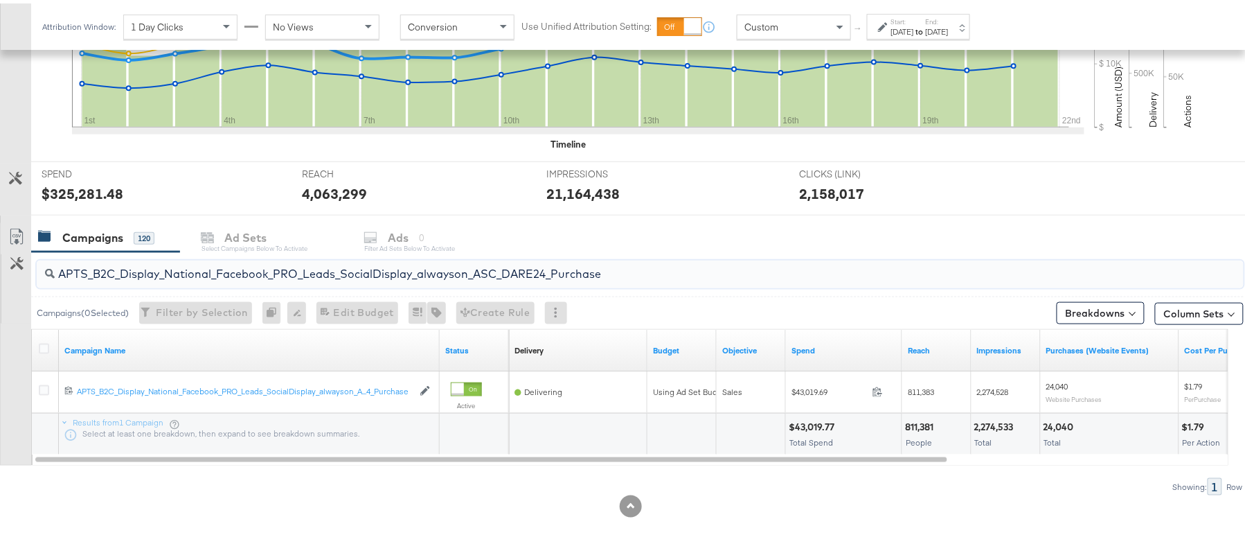
click at [148, 261] on input "APTS_B2C_Display_National_Facebook_PRO_Leads_SocialDisplay_alwayson_ASC_DARE24_…" at bounding box center [594, 264] width 1079 height 27
paste input "F_B2C_Display_National_Facebook_PRO_Traffic_SocialDisplay_alwayson_ASC_AF24_Vie…"
type input "AF_B2C_Display_National_Facebook_PRO_Traffic_SocialDisplay_alwayson_ASC_AF24_Vi…"
click at [43, 347] on icon at bounding box center [44, 345] width 10 height 10
click at [0, 0] on input "checkbox" at bounding box center [0, 0] width 0 height 0
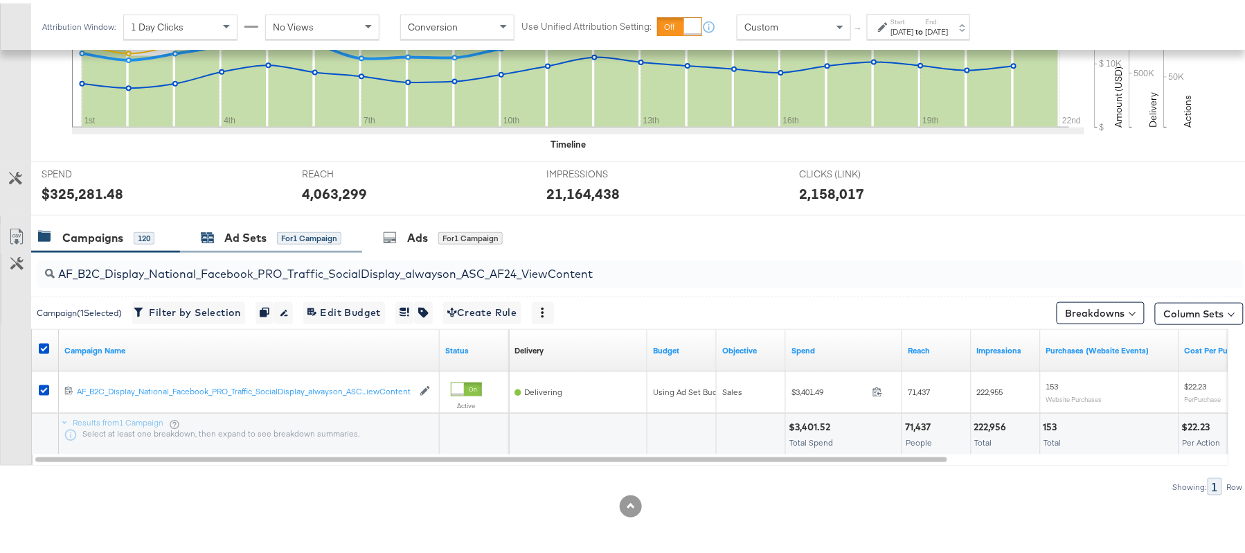
click at [227, 235] on div "Ad Sets" at bounding box center [245, 234] width 42 height 16
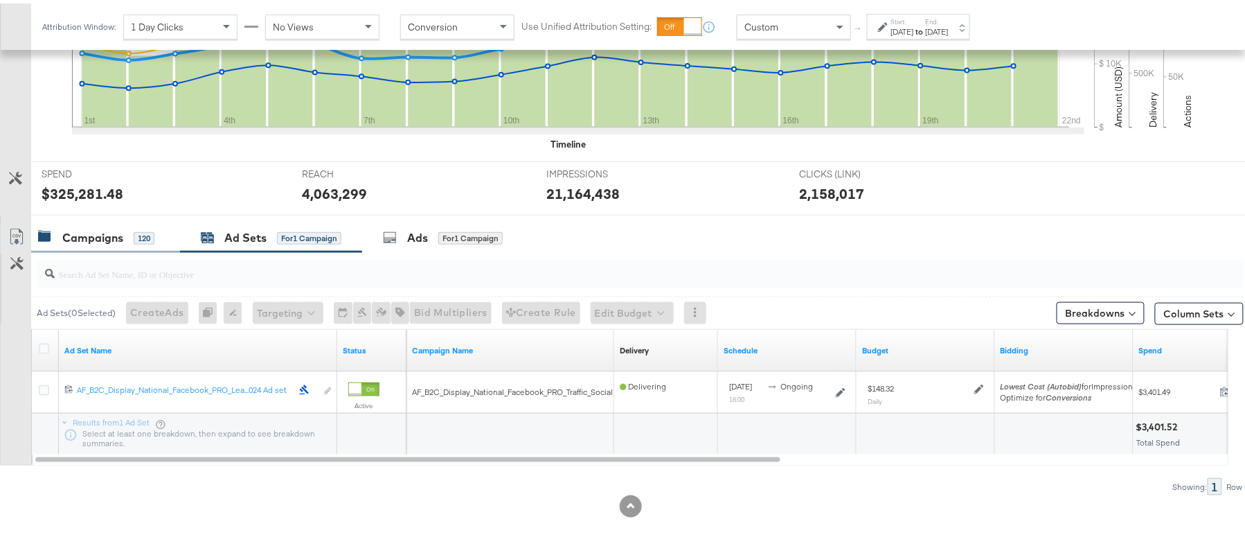
click at [87, 231] on div "Campaigns" at bounding box center [92, 234] width 61 height 16
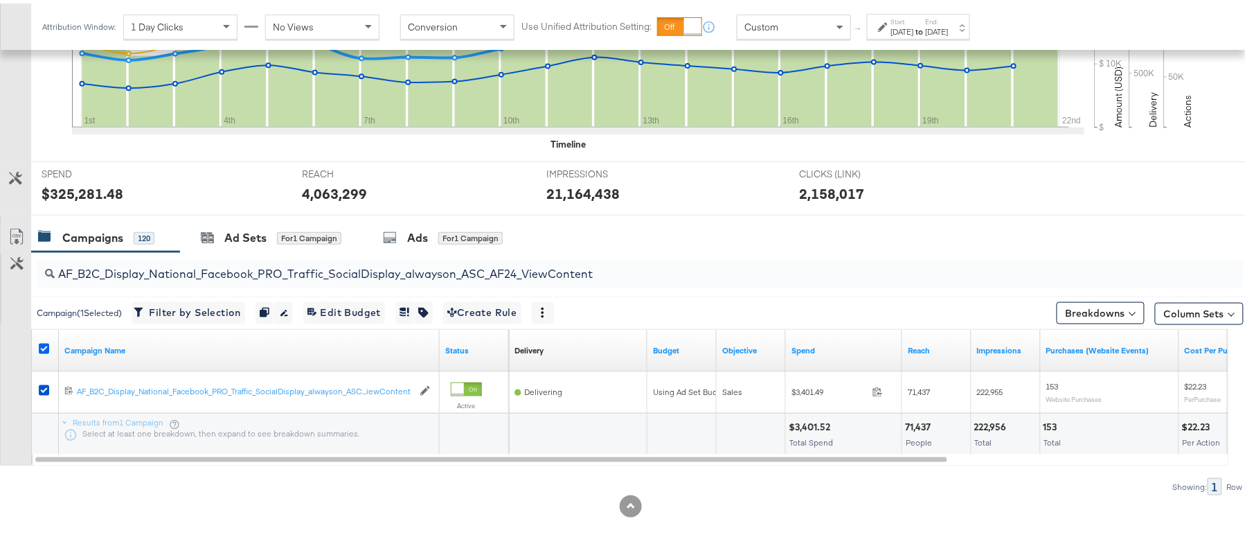
click at [42, 347] on icon at bounding box center [44, 345] width 10 height 10
click at [0, 0] on input "checkbox" at bounding box center [0, 0] width 0 height 0
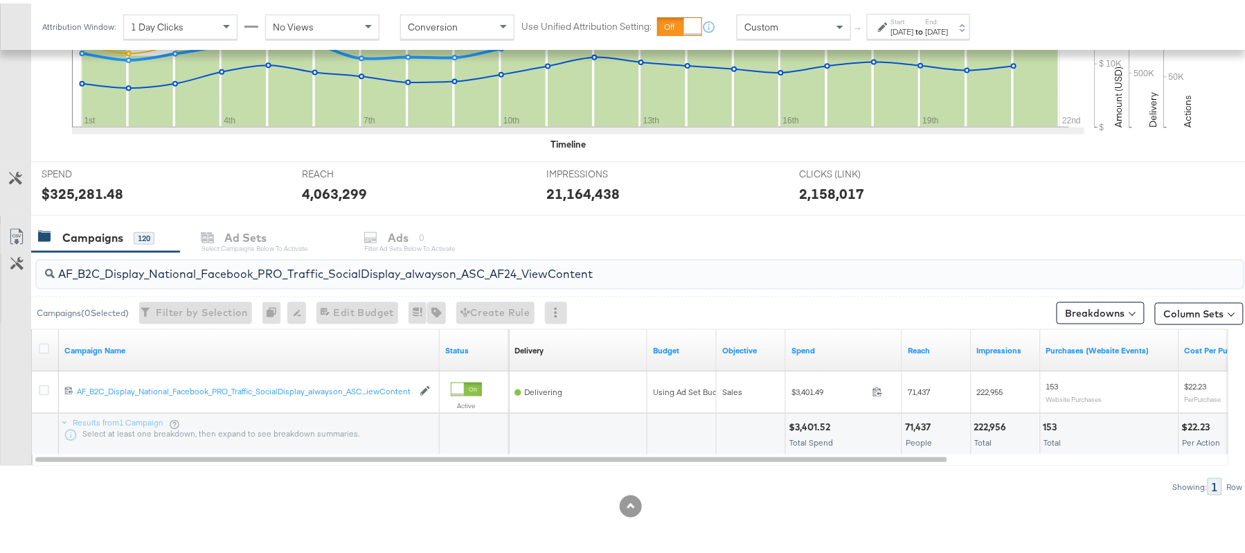
click at [184, 269] on input "AF_B2C_Display_National_Facebook_PRO_Traffic_SocialDisplay_alwayson_ASC_AF24_Vi…" at bounding box center [594, 264] width 1079 height 27
paste input "FR_B2C_Display_National_Facebook_PRO_Traffic_SocialDisplay_alwayson_ASC_FR"
type input "FR_B2C_Display_National_Facebook_PRO_Traffic_SocialDisplay_alwayson_ASC_FR24_Vi…"
click at [44, 344] on icon at bounding box center [44, 345] width 10 height 10
click at [0, 0] on input "checkbox" at bounding box center [0, 0] width 0 height 0
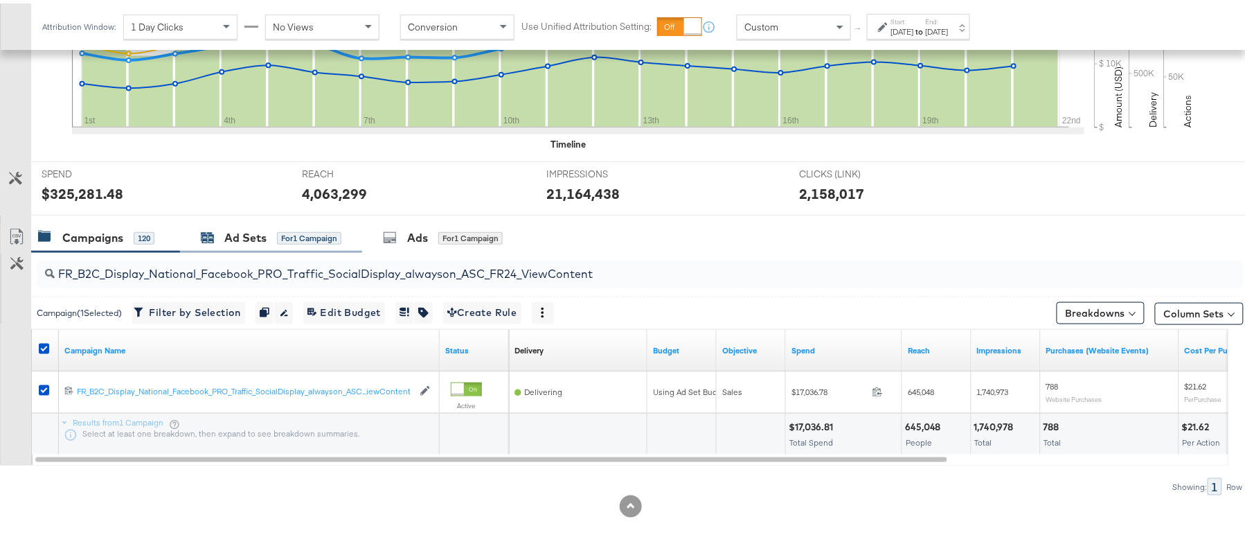
click at [219, 231] on div "Ad Sets for 1 Campaign" at bounding box center [271, 234] width 141 height 16
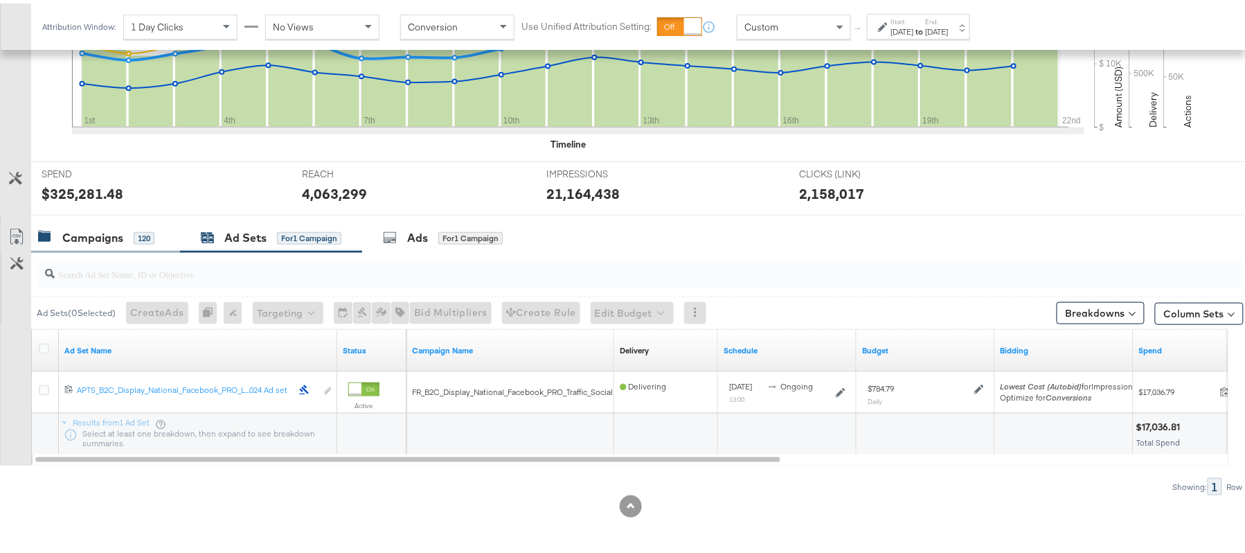
click at [109, 229] on div "Campaigns" at bounding box center [92, 234] width 61 height 16
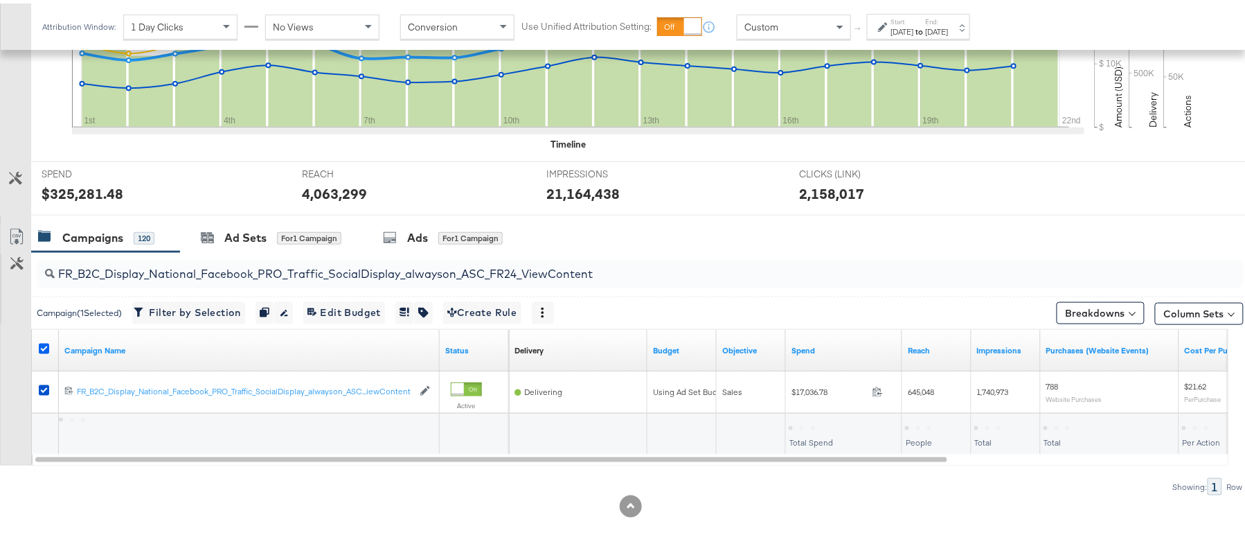
click at [42, 348] on icon at bounding box center [44, 345] width 10 height 10
click at [0, 0] on input "checkbox" at bounding box center [0, 0] width 0 height 0
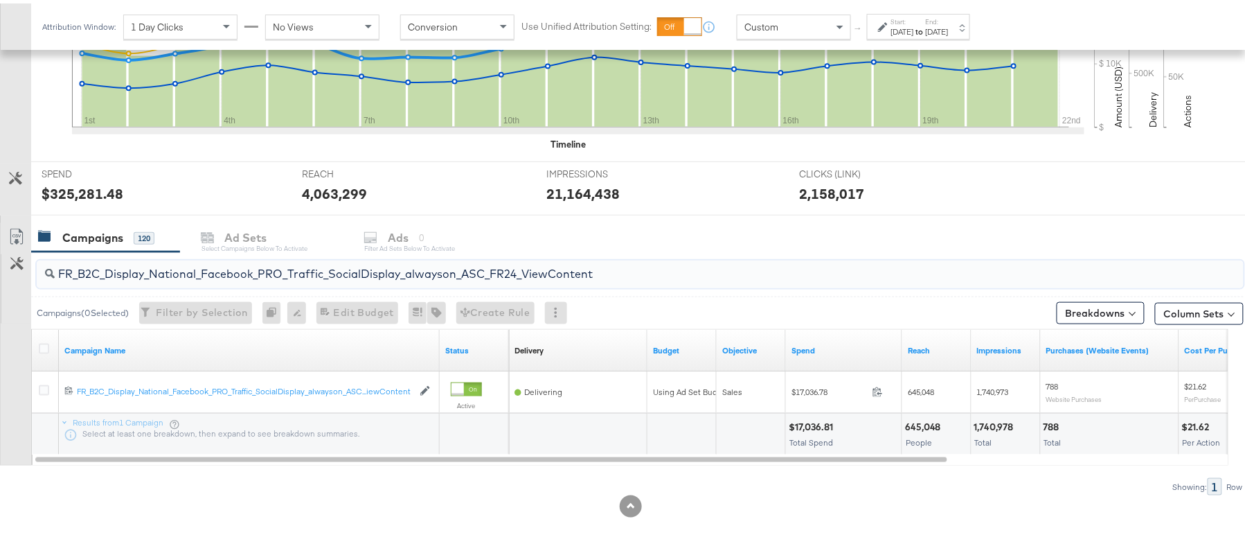
click at [165, 275] on input "FR_B2C_Display_National_Facebook_PRO_Traffic_SocialDisplay_alwayson_ASC_FR24_Vi…" at bounding box center [594, 264] width 1079 height 27
paste input "AHL_B2C_Display_National_Facebook_PRO_Traffic_SocialDisplay_alwayson_ASC_AHL"
type input "AHL_B2C_Display_National_Facebook_PRO_Traffic_SocialDisplay_alwayson_ASC_AHL24_…"
click at [48, 343] on icon at bounding box center [44, 345] width 10 height 10
click at [0, 0] on input "checkbox" at bounding box center [0, 0] width 0 height 0
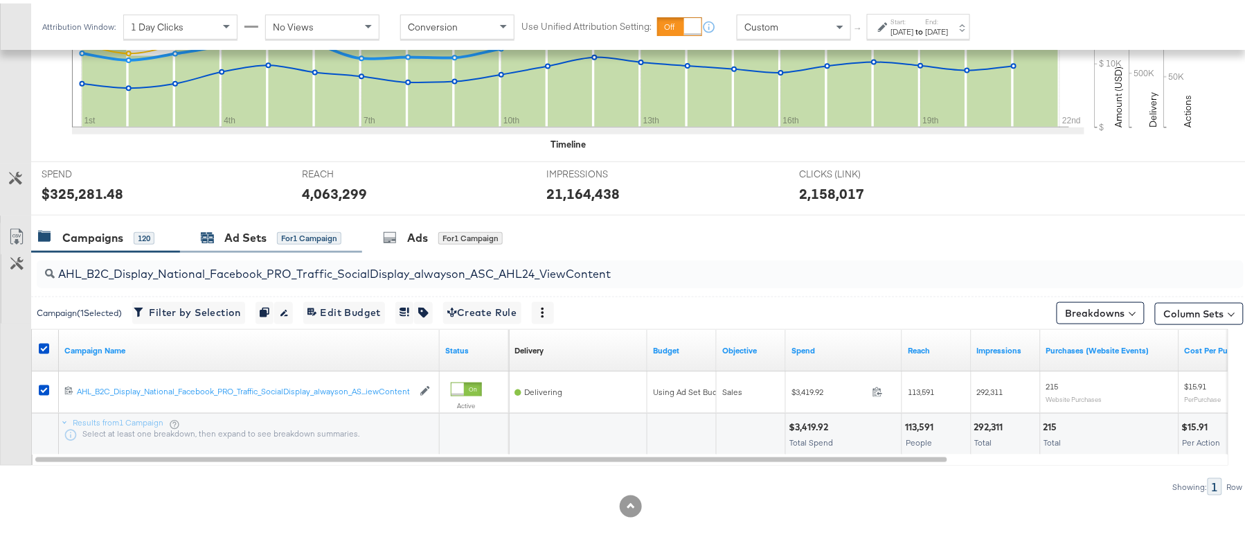
click at [247, 228] on div "Ad Sets" at bounding box center [245, 234] width 42 height 16
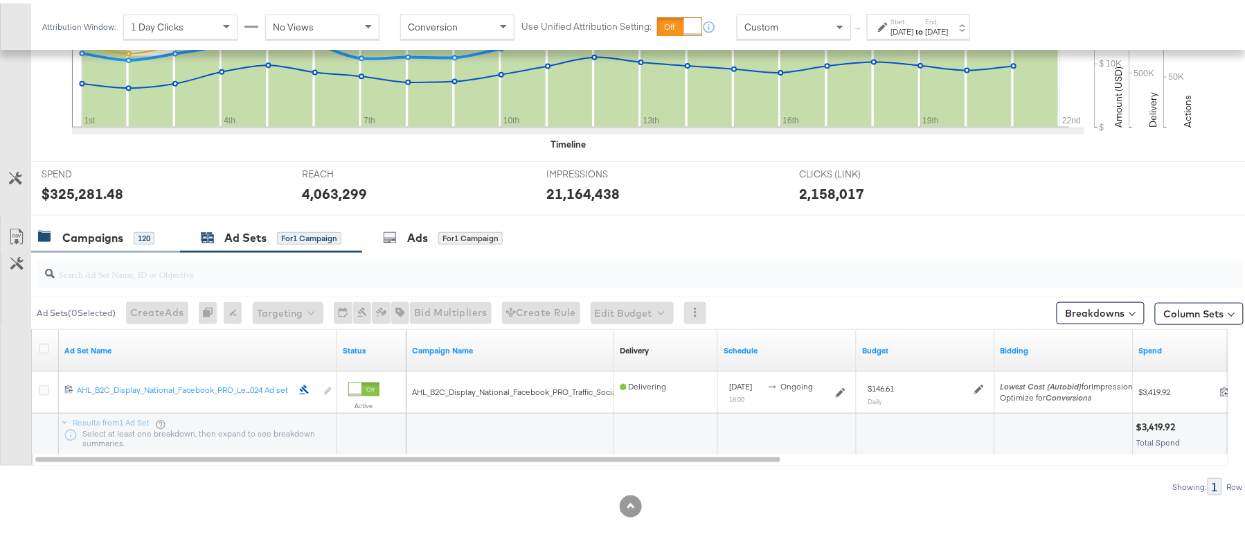
click at [89, 229] on div "Campaigns" at bounding box center [92, 234] width 61 height 16
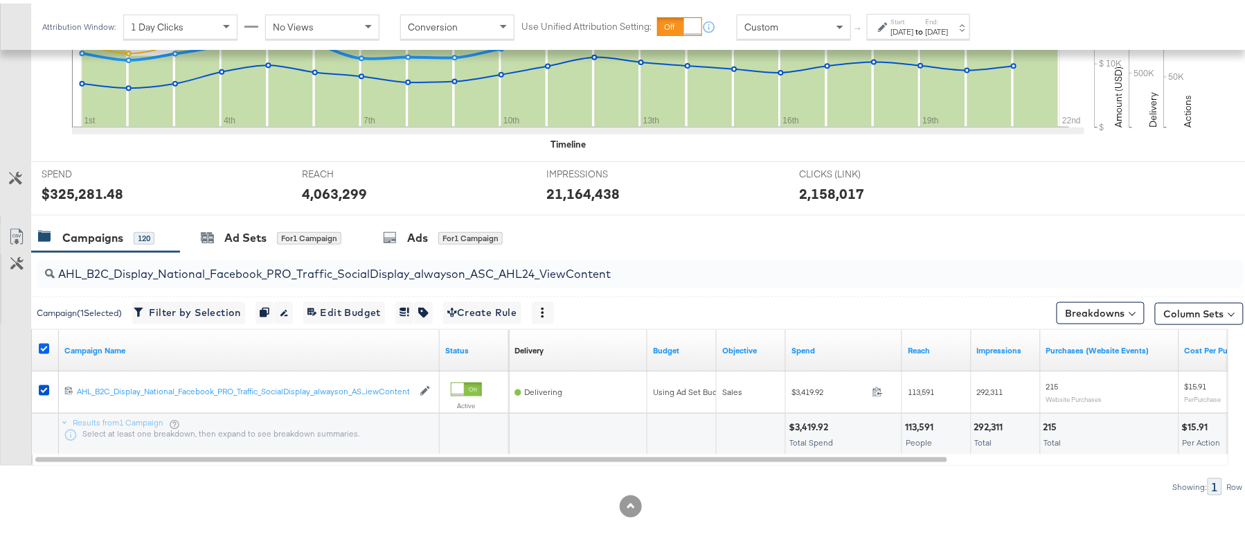
click at [43, 342] on icon at bounding box center [44, 345] width 10 height 10
click at [0, 0] on input "checkbox" at bounding box center [0, 0] width 0 height 0
